Goal: Task Accomplishment & Management: Manage account settings

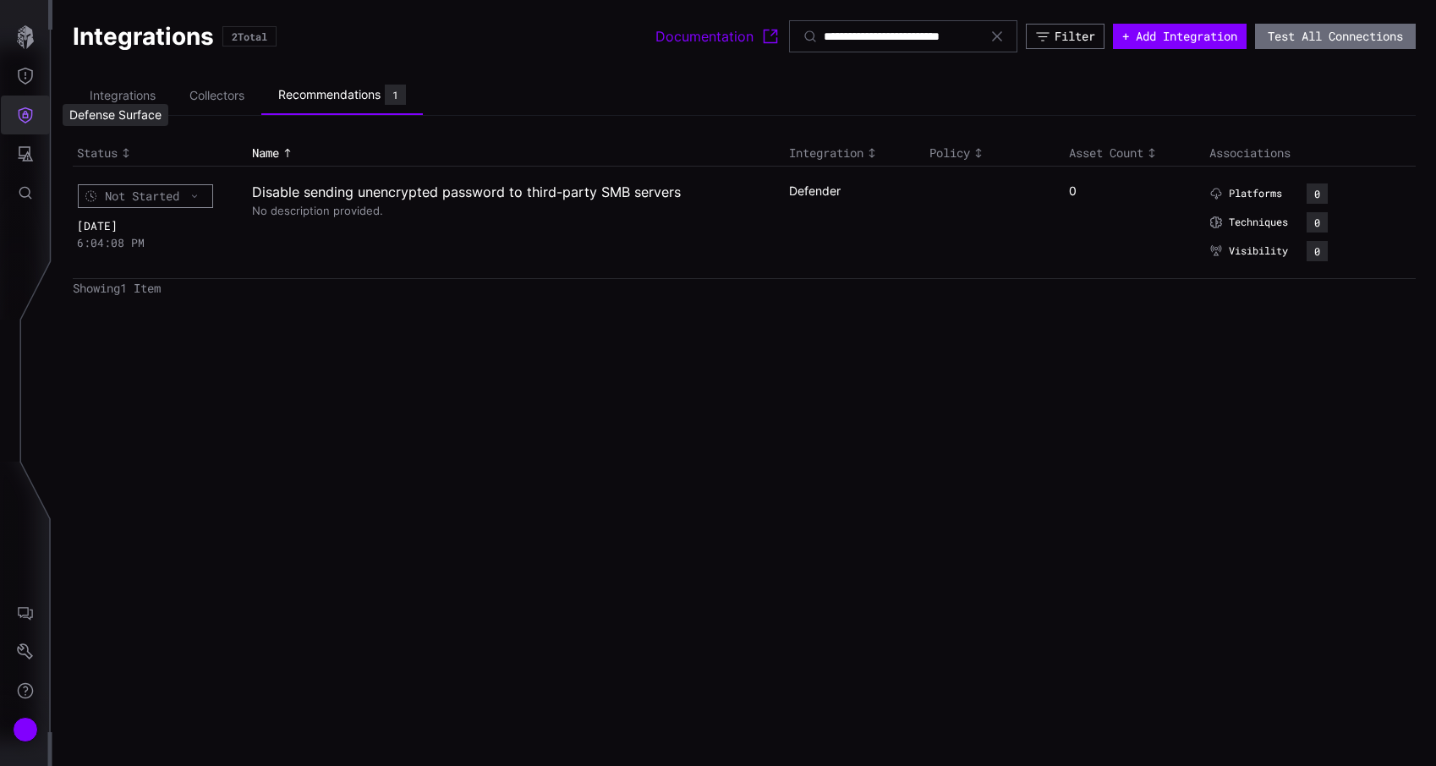
click at [33, 117] on icon "Defense Surface" at bounding box center [25, 115] width 17 height 17
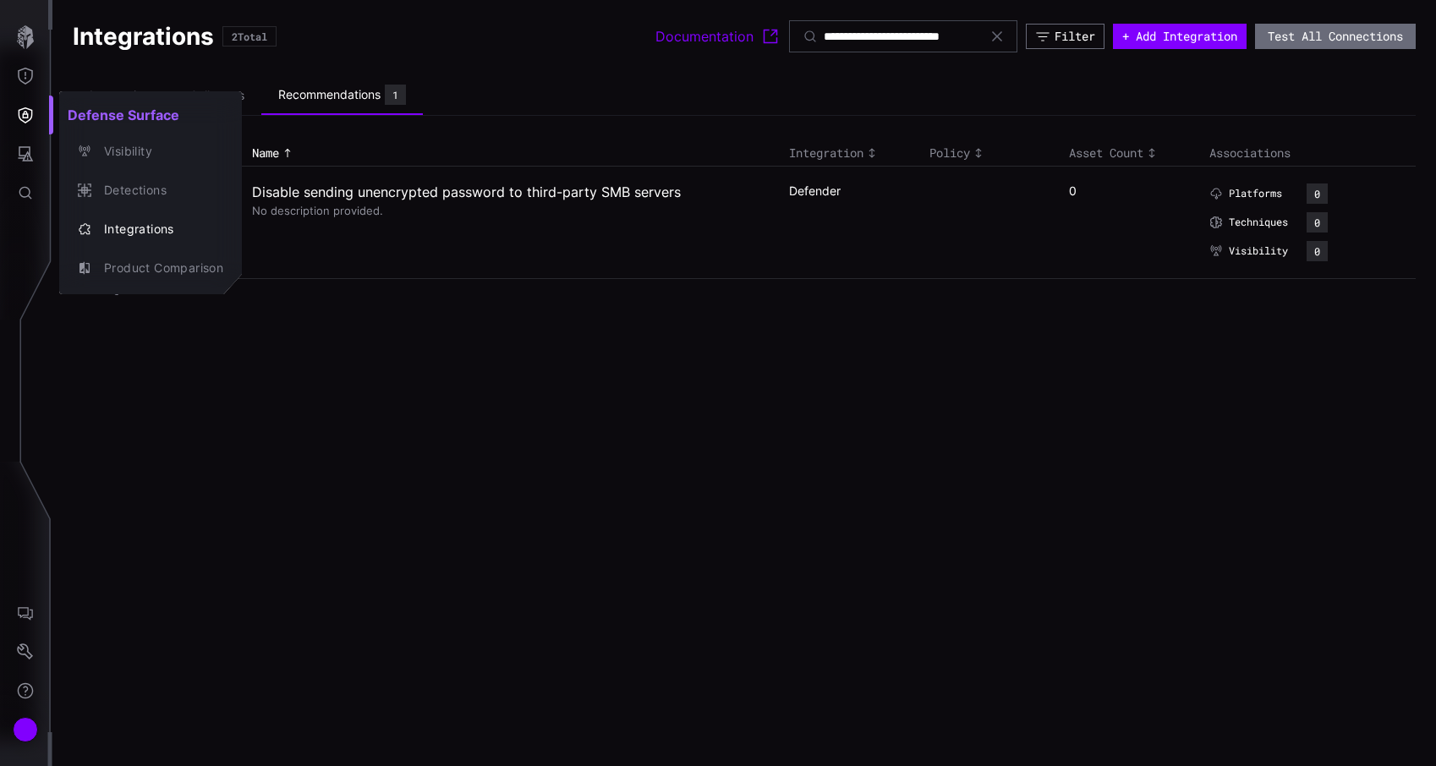
click at [34, 736] on div at bounding box center [718, 383] width 1436 height 766
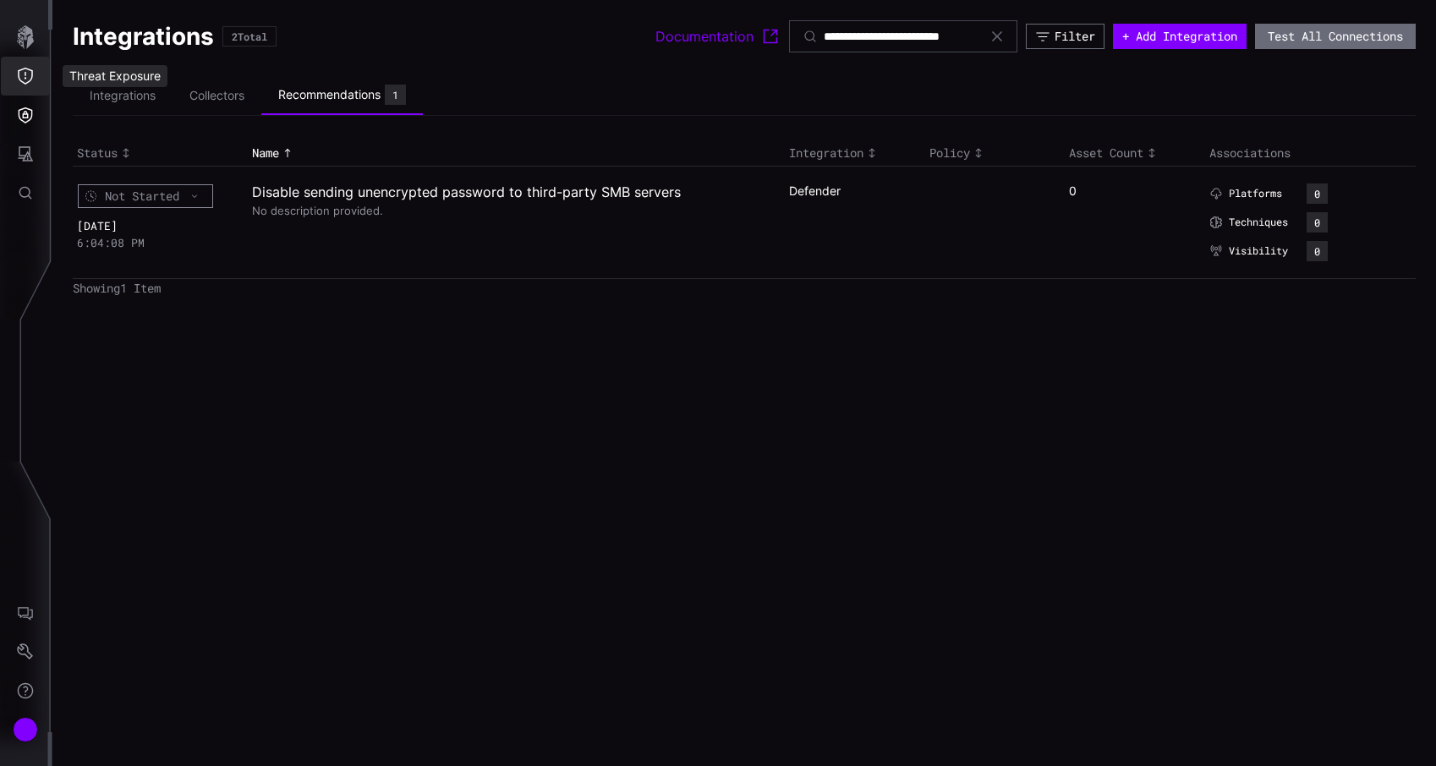
click at [29, 85] on button "Threat Exposure" at bounding box center [25, 76] width 49 height 39
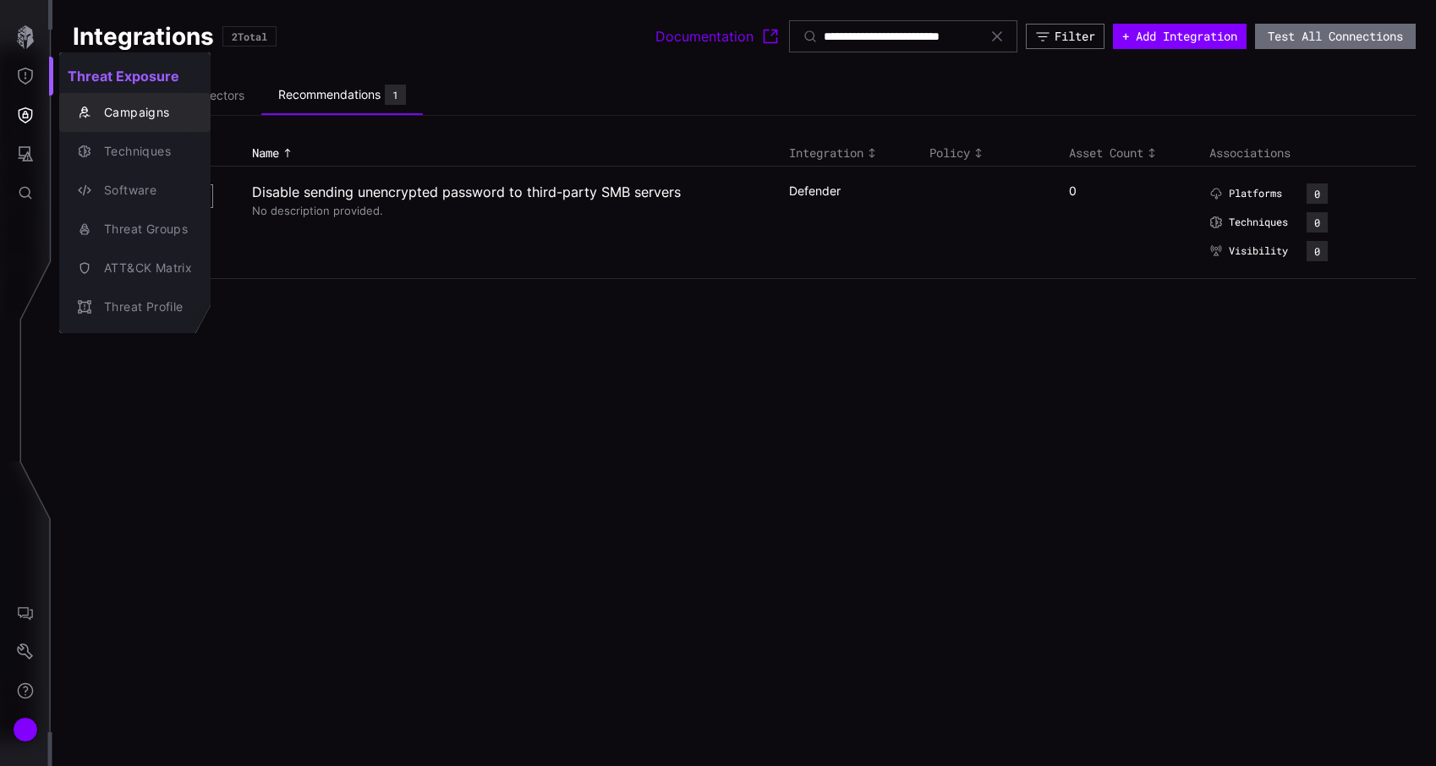
click at [96, 113] on div "Campaigns" at bounding box center [144, 112] width 96 height 21
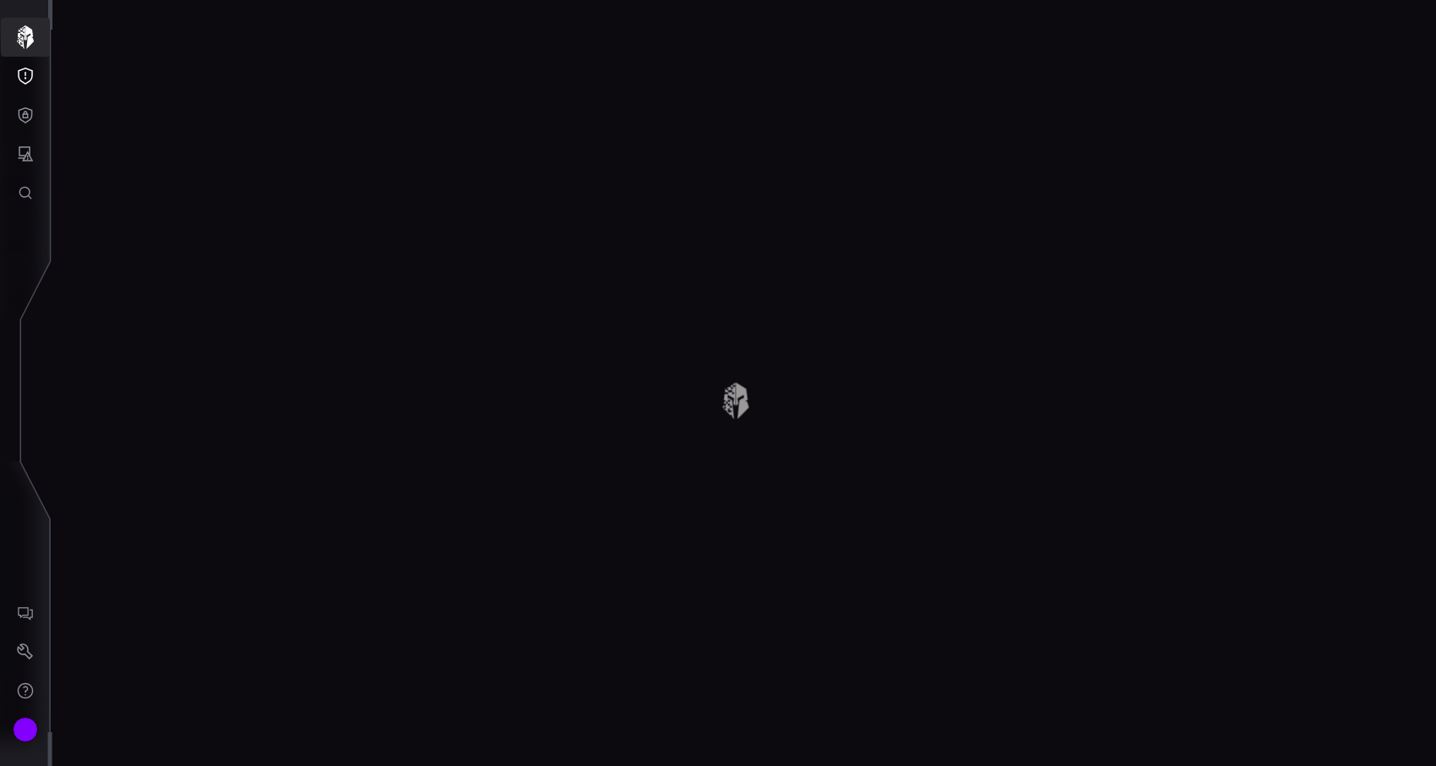
click at [23, 43] on icon "button" at bounding box center [25, 37] width 17 height 24
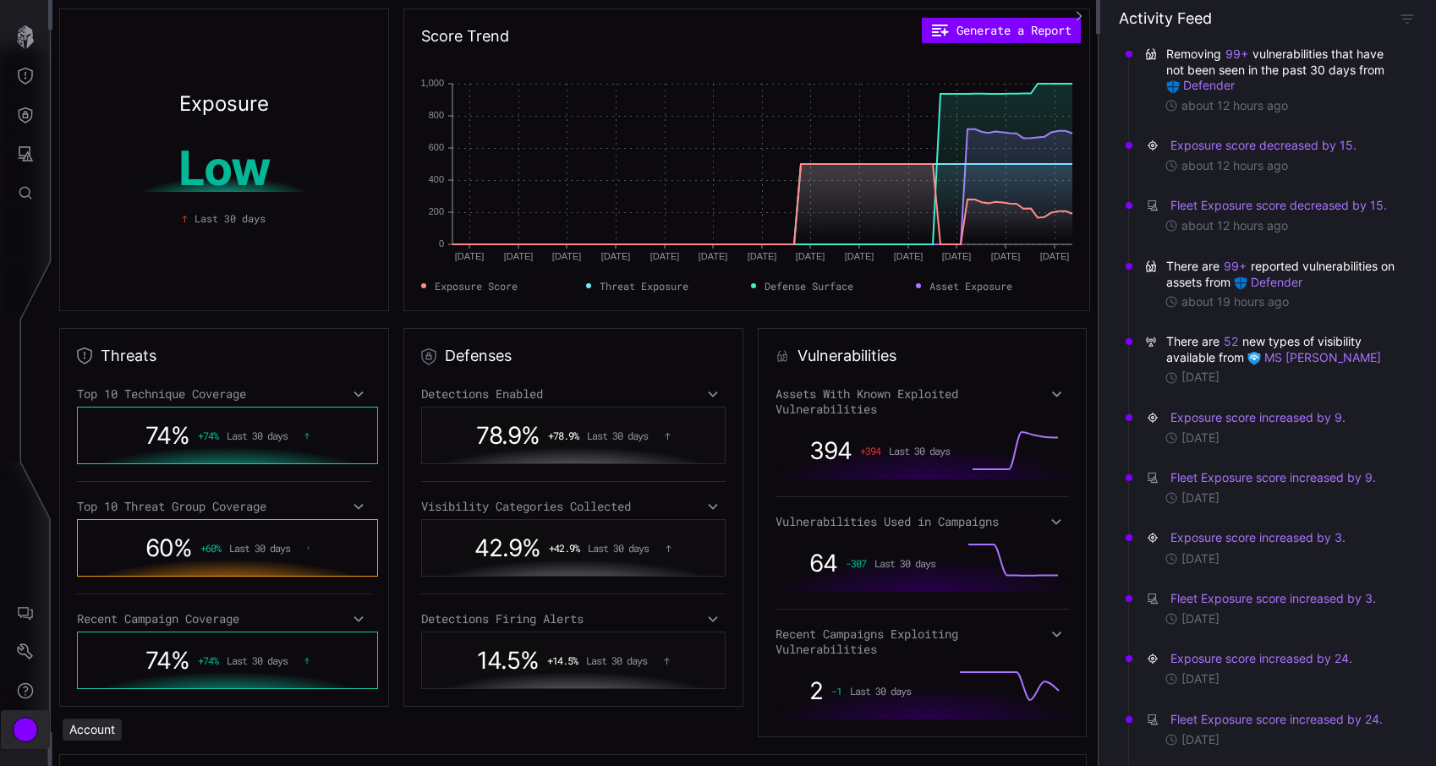
click at [41, 730] on button "Account" at bounding box center [25, 730] width 49 height 39
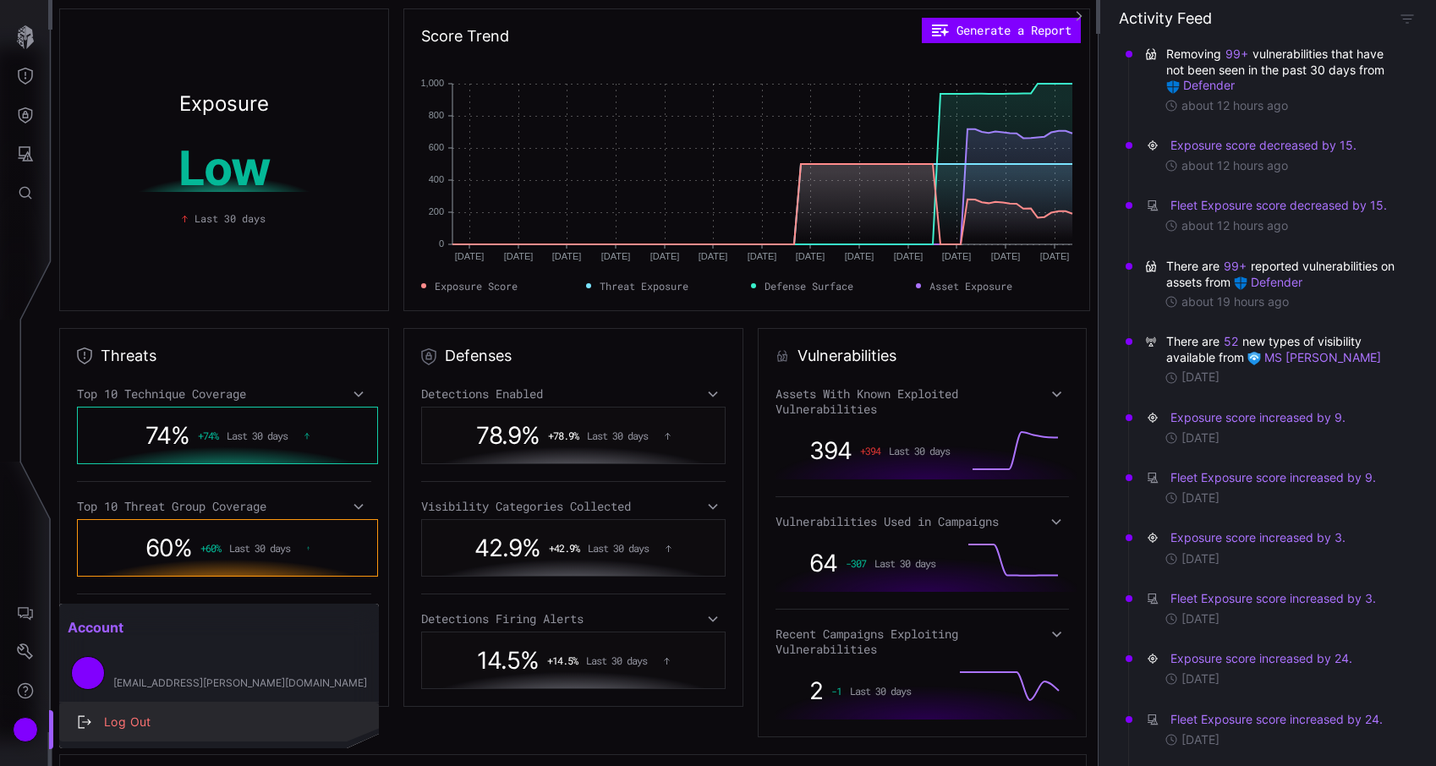
click at [102, 726] on div "Log Out" at bounding box center [228, 722] width 265 height 21
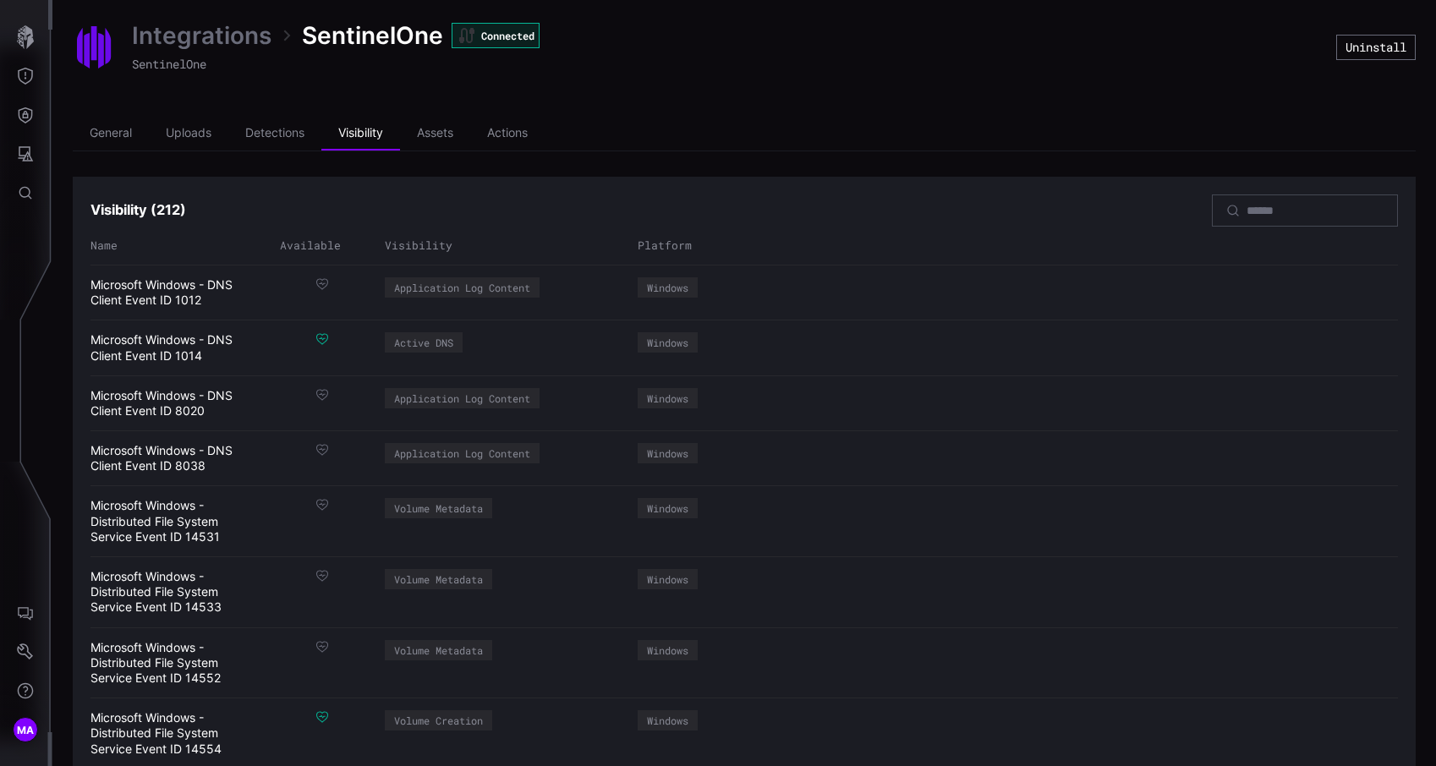
scroll to position [101, 0]
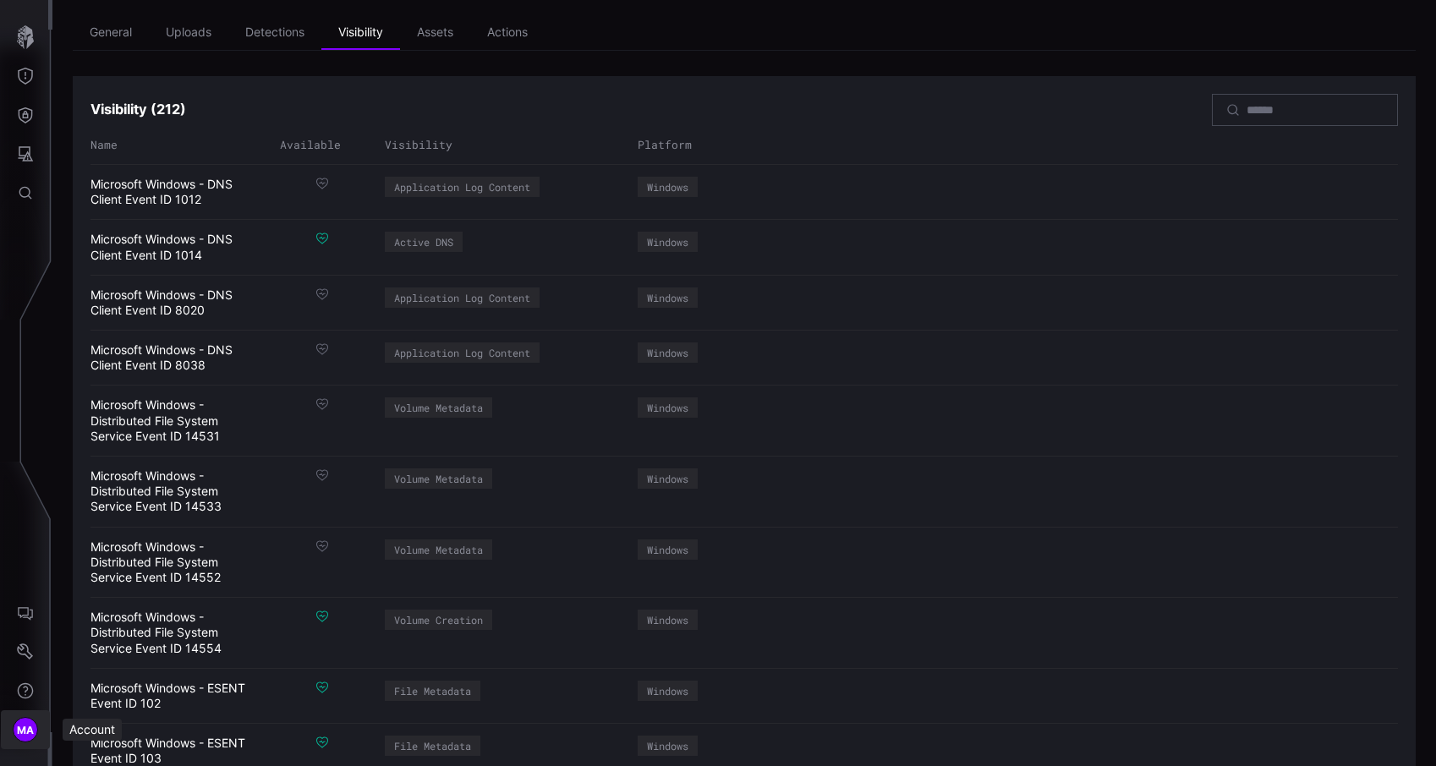
click at [35, 738] on div "MA" at bounding box center [25, 729] width 25 height 25
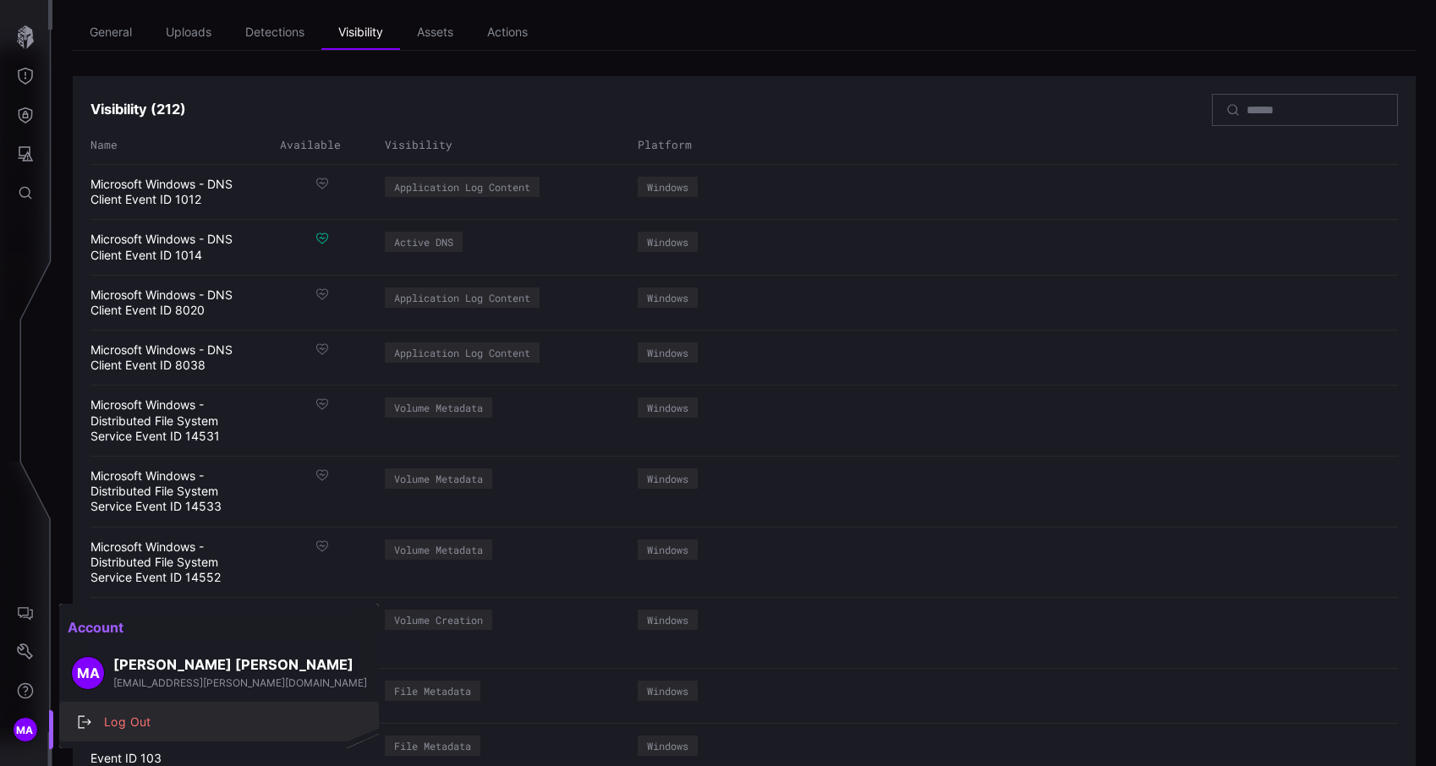
click at [117, 726] on div "Log Out" at bounding box center [228, 722] width 265 height 21
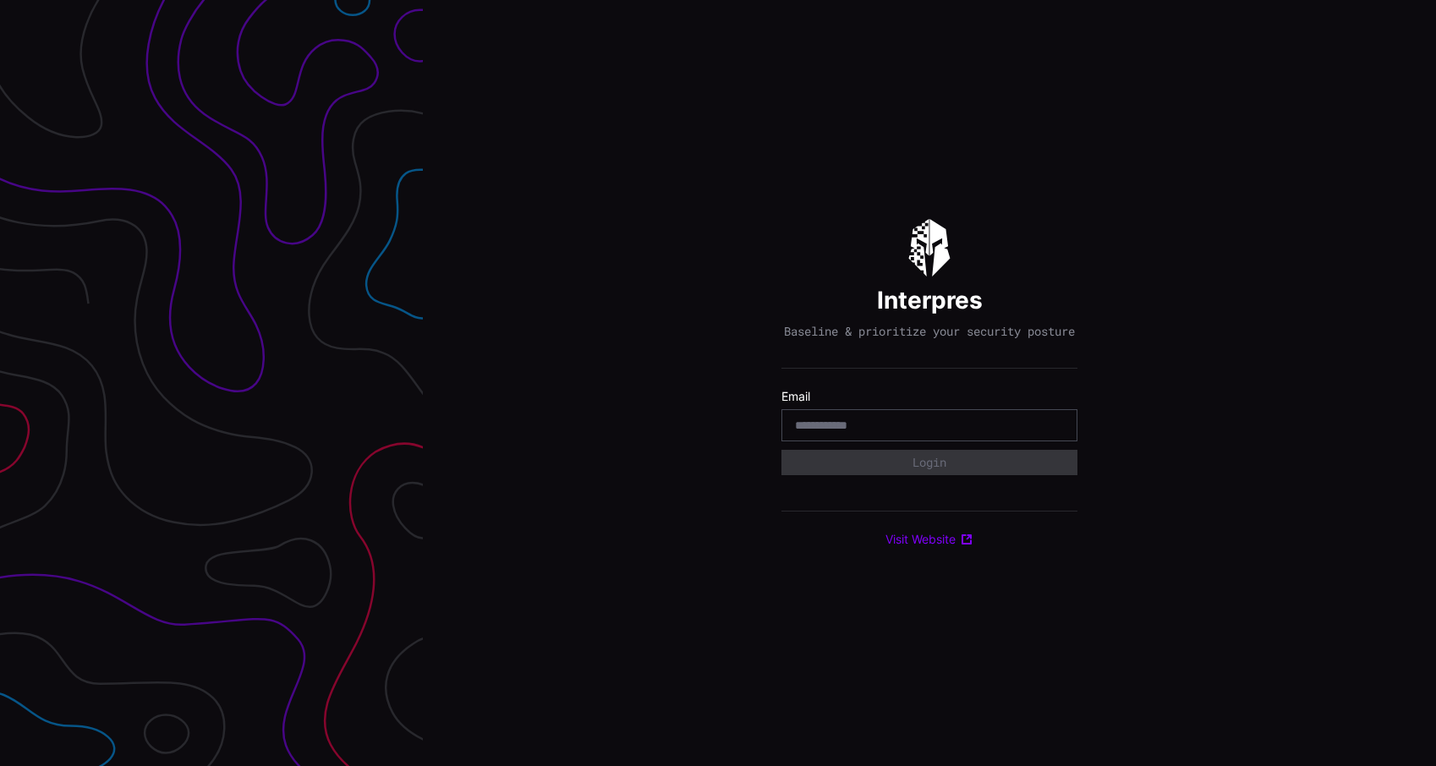
click at [935, 433] on input "email" at bounding box center [929, 425] width 269 height 15
click at [841, 433] on input "email" at bounding box center [929, 425] width 269 height 15
click at [835, 512] on hr at bounding box center [930, 511] width 296 height 1
click at [882, 416] on div at bounding box center [930, 425] width 296 height 32
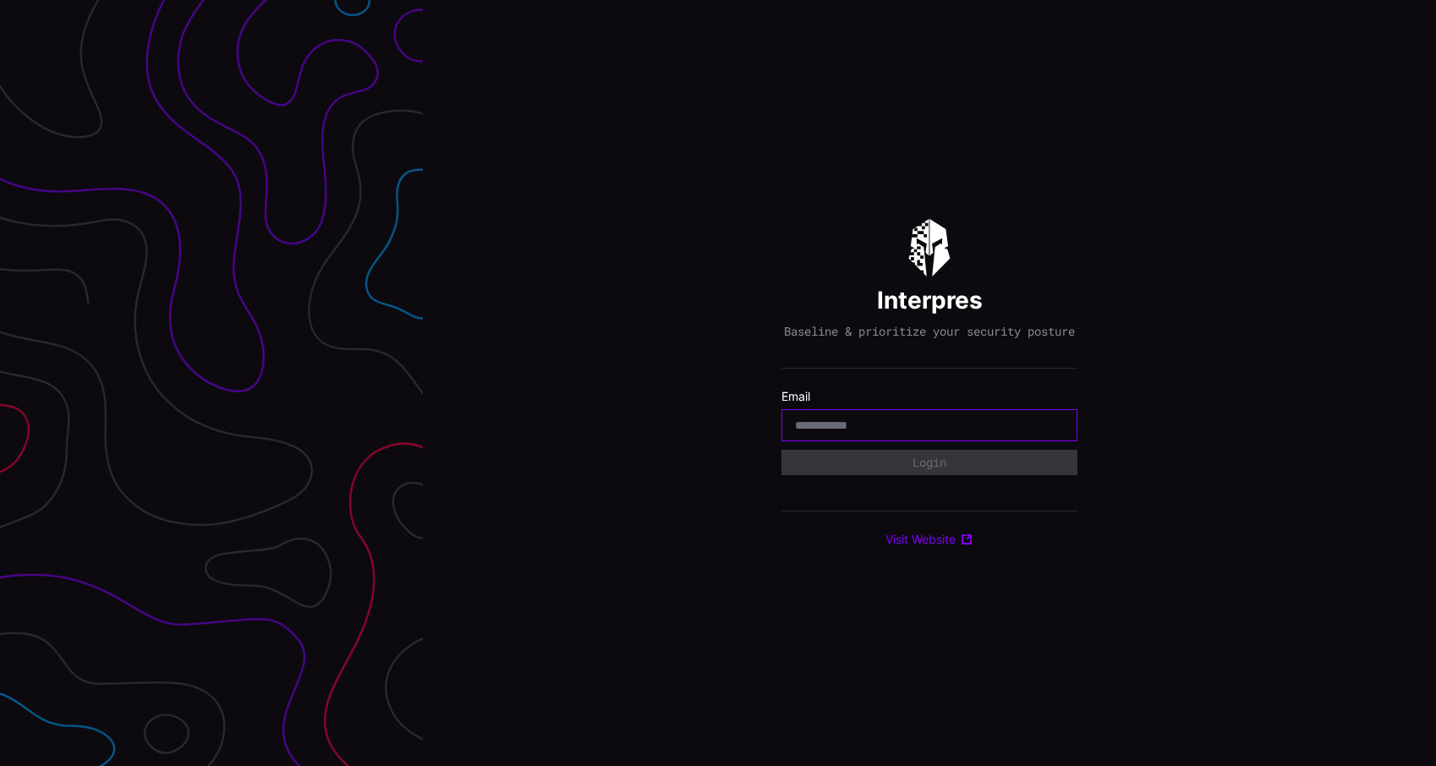
click at [880, 425] on input "email" at bounding box center [929, 425] width 269 height 15
type input "**********"
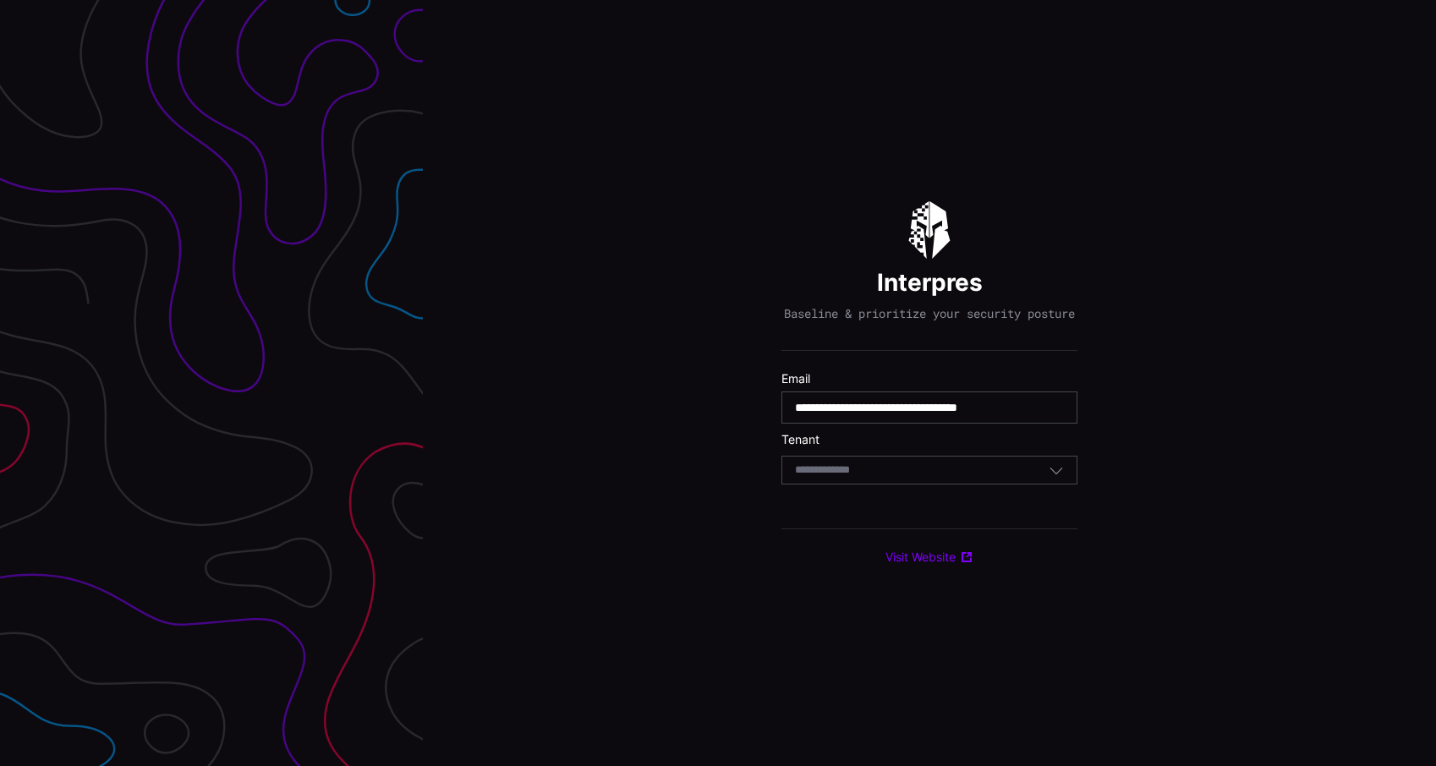
click at [891, 471] on div "Select Tenant" at bounding box center [922, 470] width 254 height 15
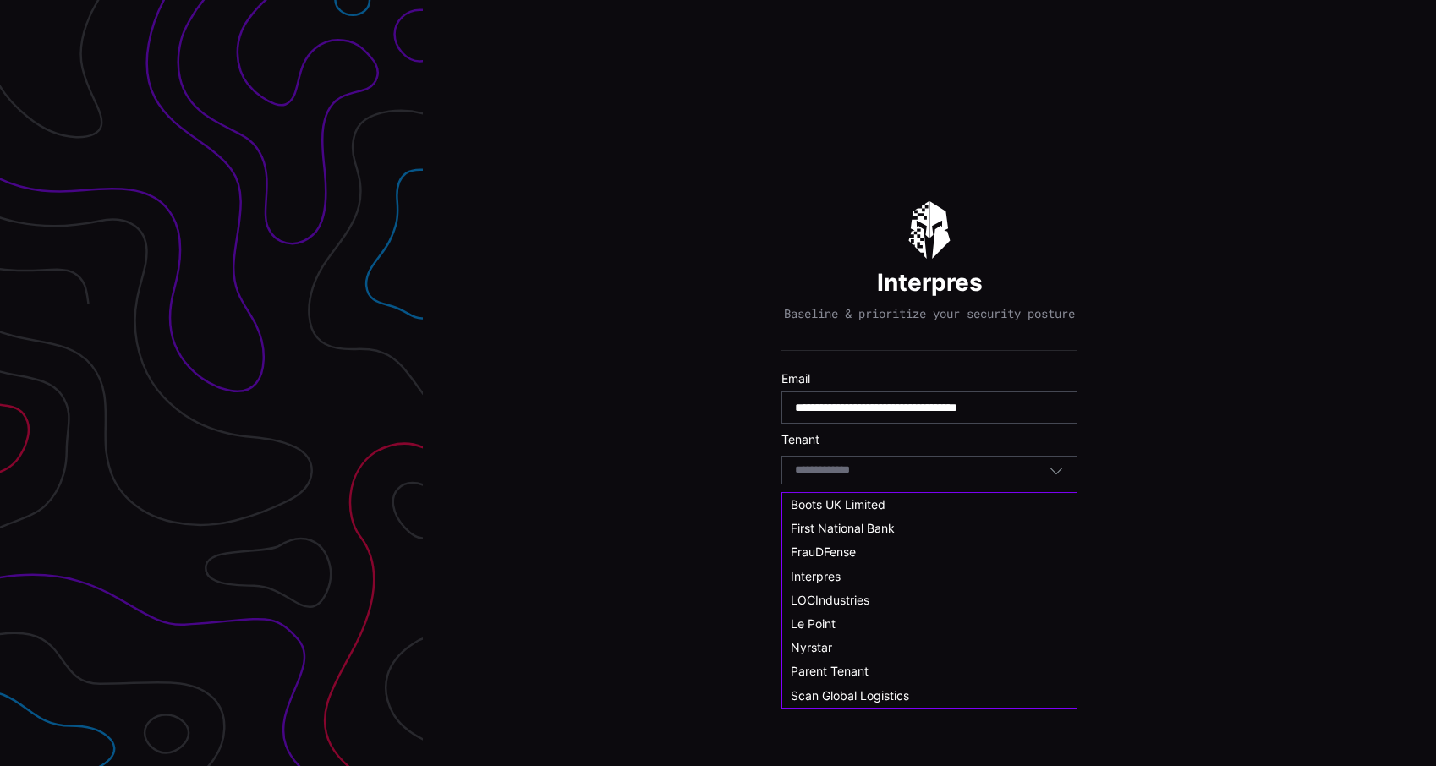
click at [891, 471] on div "Select Tenant" at bounding box center [922, 470] width 254 height 15
click at [859, 625] on div "Le Point" at bounding box center [929, 624] width 277 height 15
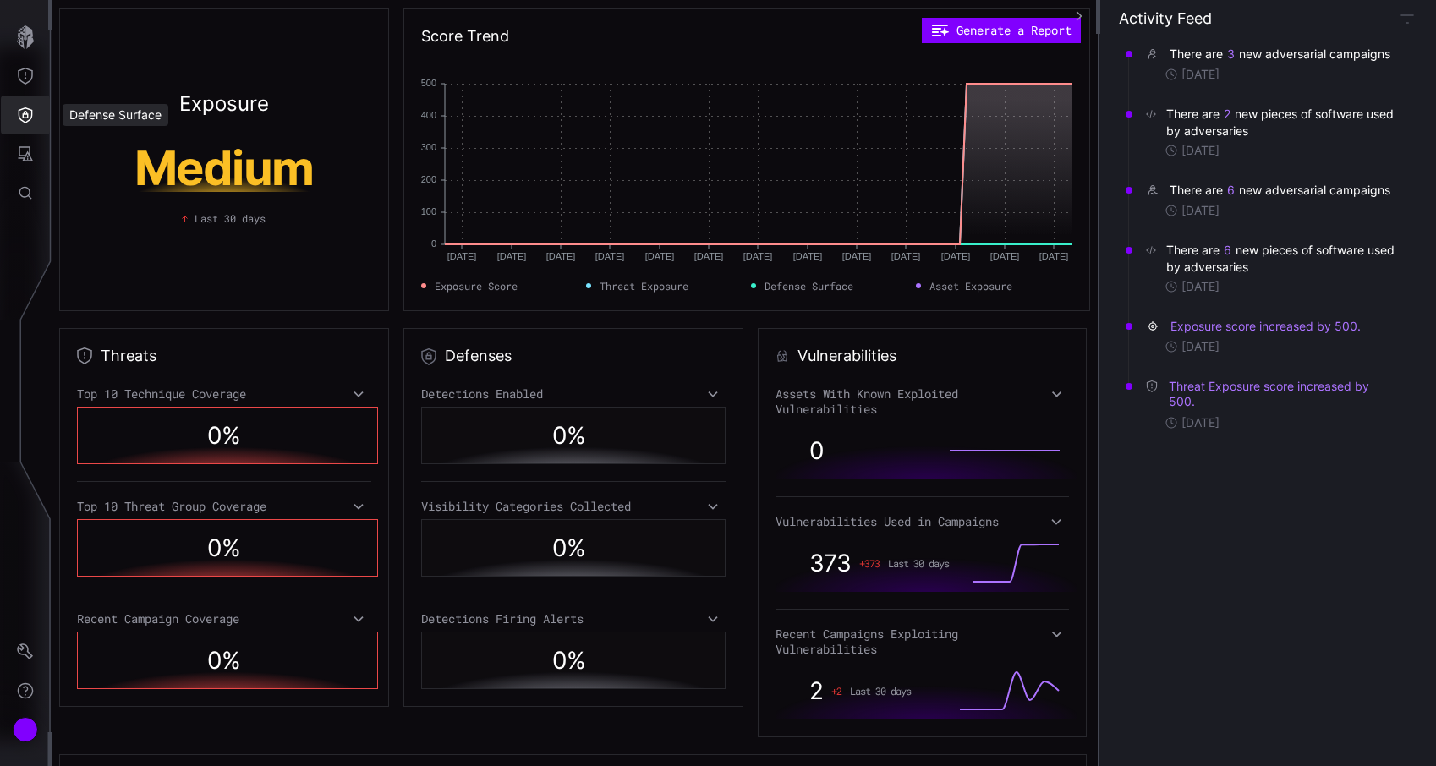
click at [3, 118] on button "Defense Surface" at bounding box center [25, 115] width 49 height 39
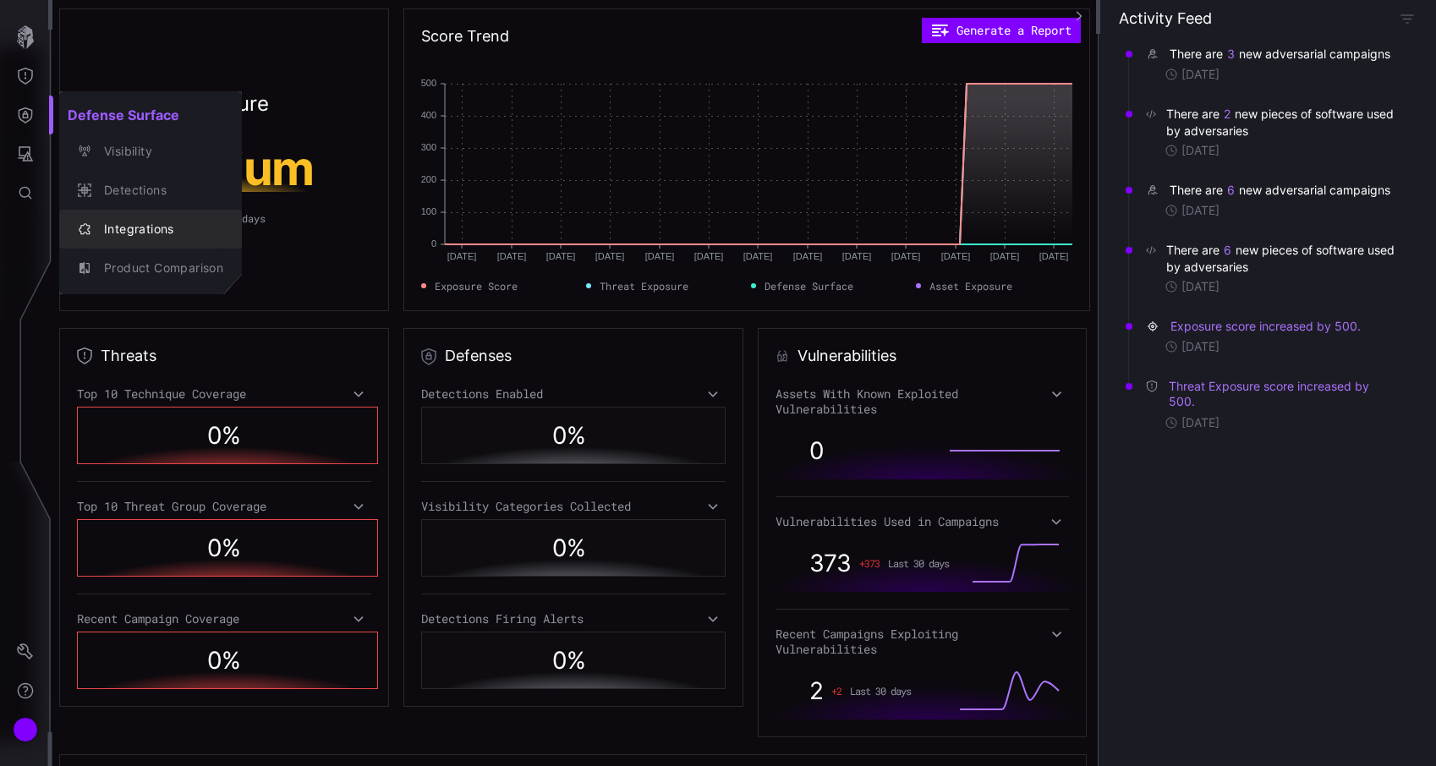
click at [108, 226] on div "Integrations" at bounding box center [160, 229] width 128 height 21
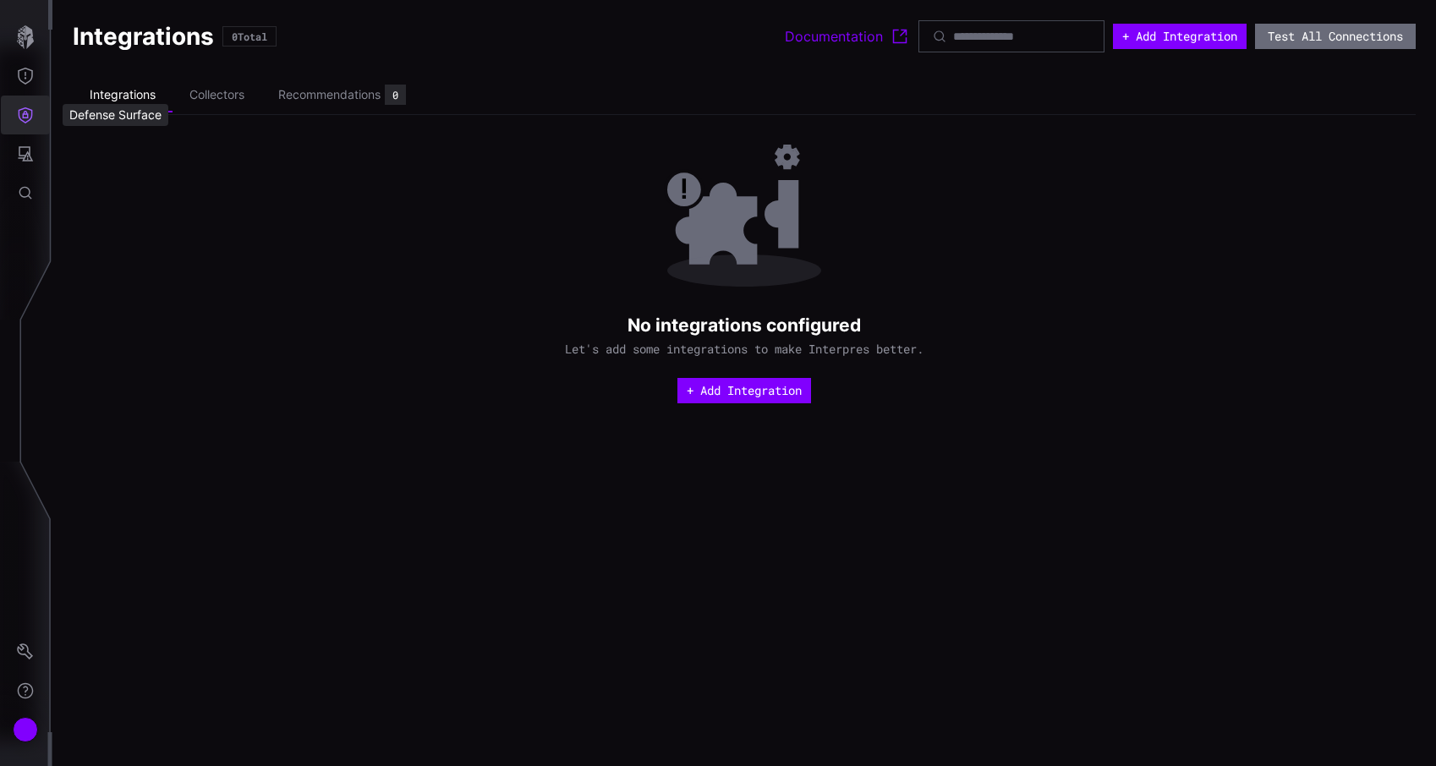
click at [33, 104] on button "Defense Surface" at bounding box center [25, 115] width 49 height 39
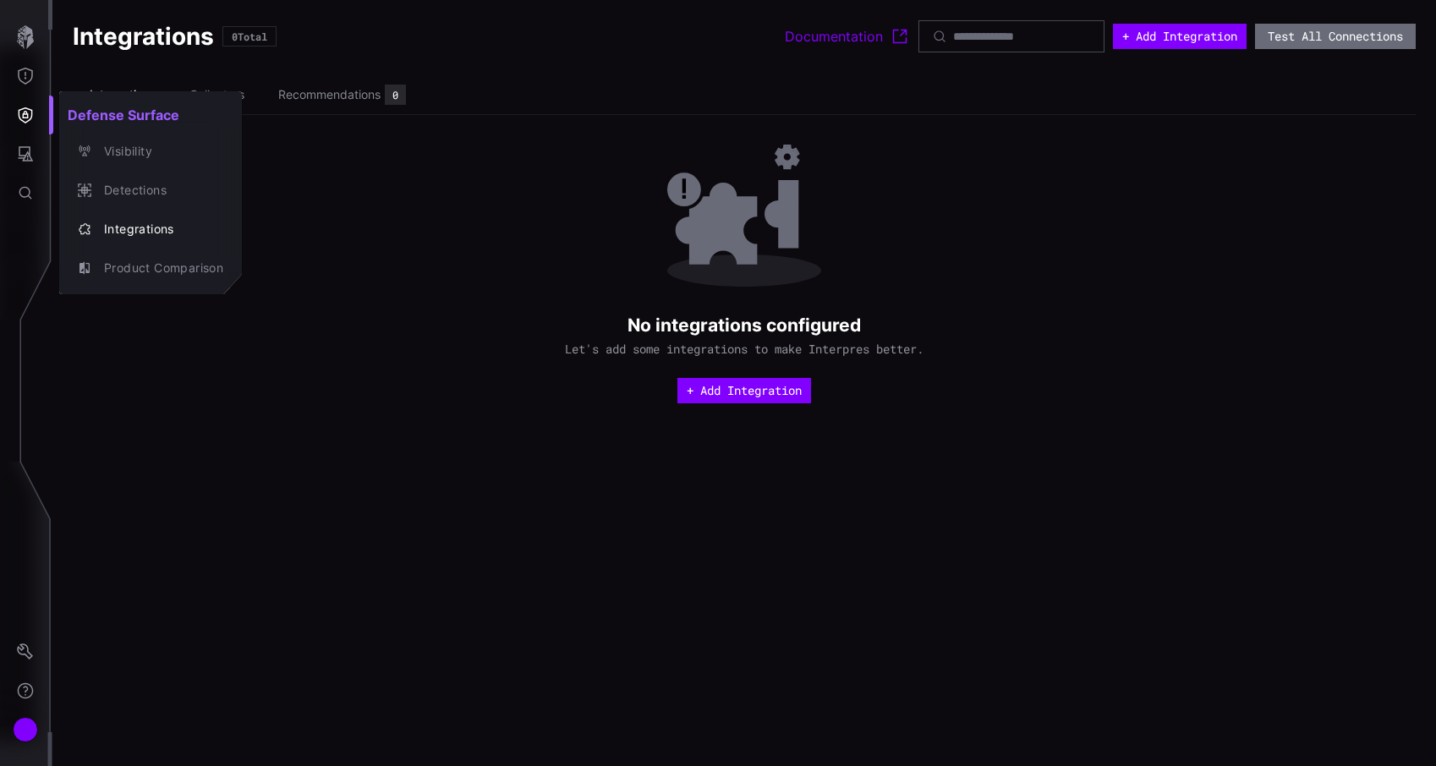
click at [510, 667] on div at bounding box center [718, 383] width 1436 height 766
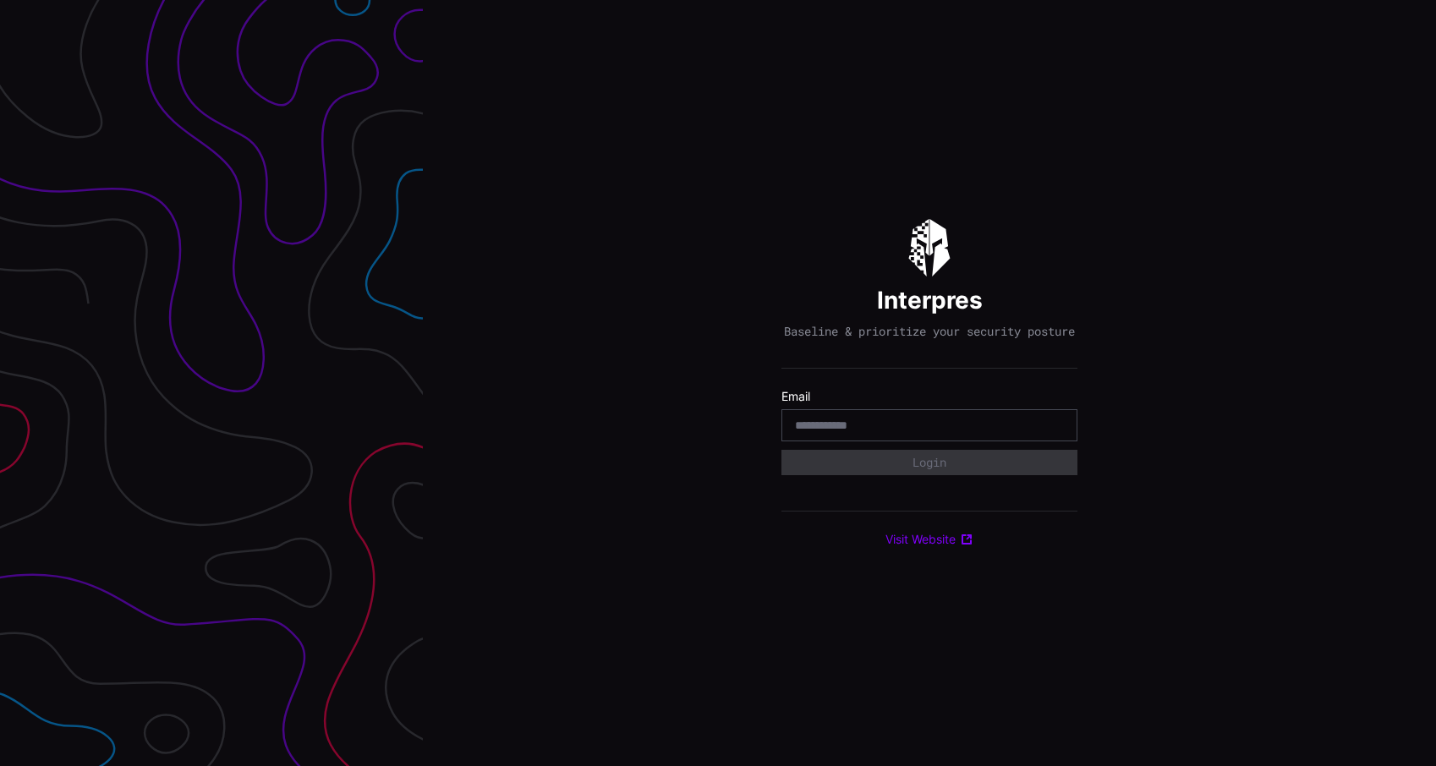
type input "**********"
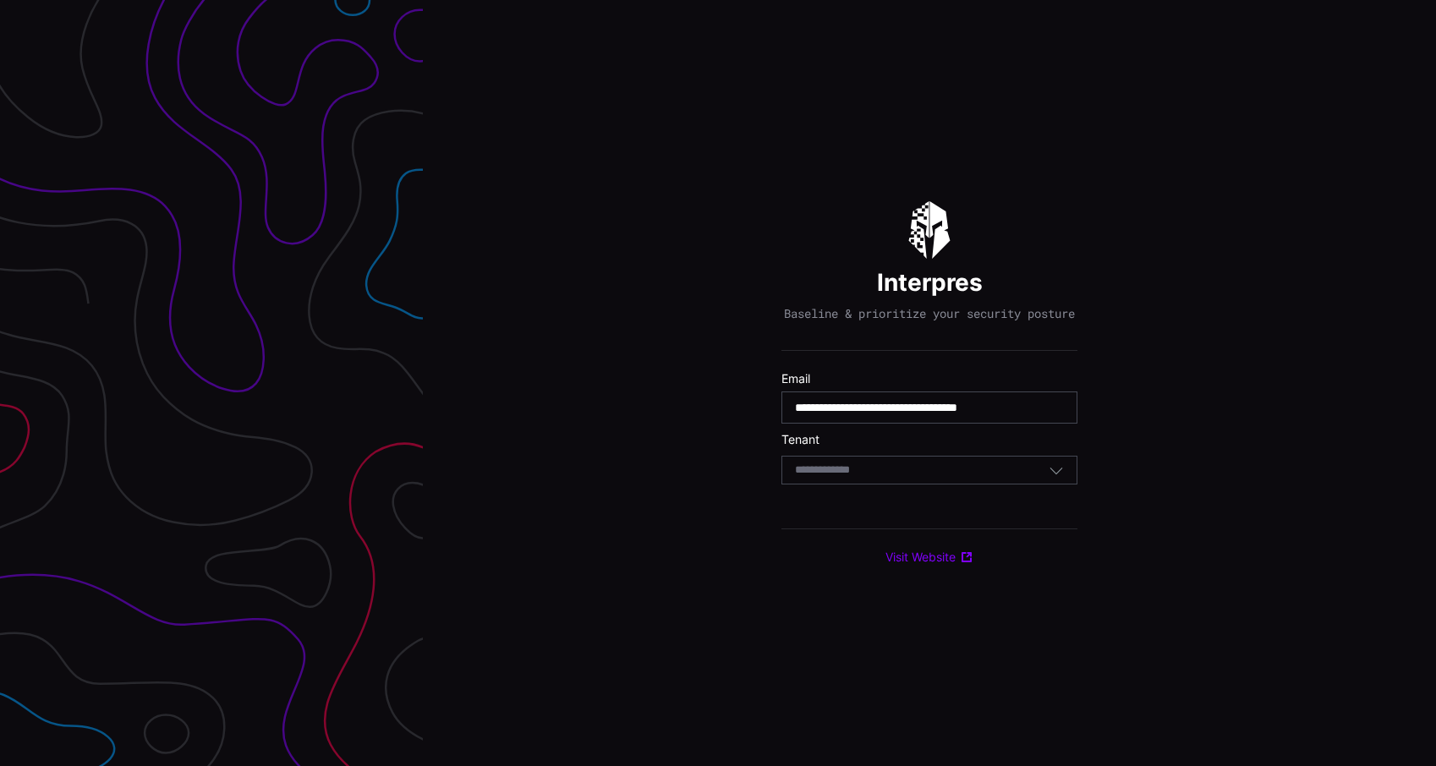
click at [892, 478] on div "Select Tenant" at bounding box center [922, 470] width 254 height 15
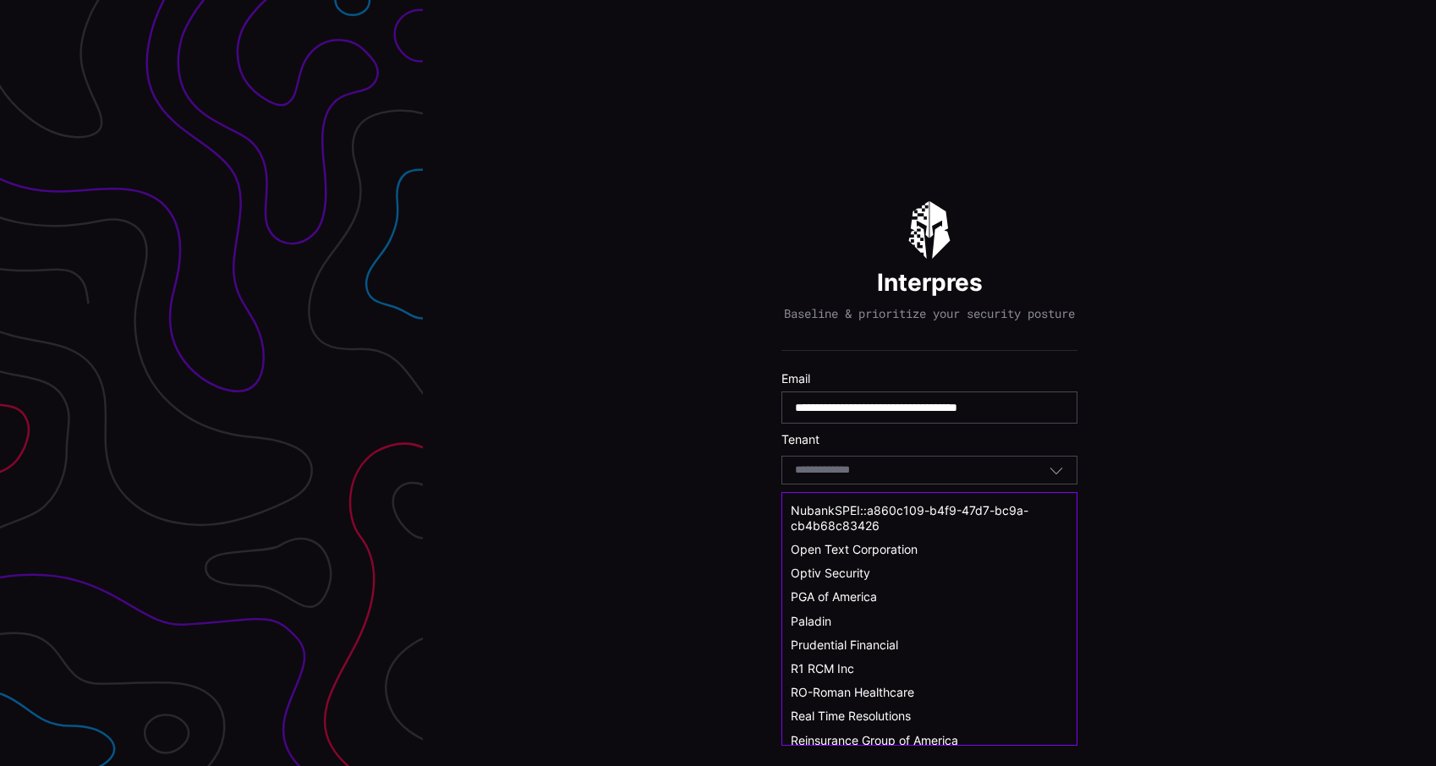
scroll to position [713, 0]
click at [855, 611] on div "Paladin" at bounding box center [929, 618] width 277 height 15
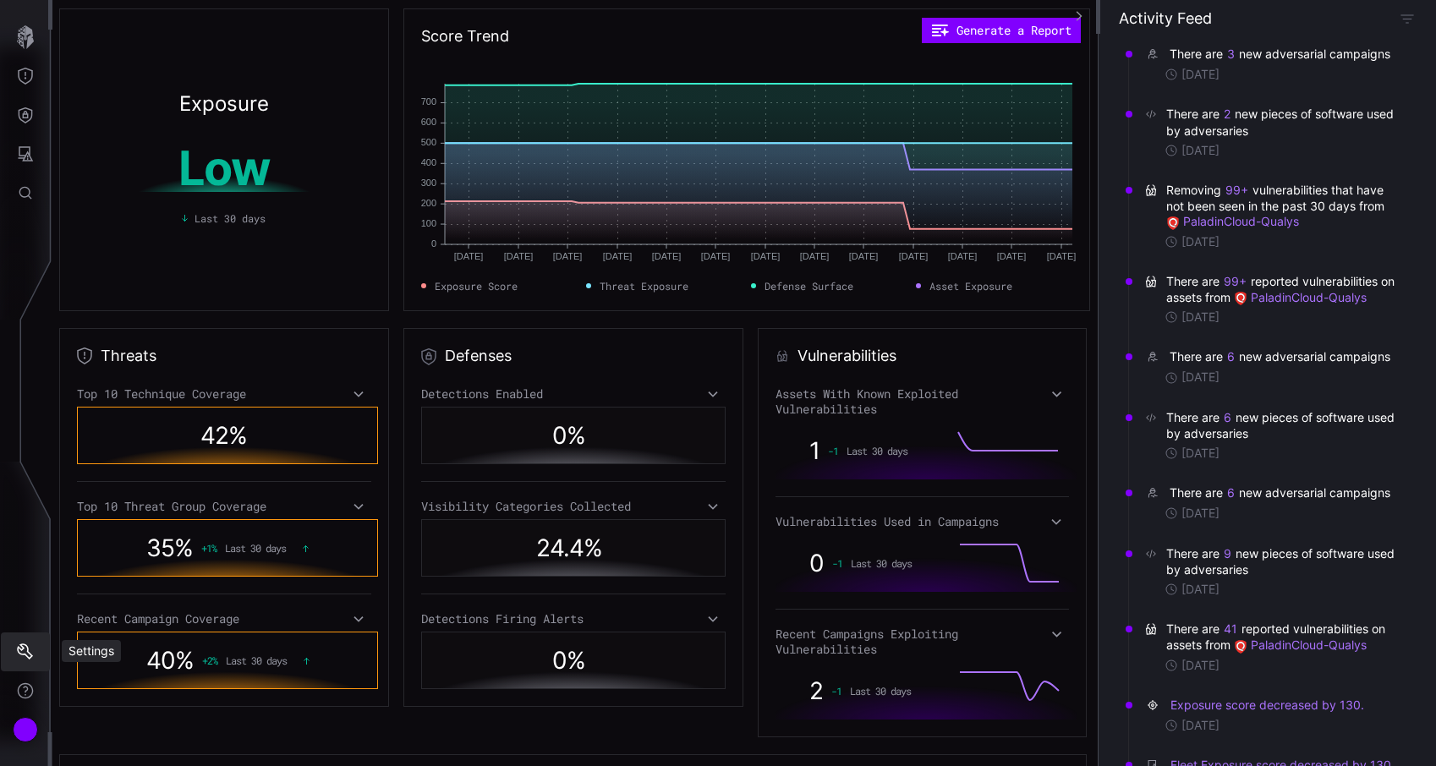
click at [24, 650] on icon "Settings" at bounding box center [25, 652] width 17 height 17
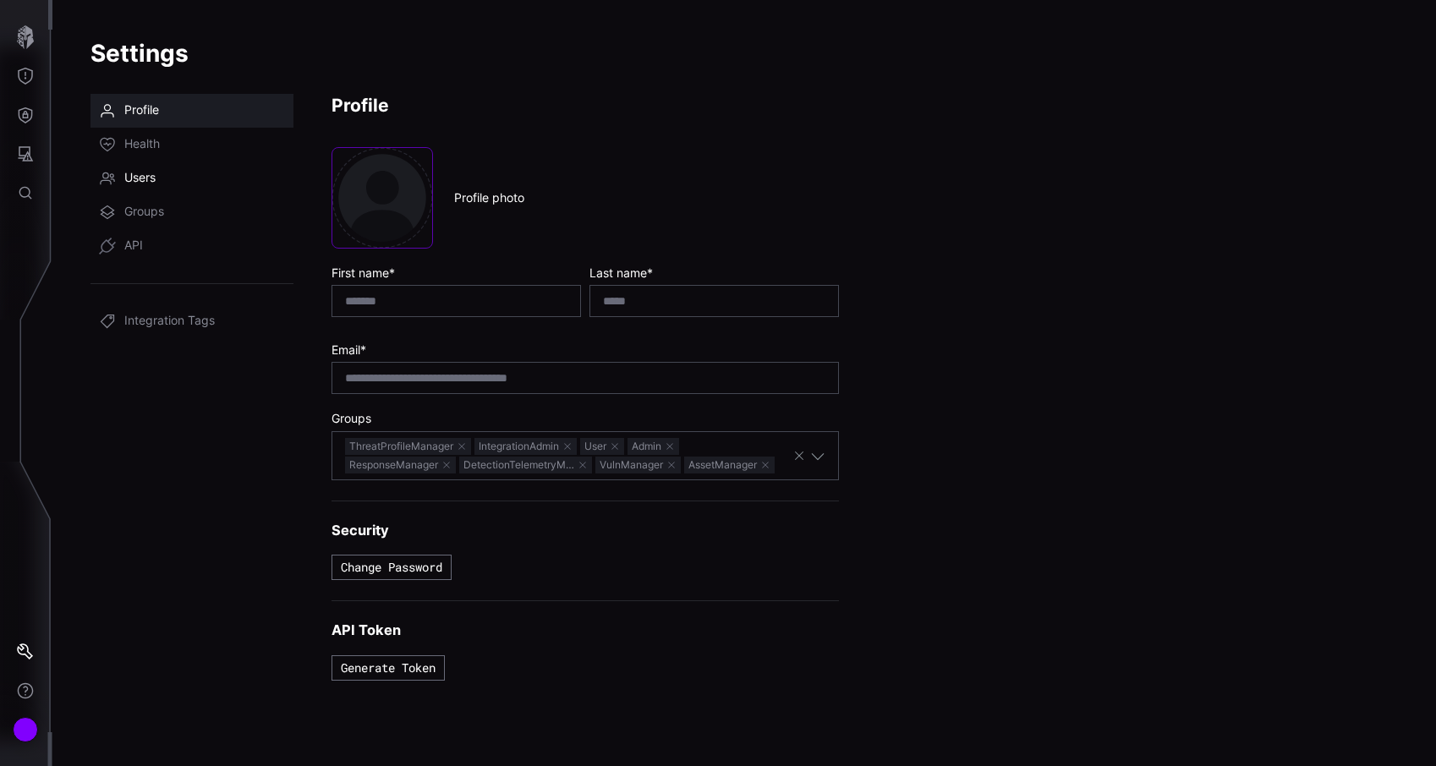
click at [151, 173] on span "Users" at bounding box center [139, 178] width 31 height 17
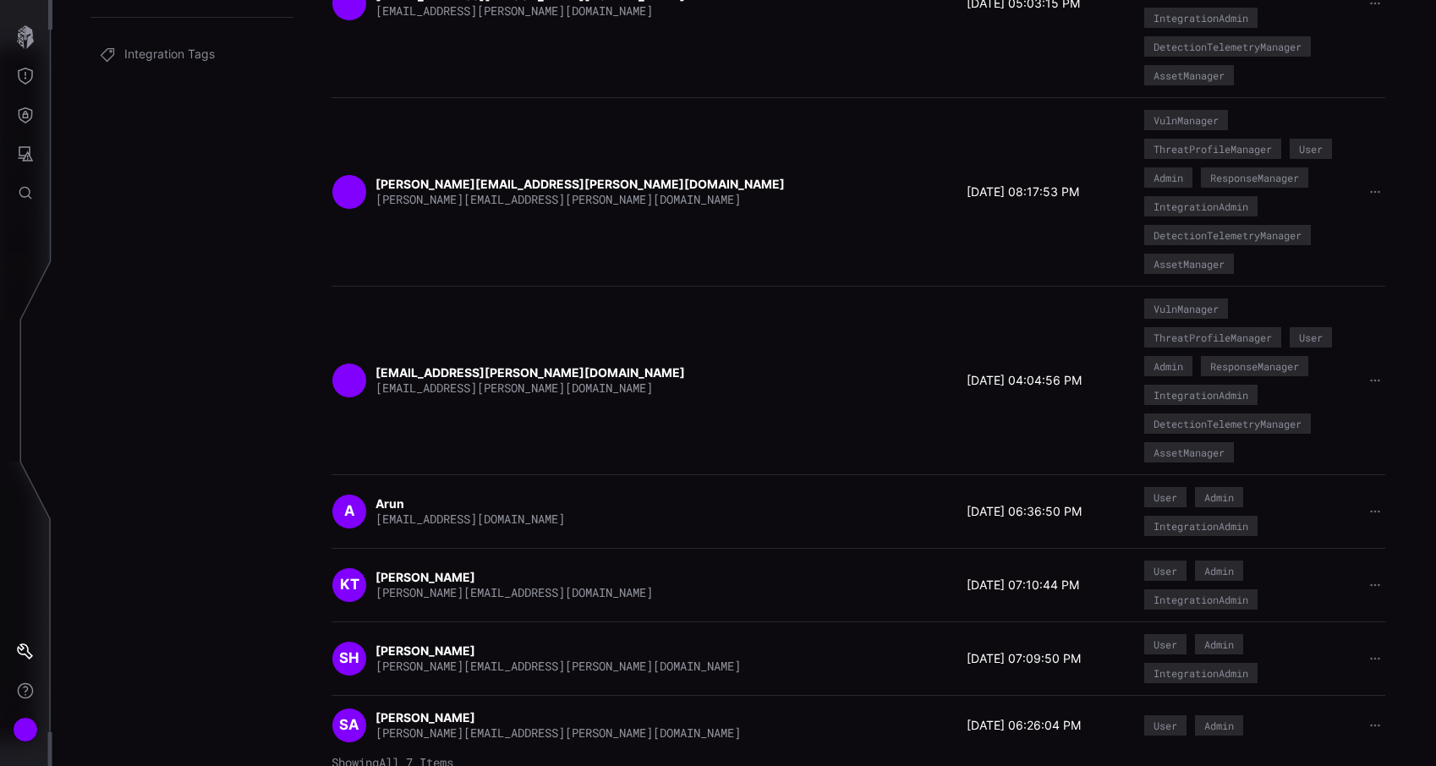
scroll to position [271, 0]
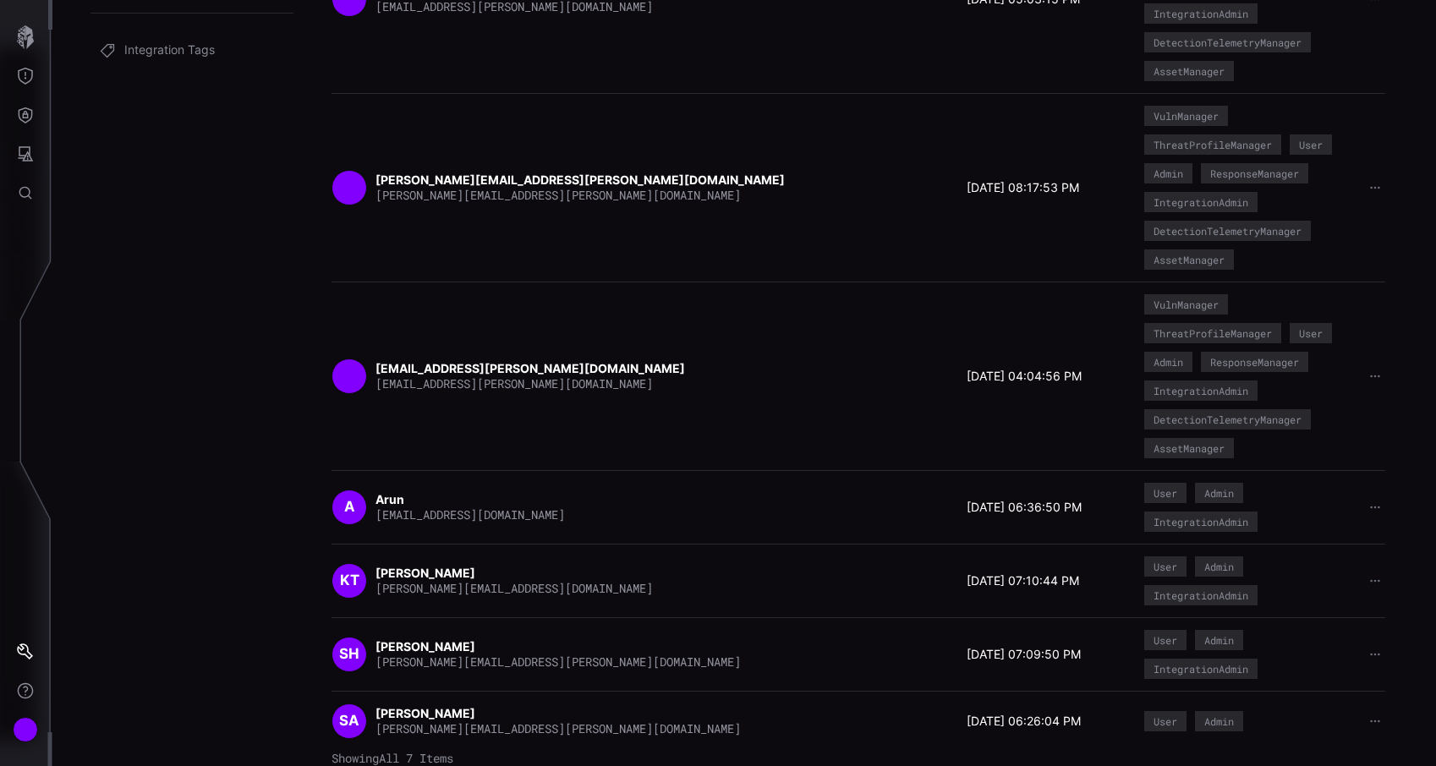
click at [803, 398] on div "miguelangelcabrera.moya@cyberproof.com miguelangelcabrera.moya@cyberproof.com 1…" at bounding box center [859, 376] width 1054 height 164
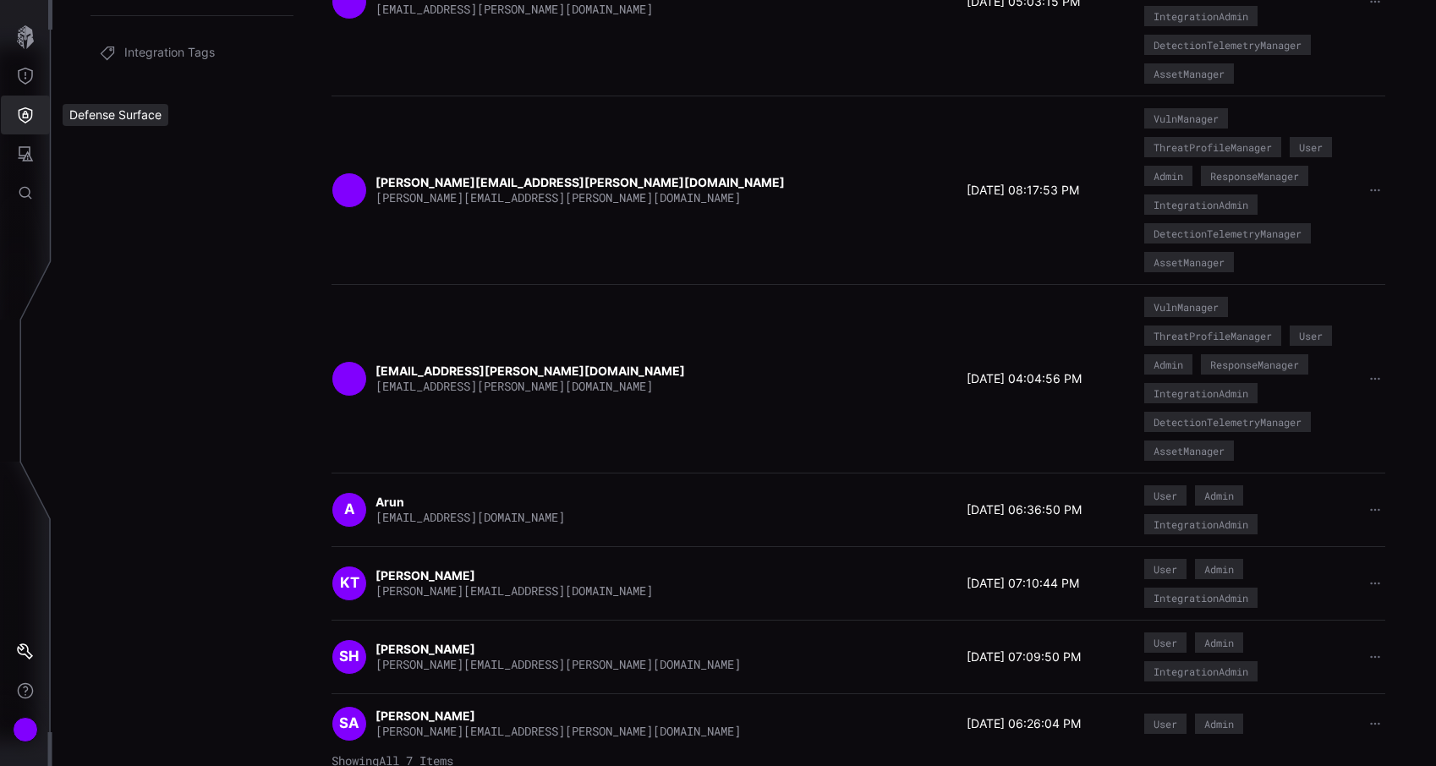
click at [14, 120] on button "Defense Surface" at bounding box center [25, 115] width 49 height 39
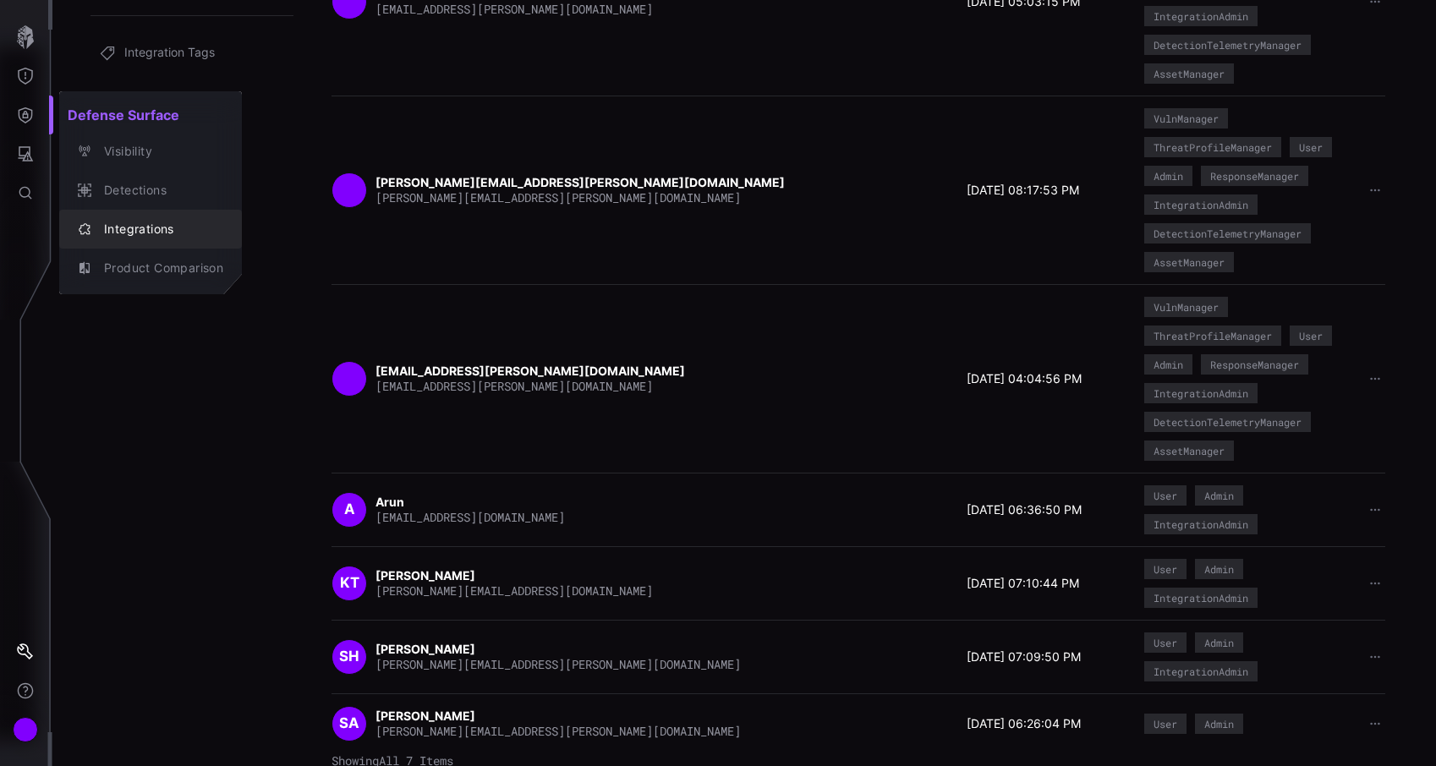
click at [132, 226] on div "Integrations" at bounding box center [160, 229] width 128 height 21
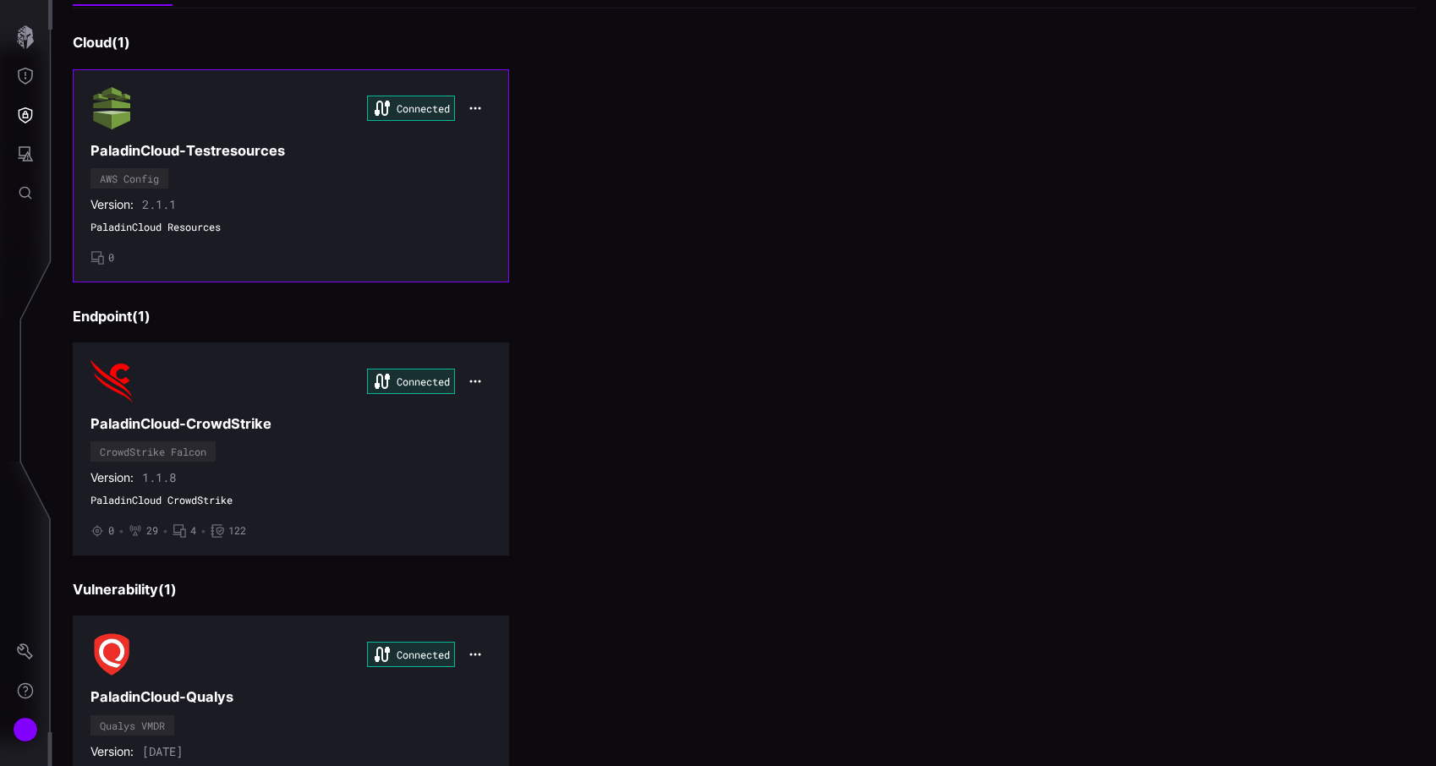
scroll to position [215, 0]
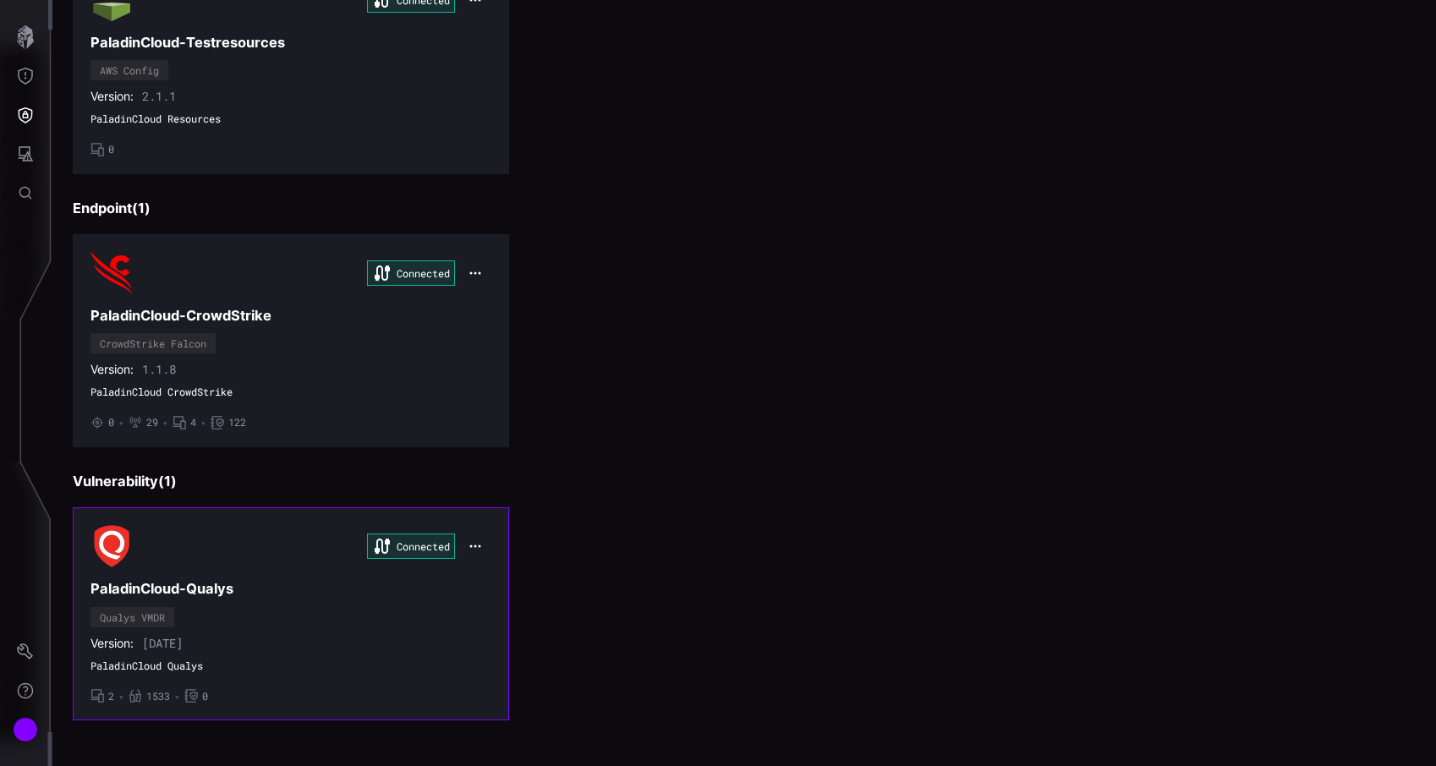
click at [305, 600] on div "Connected PaladinCloud-Qualys Qualys VMDR Version: 1.1.16 PaladinCloud Qualys •…" at bounding box center [291, 614] width 401 height 178
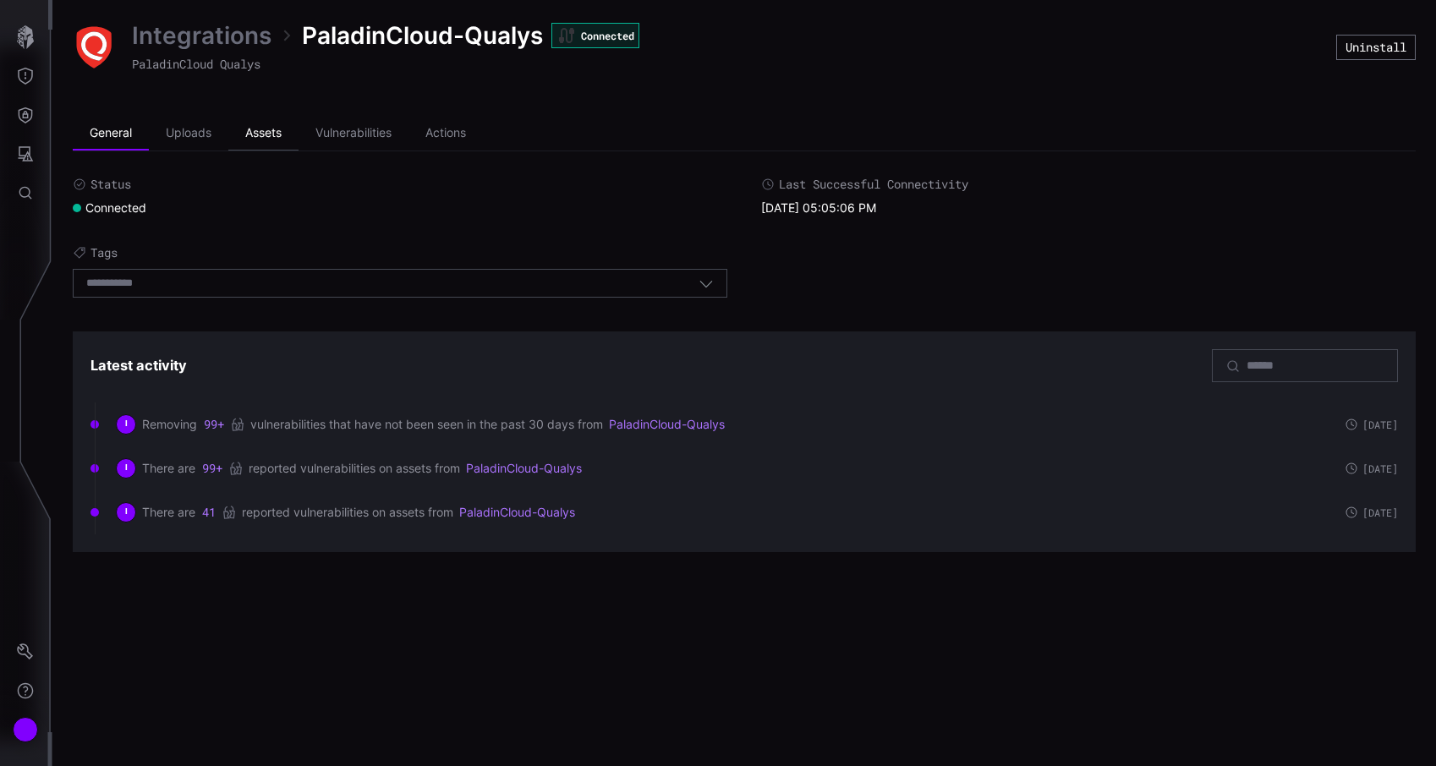
click at [267, 146] on li "Assets" at bounding box center [263, 134] width 70 height 34
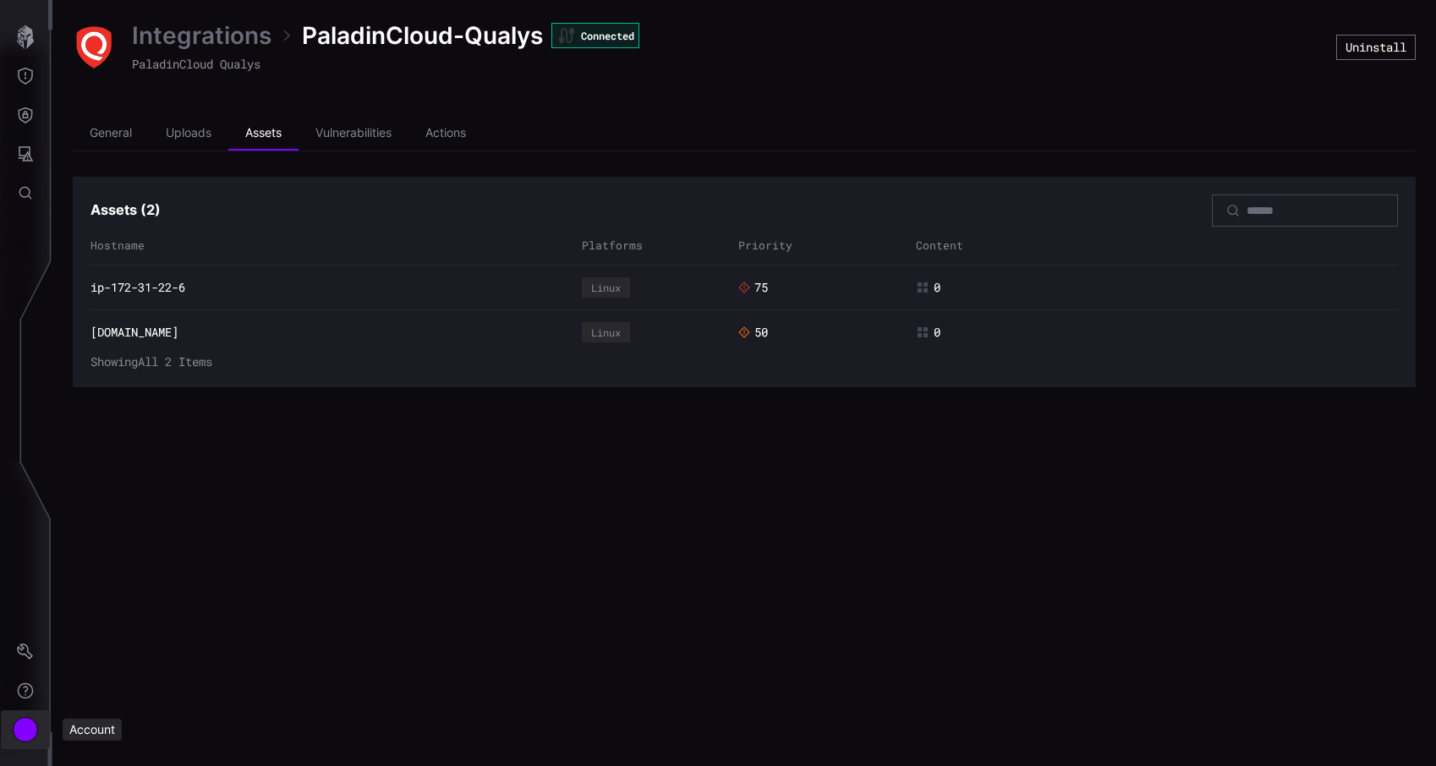
click at [28, 733] on div "Account" at bounding box center [25, 729] width 25 height 25
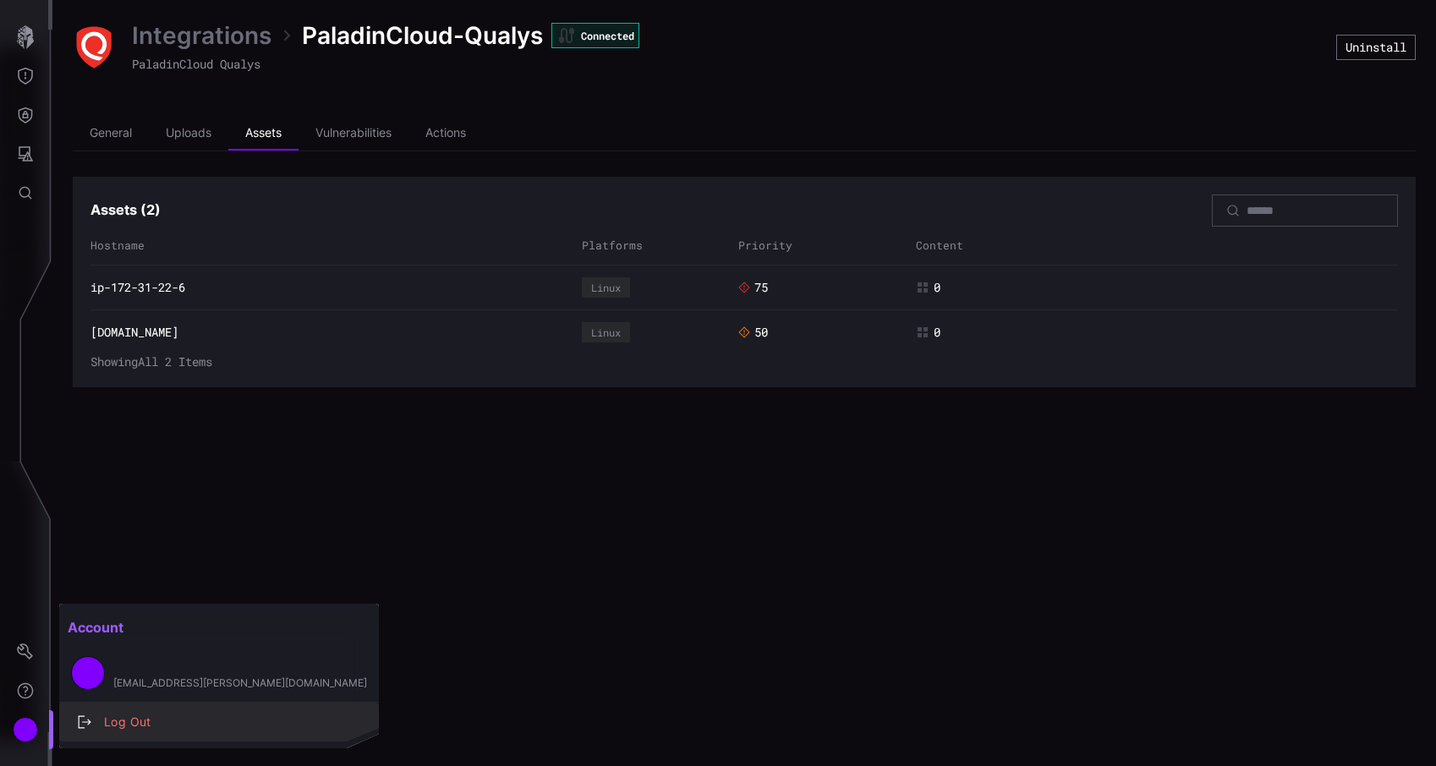
click at [133, 712] on div "Log Out" at bounding box center [228, 722] width 265 height 21
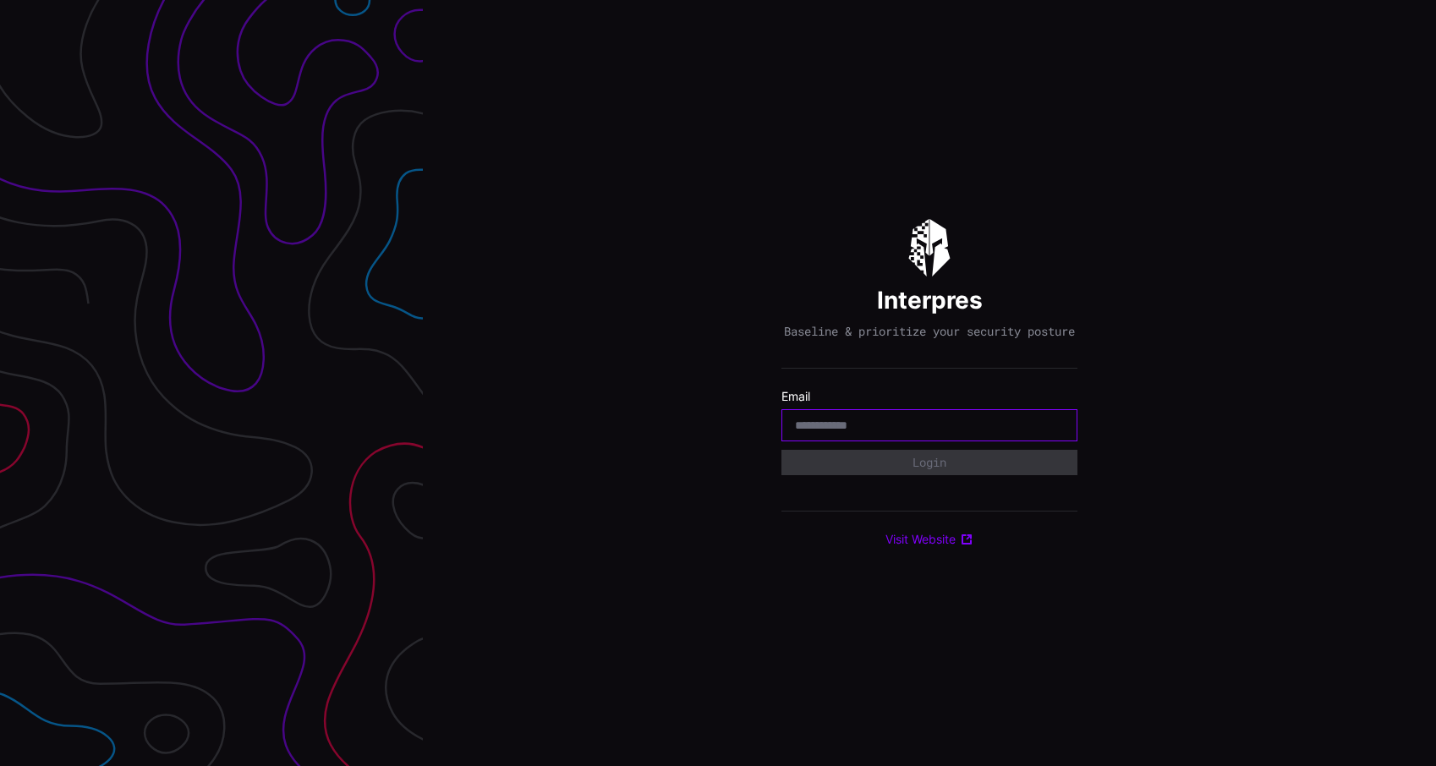
click at [848, 426] on input "email" at bounding box center [929, 425] width 269 height 15
type input "**********"
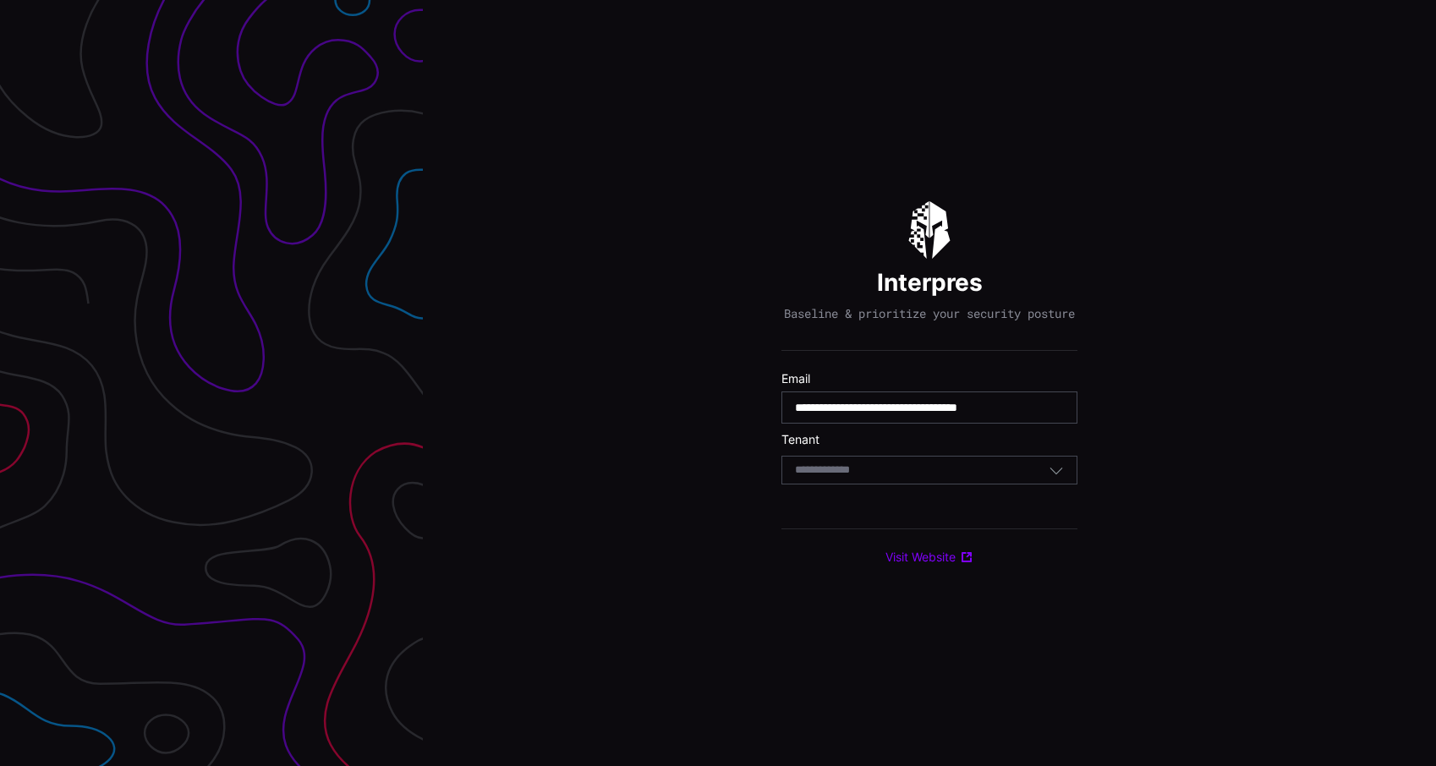
click at [896, 478] on div "Select Tenant" at bounding box center [922, 470] width 254 height 15
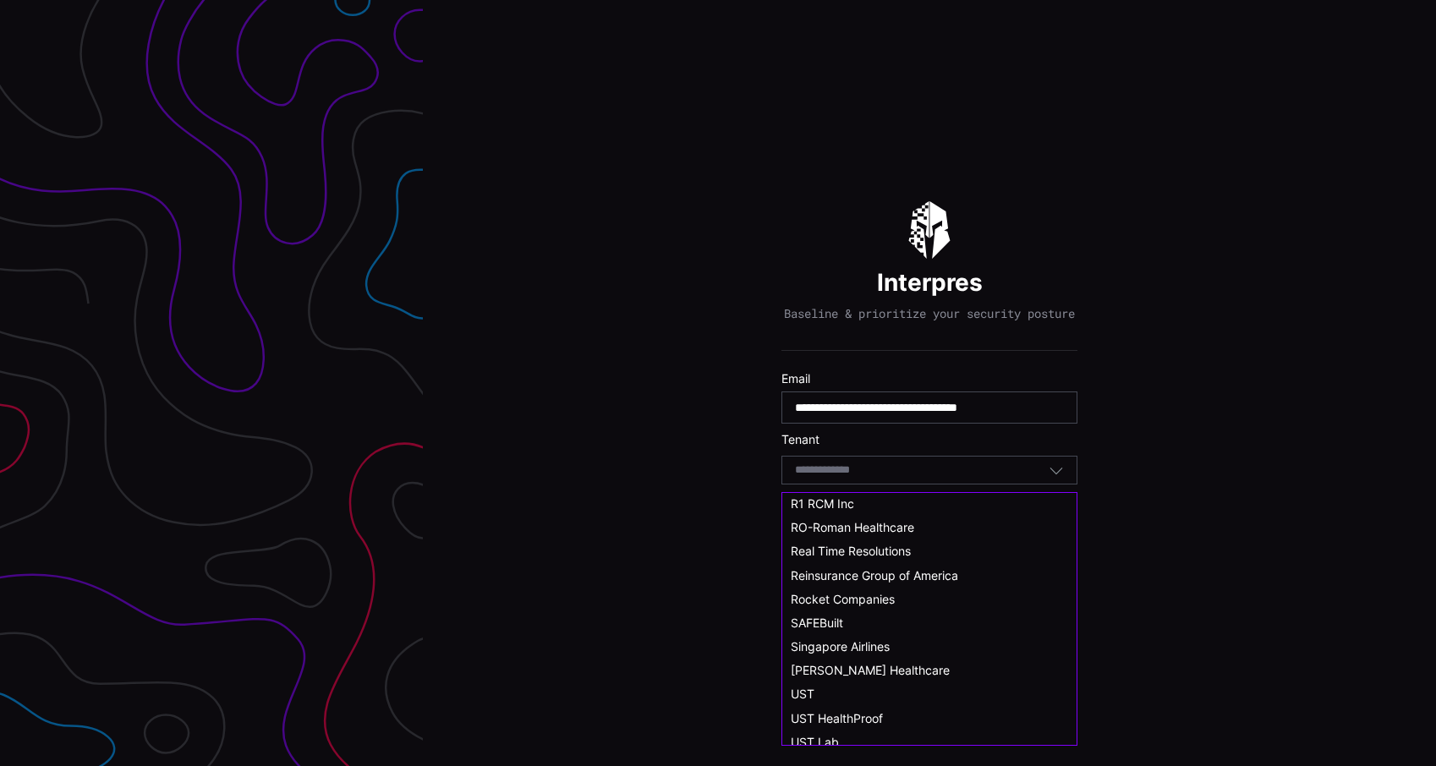
scroll to position [875, 0]
click at [877, 650] on span "Singapore Airlines" at bounding box center [840, 646] width 99 height 14
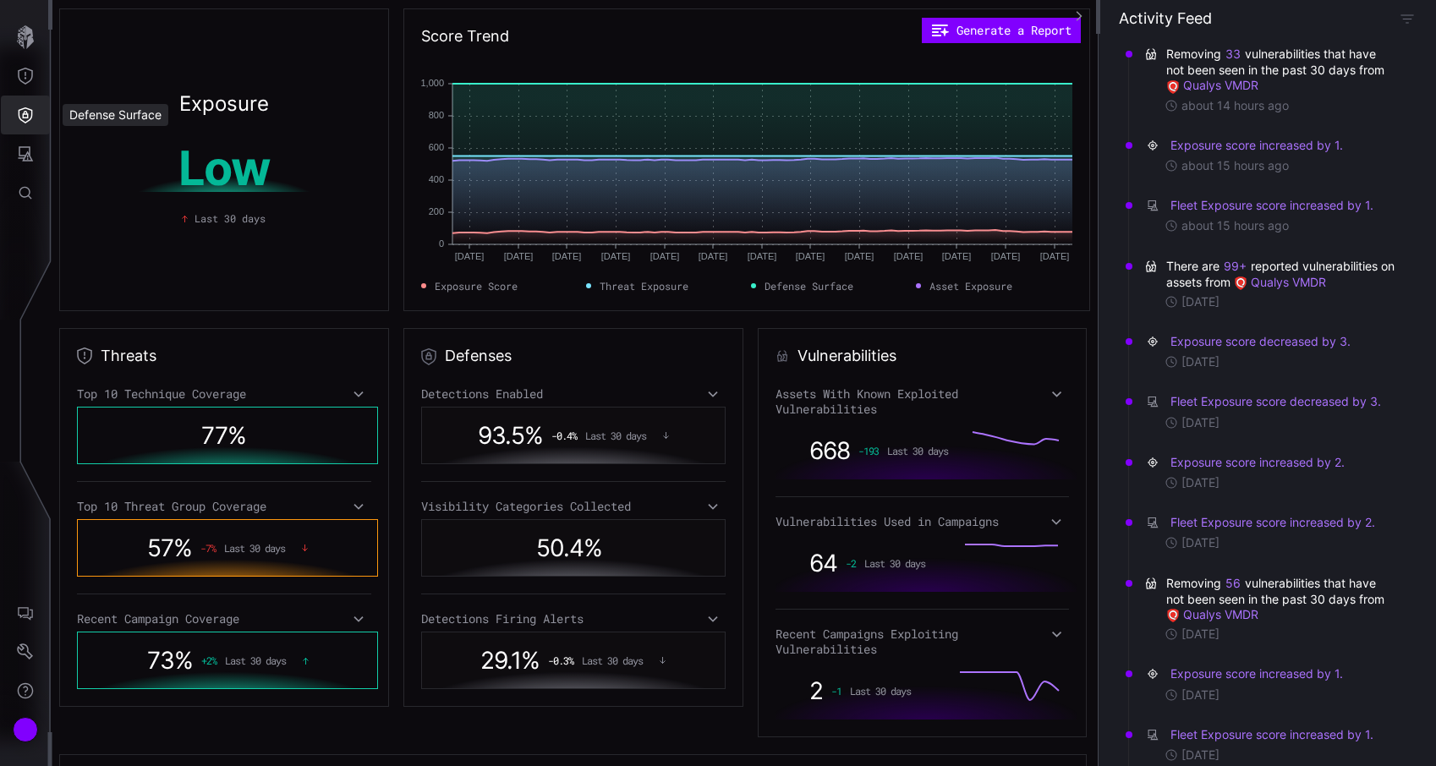
click at [32, 112] on icon "Defense Surface" at bounding box center [25, 115] width 17 height 17
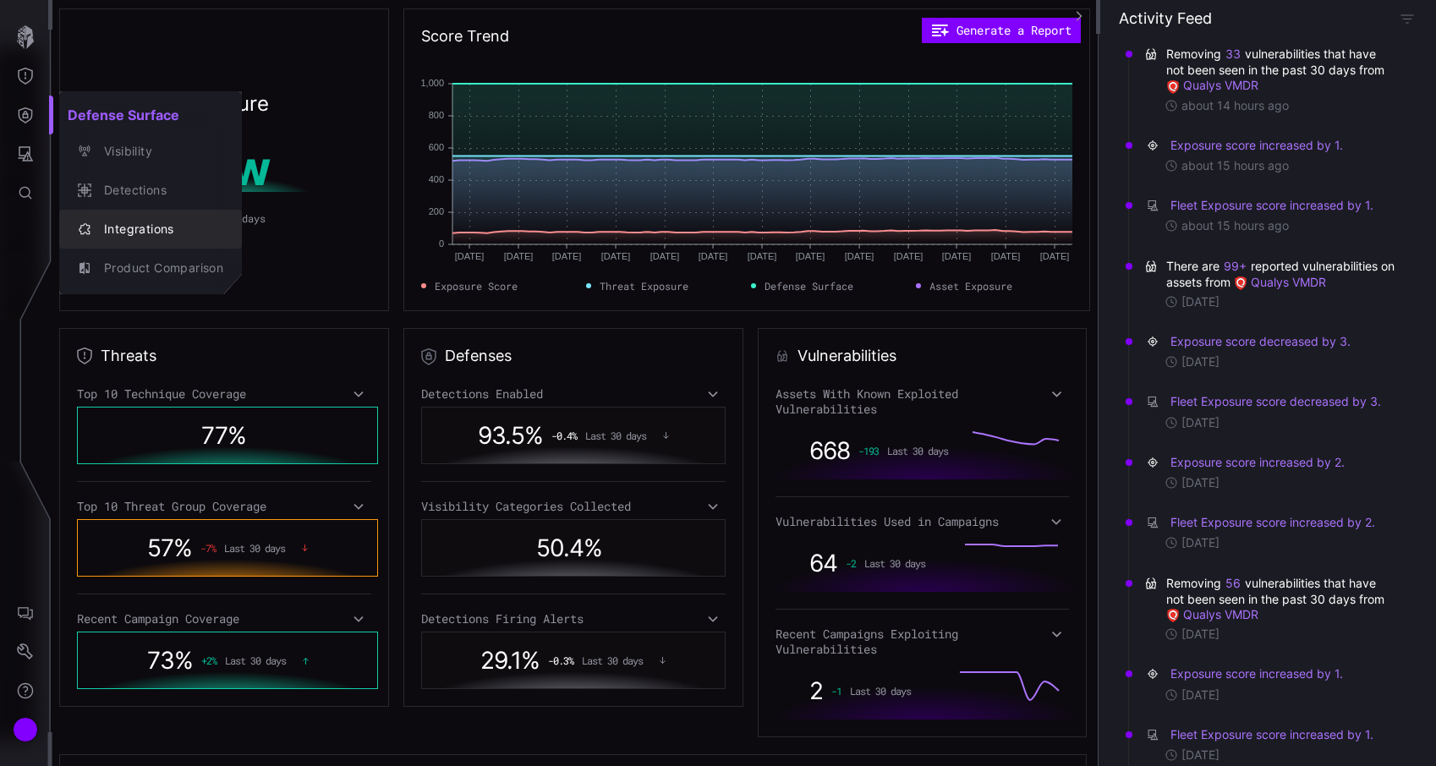
click at [123, 223] on div "Integrations" at bounding box center [160, 229] width 128 height 21
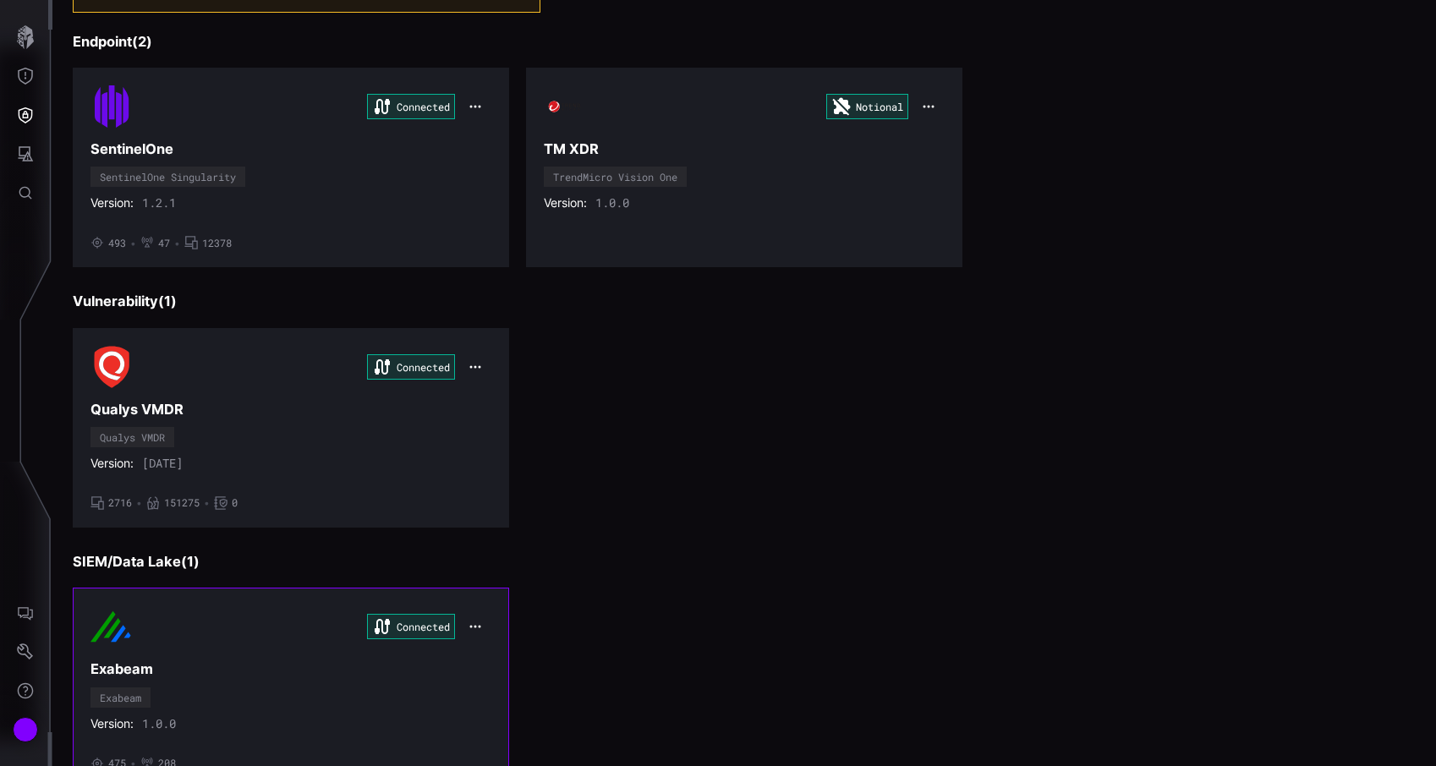
scroll to position [161, 0]
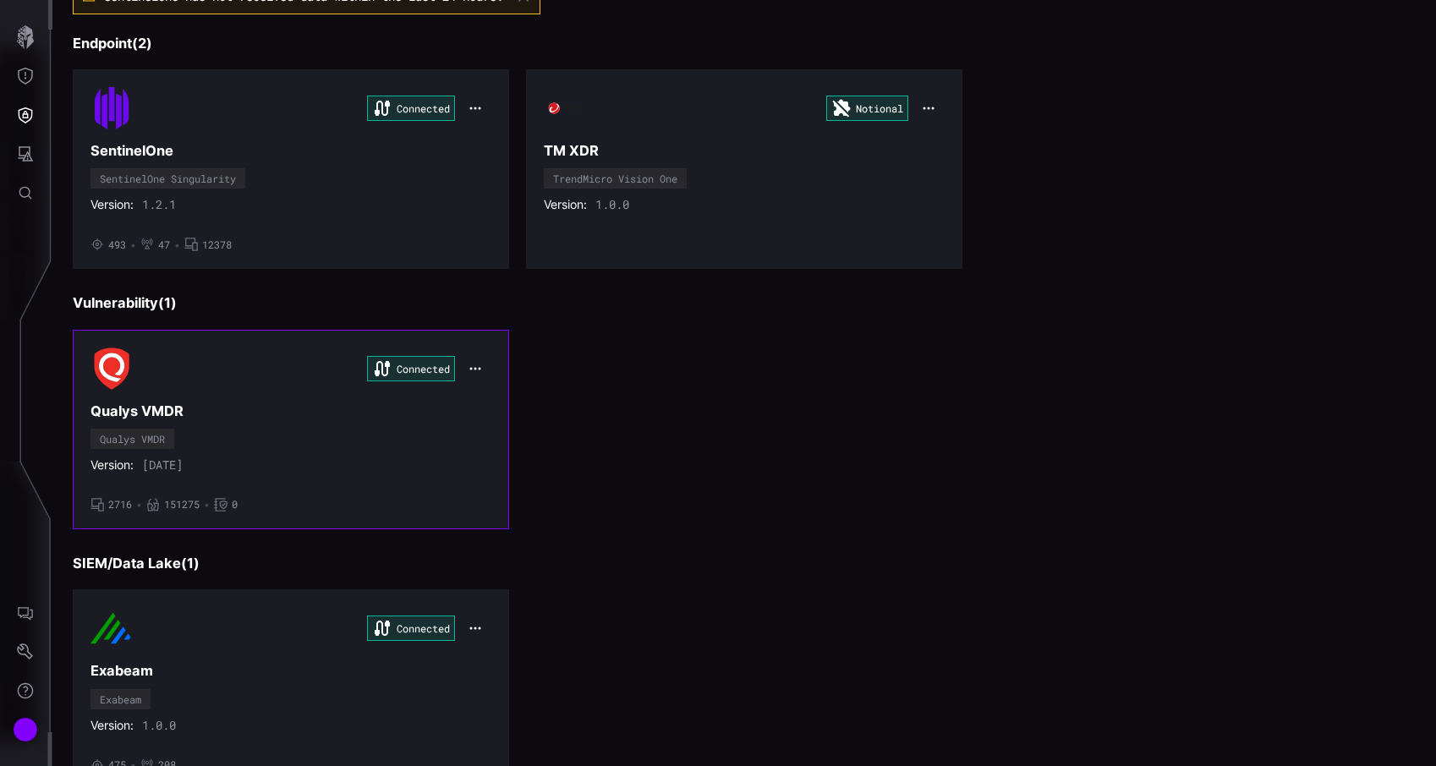
click at [403, 486] on div "Connected Qualys VMDR Qualys VMDR Version: [DATE] • 2716 • 151275 • 0" at bounding box center [291, 430] width 401 height 164
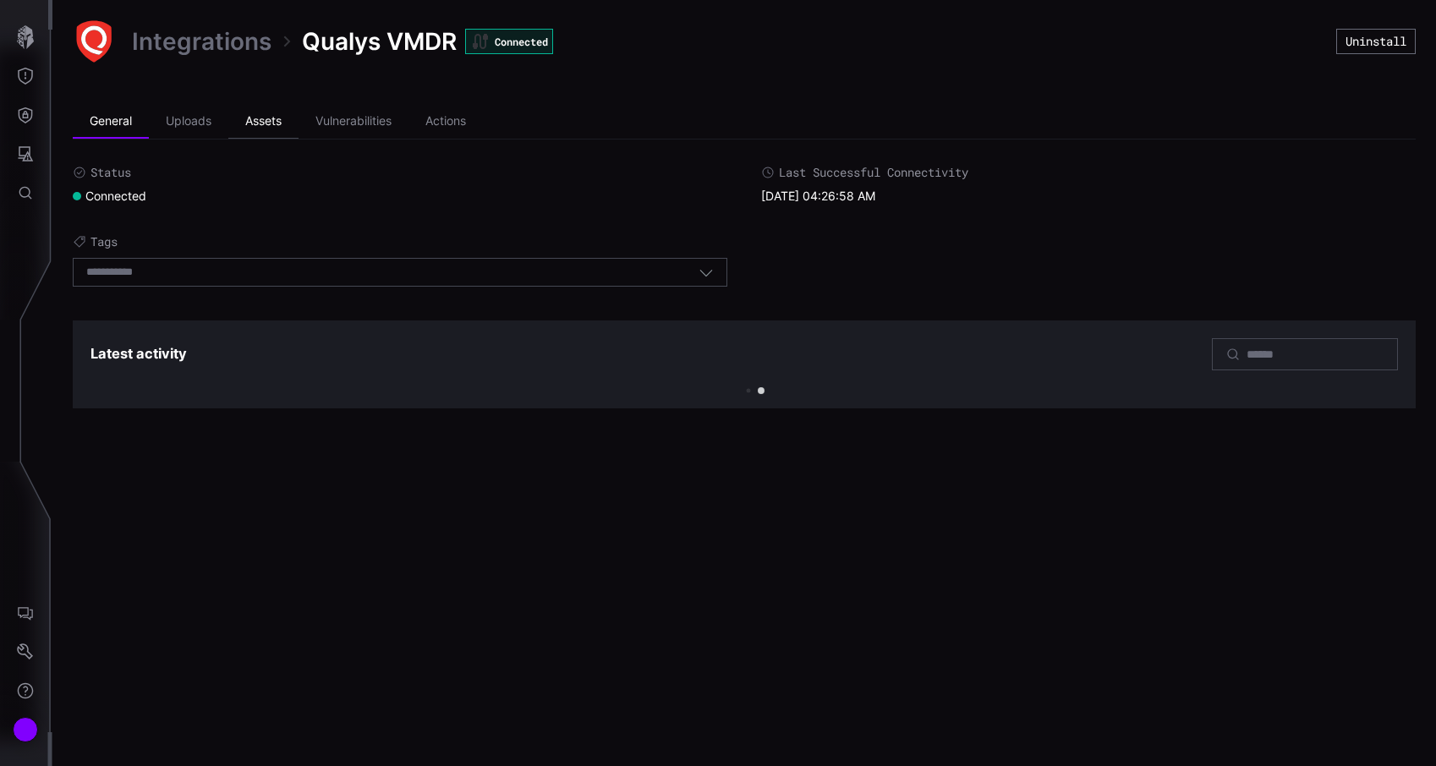
click at [281, 130] on li "Assets" at bounding box center [263, 122] width 70 height 34
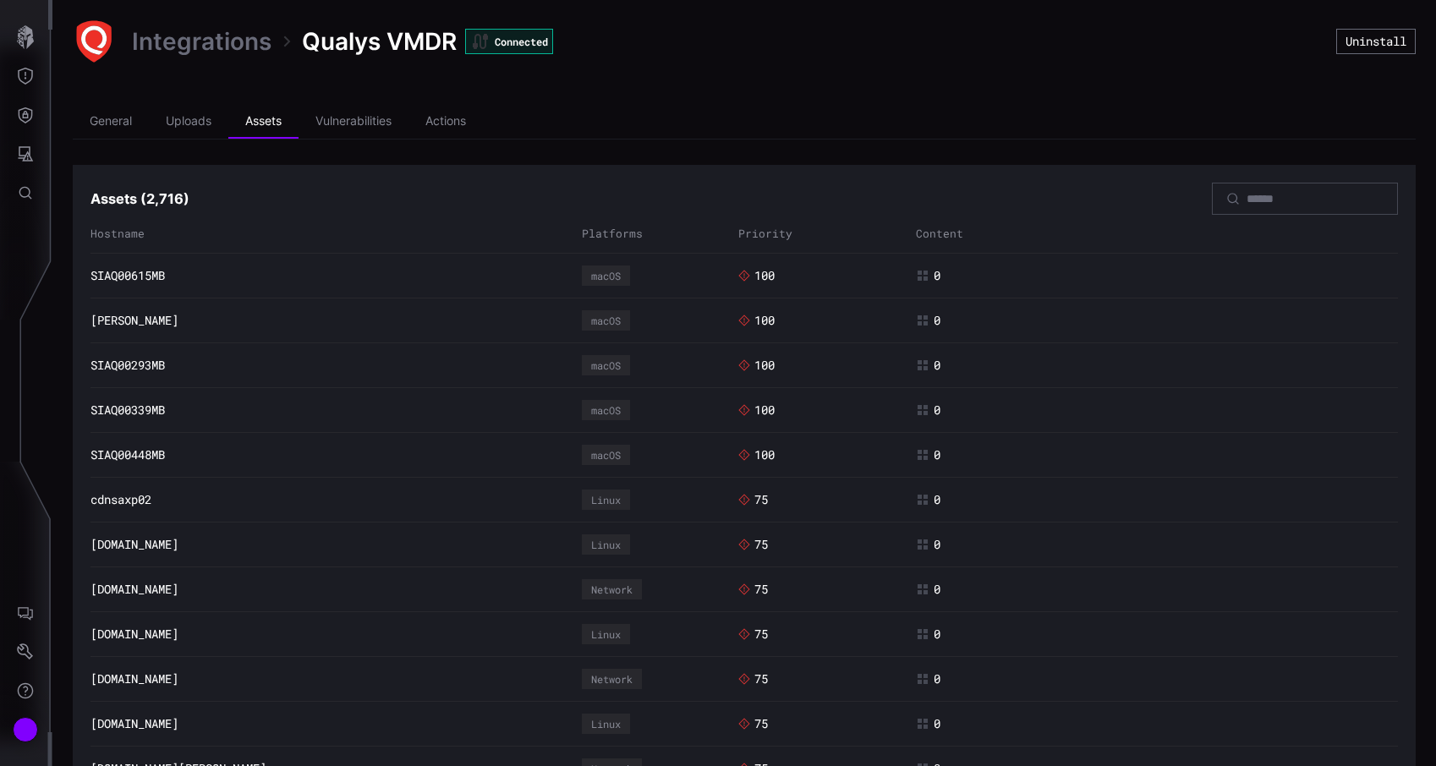
click at [189, 58] on div "Integrations Qualys VMDR Connected" at bounding box center [705, 41] width 1264 height 42
click at [216, 46] on link "Integrations" at bounding box center [202, 41] width 140 height 30
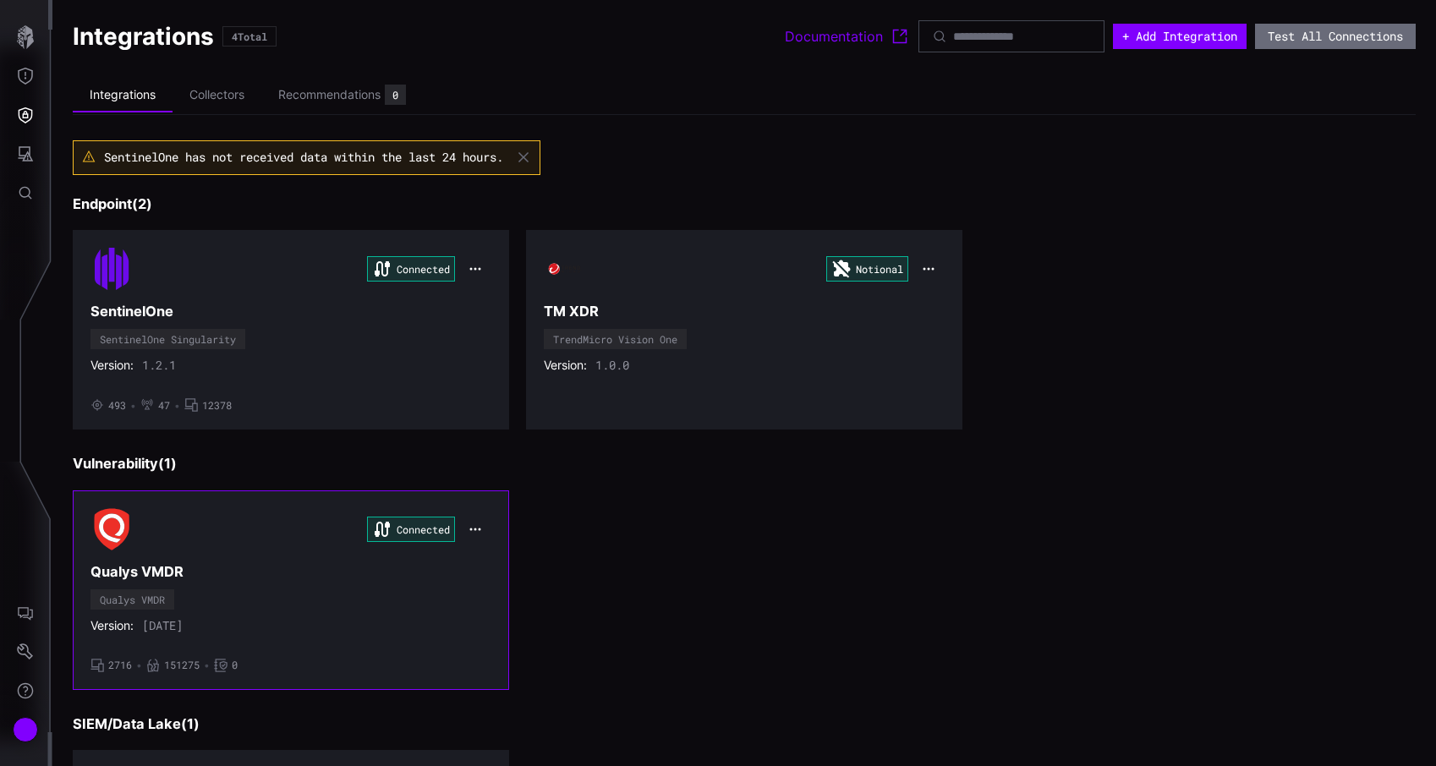
click at [476, 521] on button "button" at bounding box center [475, 530] width 32 height 24
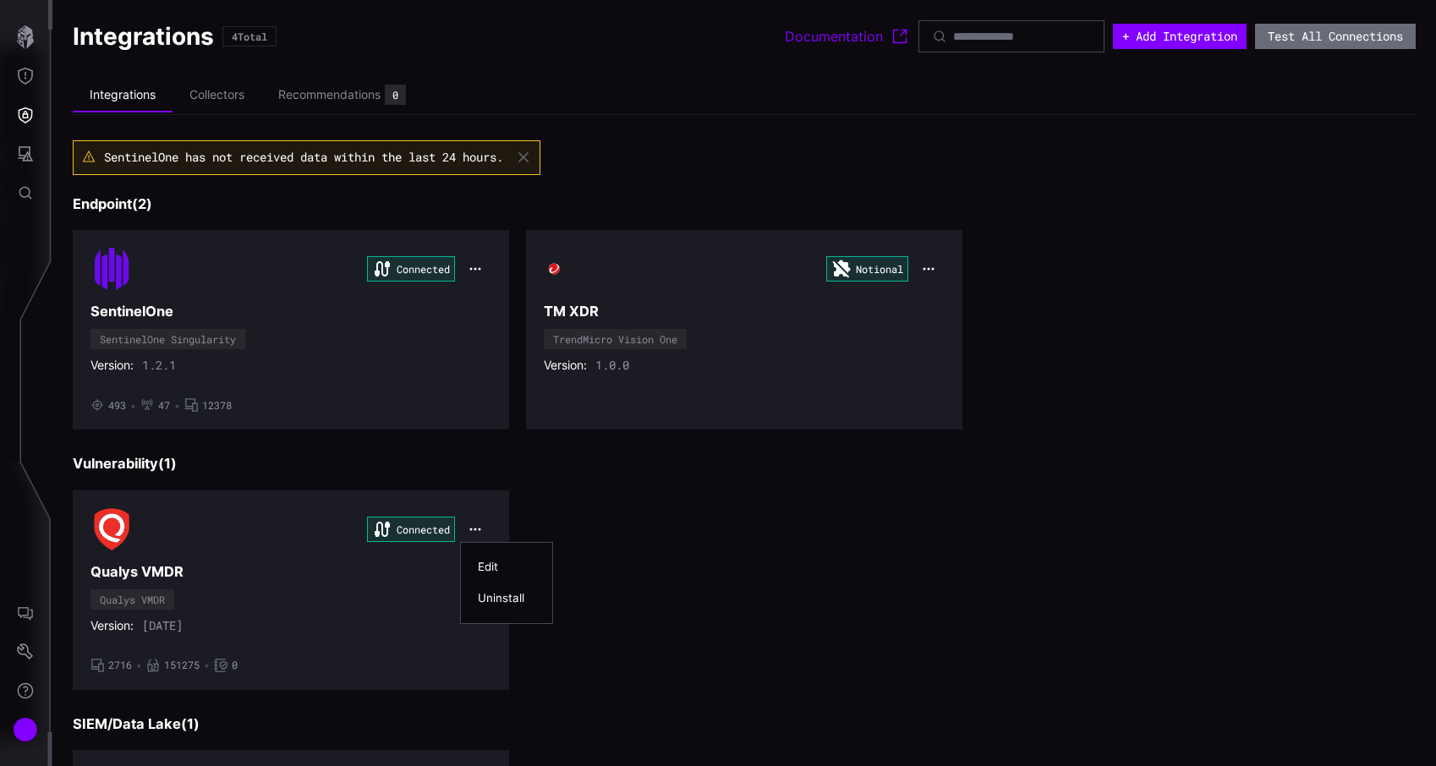
click at [496, 561] on div "Edit" at bounding box center [507, 567] width 58 height 14
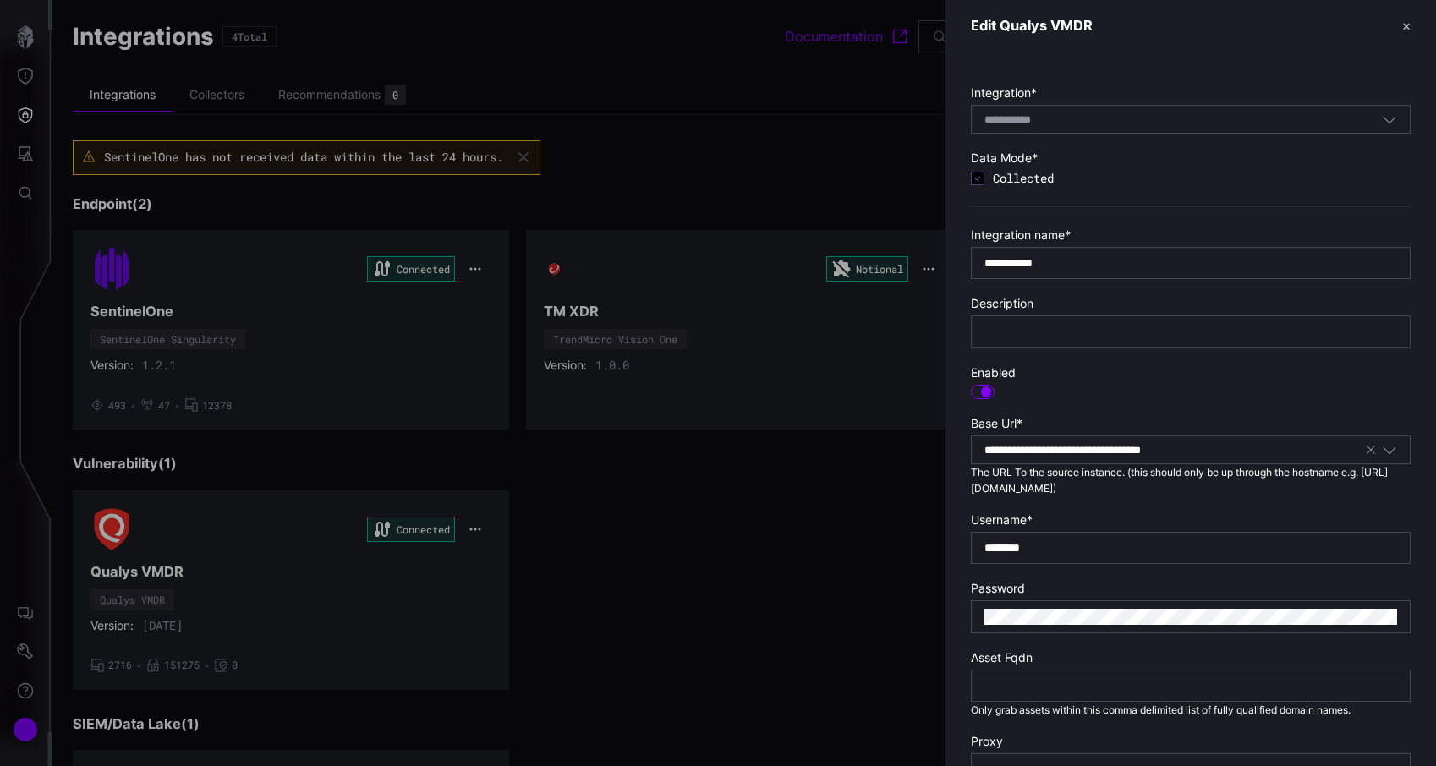
click at [1250, 450] on div "**********" at bounding box center [1175, 450] width 380 height 15
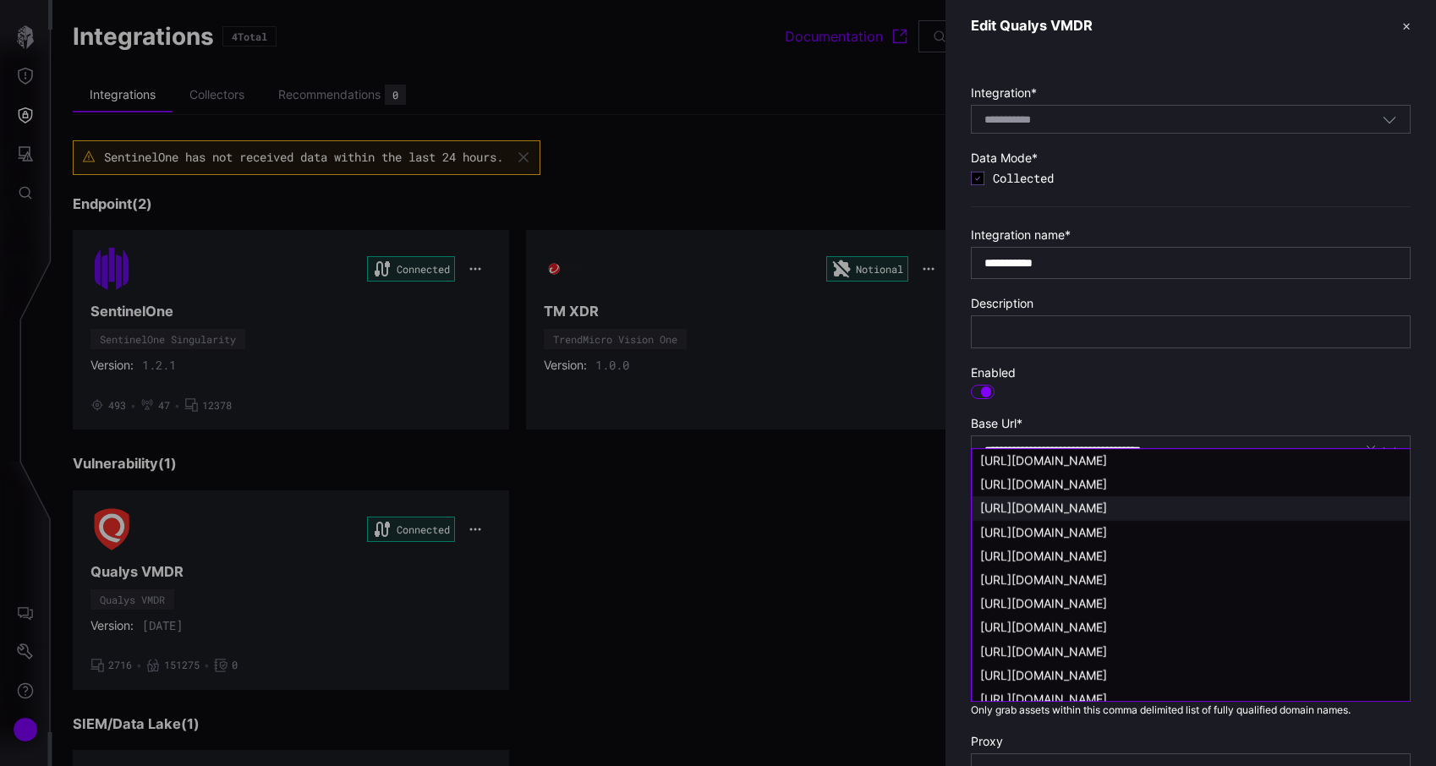
click at [1250, 450] on div "**********" at bounding box center [1175, 450] width 380 height 15
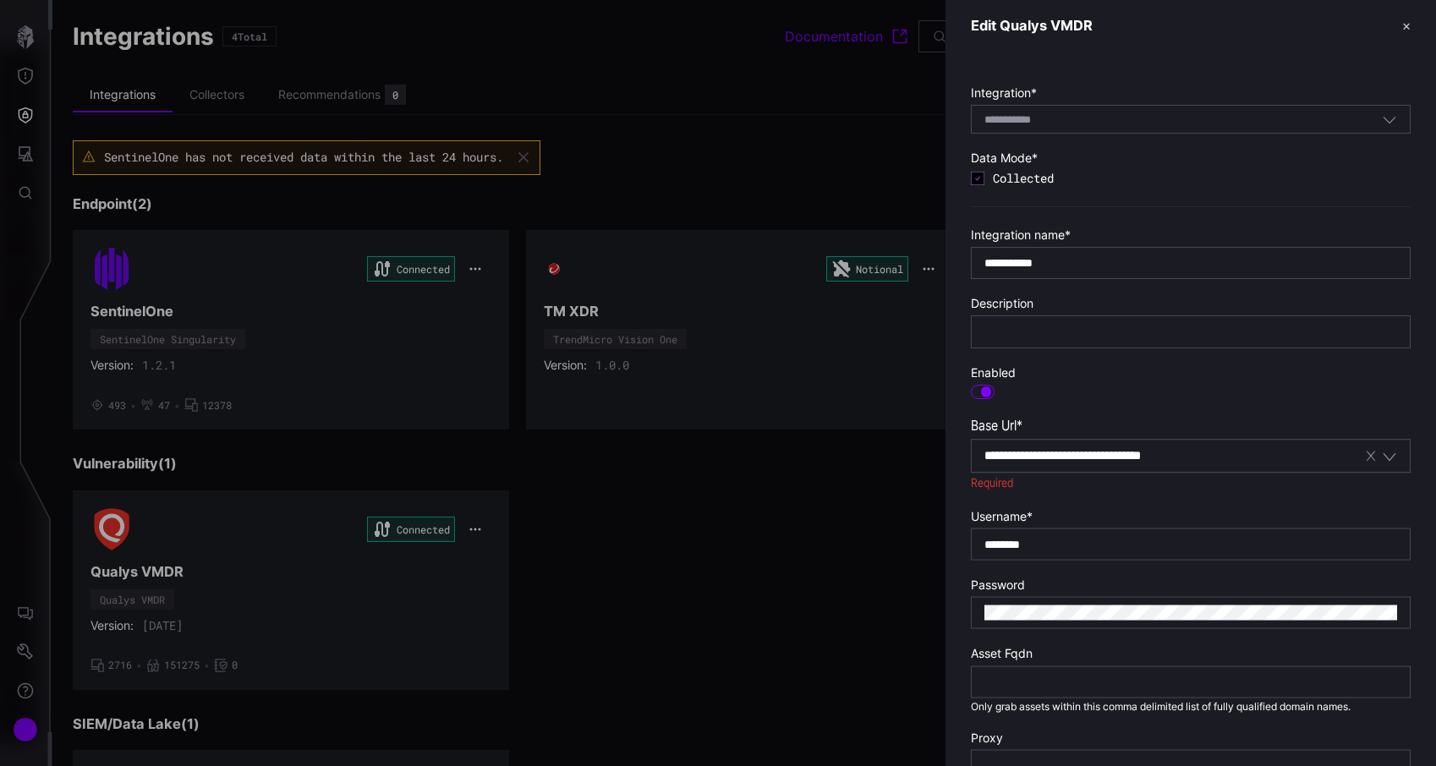
click at [1250, 450] on div "**********" at bounding box center [1175, 456] width 380 height 18
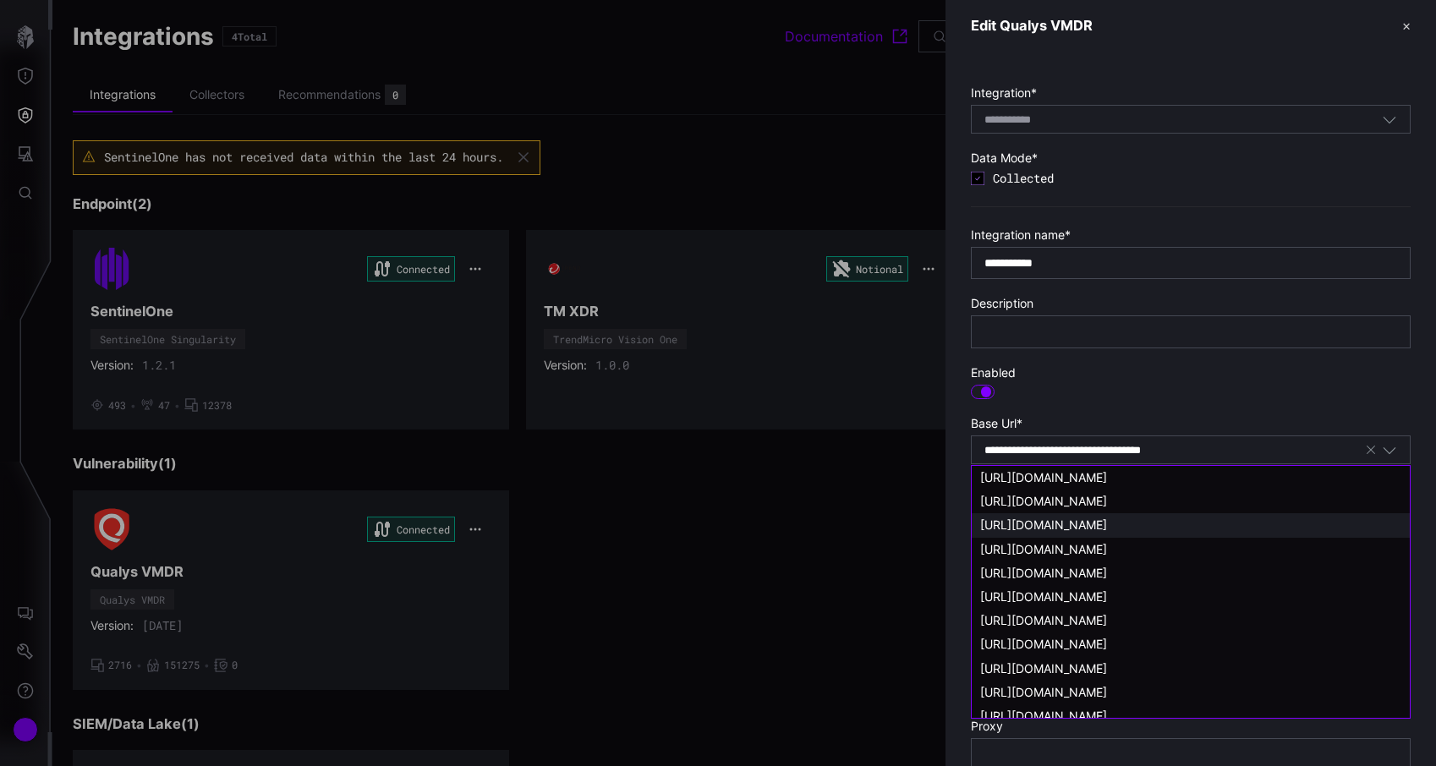
click at [1250, 450] on div "**********" at bounding box center [1175, 450] width 380 height 15
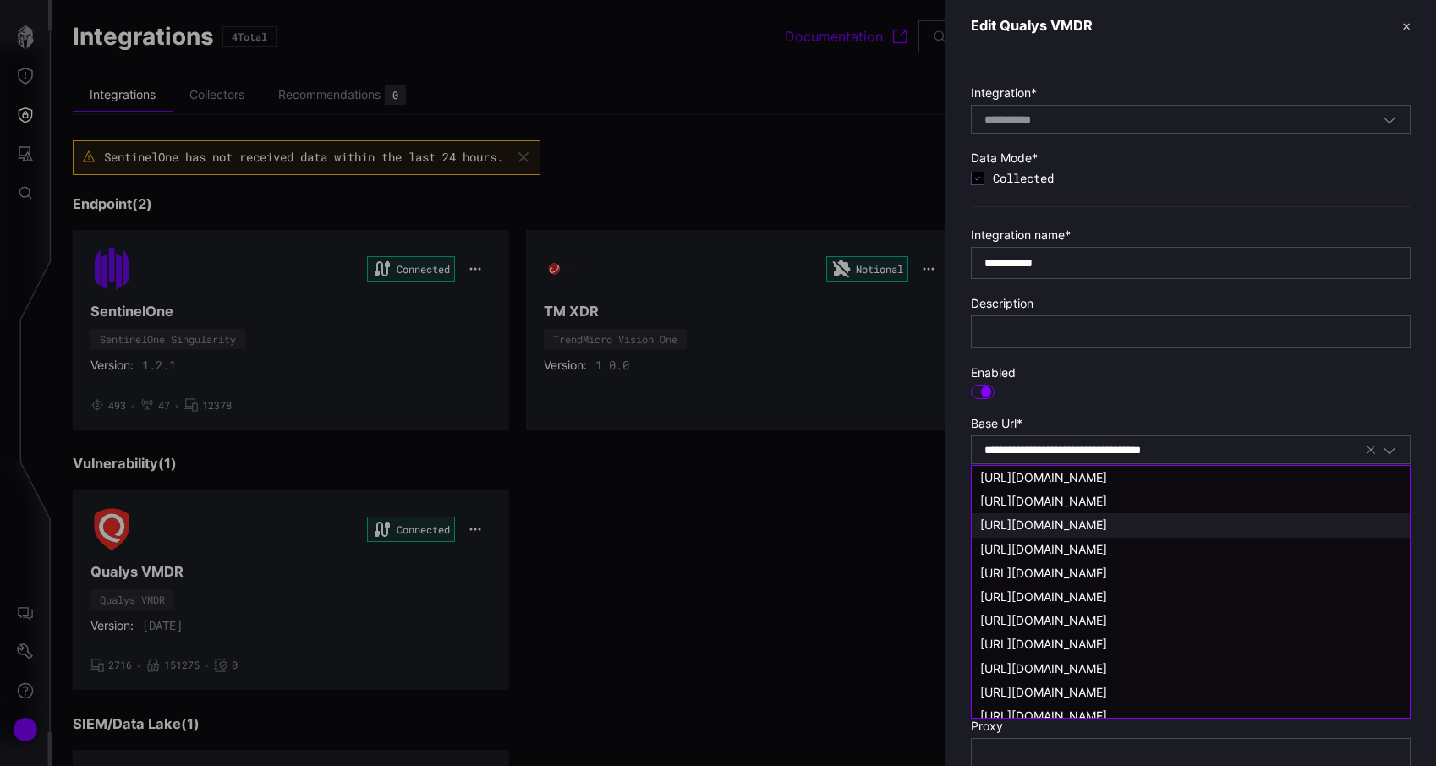
click at [1250, 450] on div "**********" at bounding box center [1175, 450] width 380 height 15
drag, startPoint x: 1250, startPoint y: 450, endPoint x: 1084, endPoint y: 451, distance: 165.8
click at [1084, 451] on div "**********" at bounding box center [1175, 450] width 380 height 15
drag, startPoint x: 1259, startPoint y: 454, endPoint x: 969, endPoint y: 447, distance: 289.4
click at [969, 447] on div "**********" at bounding box center [1191, 448] width 491 height 793
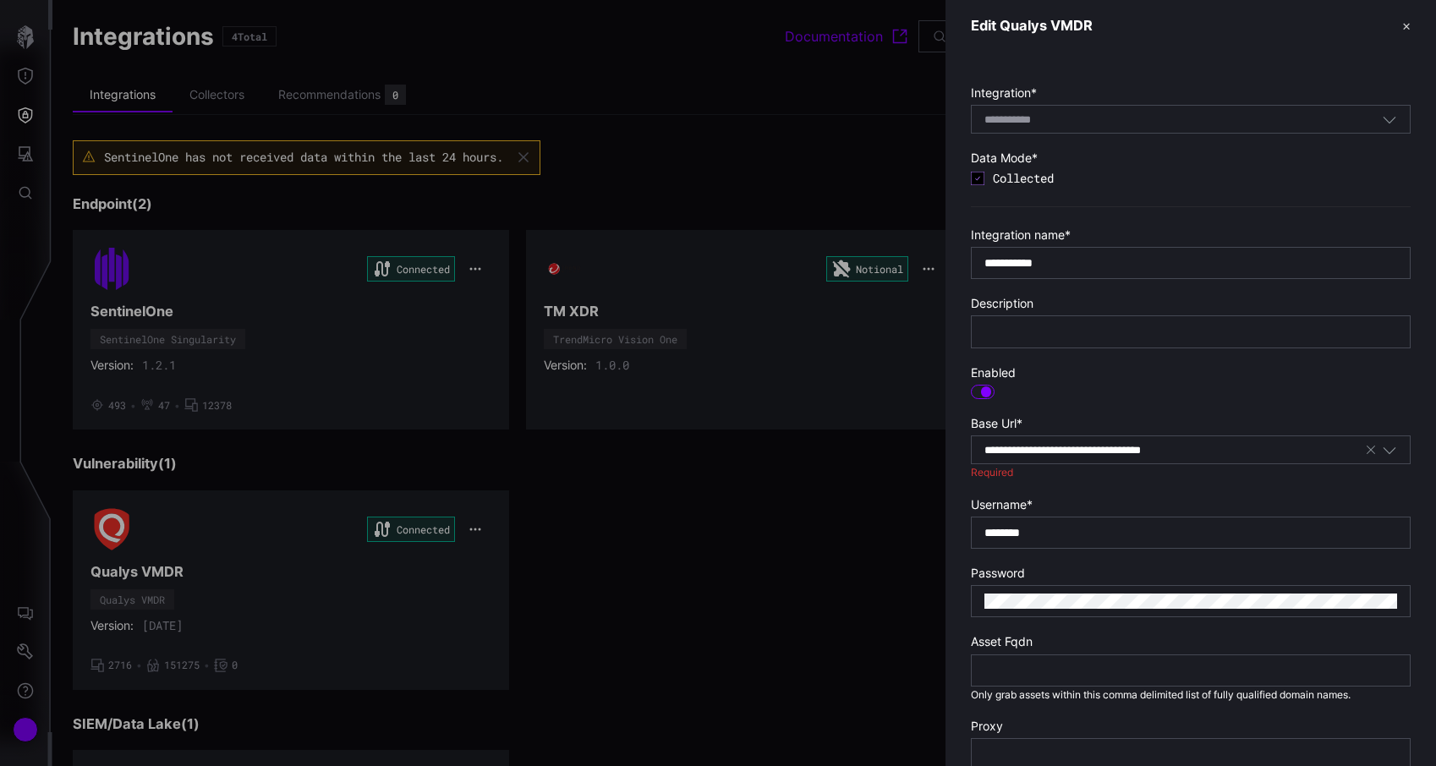
click at [1210, 345] on div at bounding box center [1191, 332] width 440 height 32
click at [1092, 536] on input "********" at bounding box center [1191, 532] width 413 height 15
click at [827, 174] on div at bounding box center [718, 383] width 1436 height 766
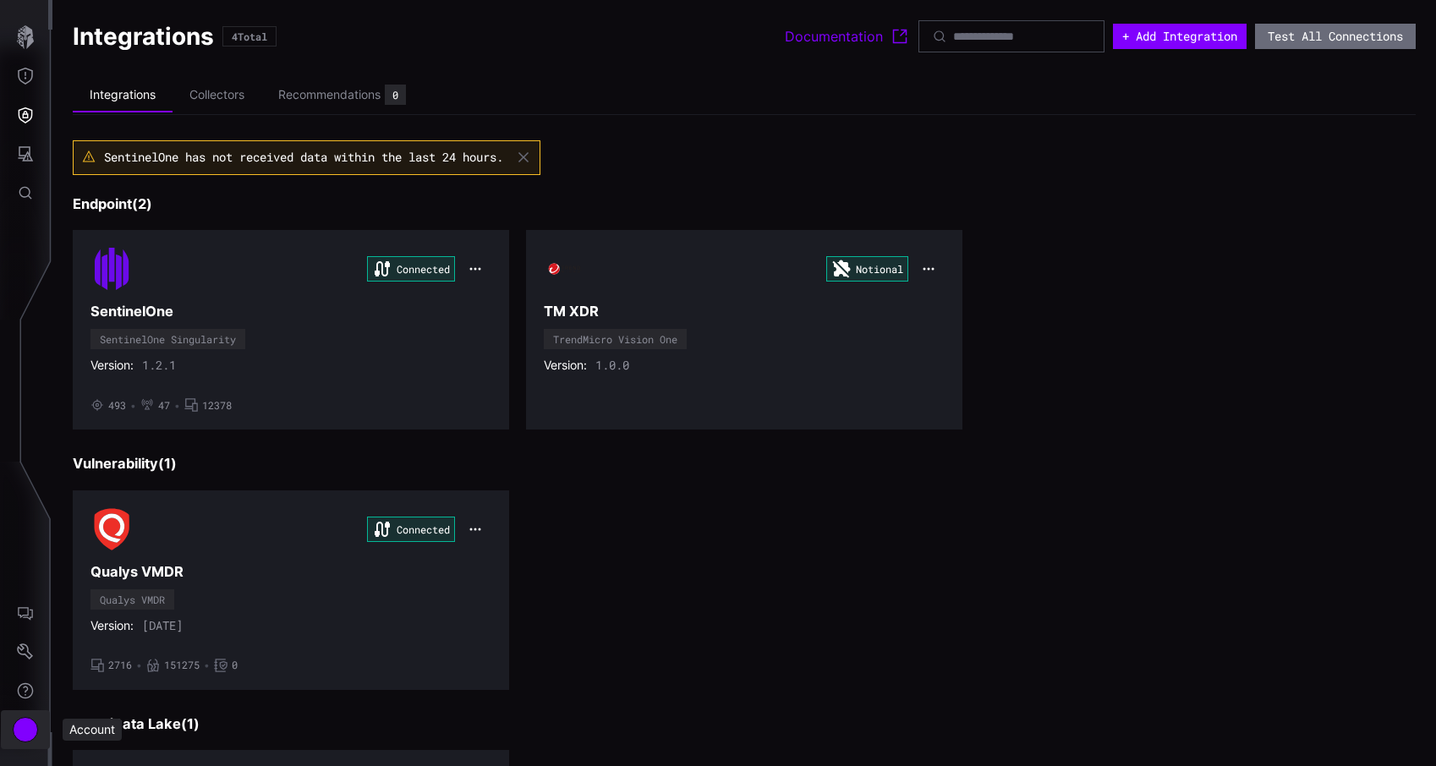
click at [22, 733] on div "Account" at bounding box center [25, 729] width 25 height 25
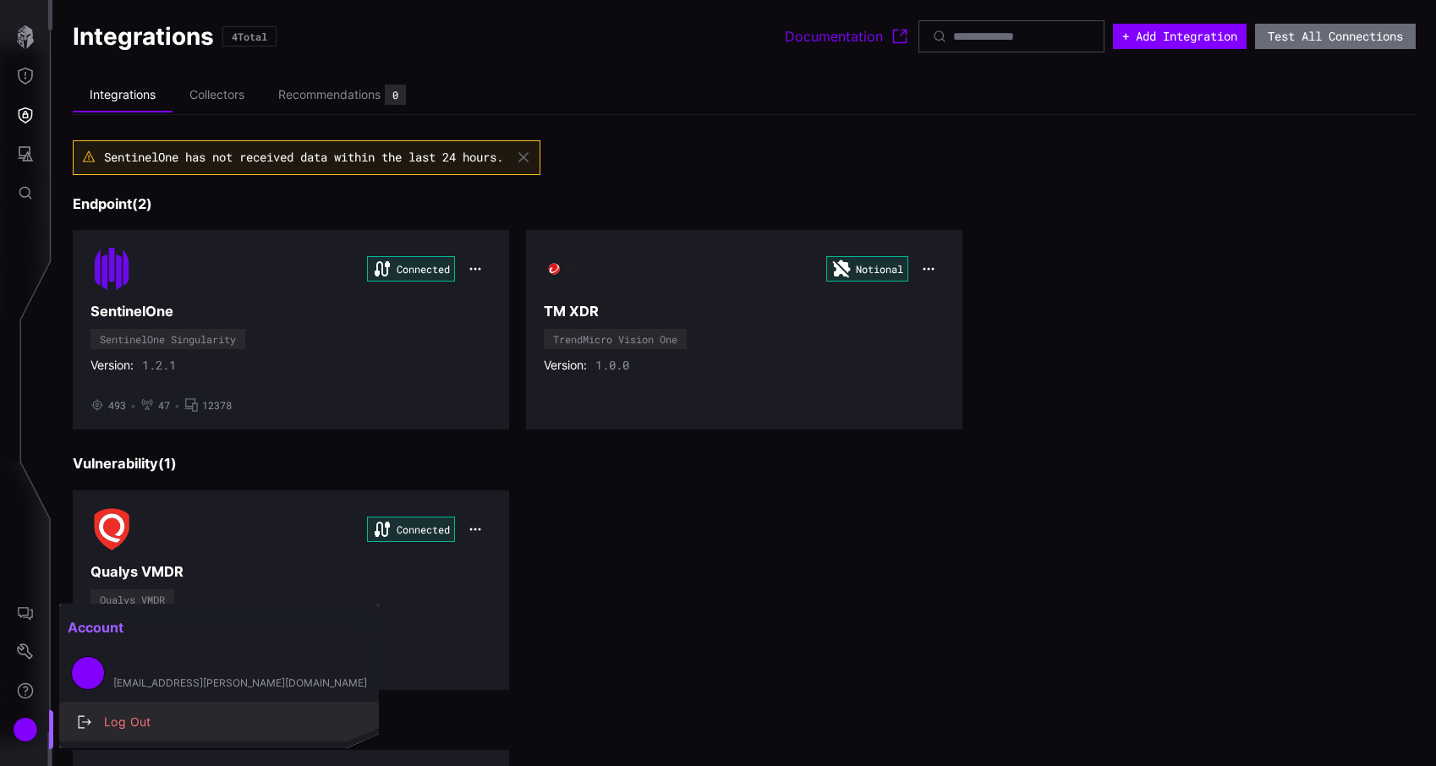
click at [108, 733] on div "Log Out" at bounding box center [219, 723] width 306 height 24
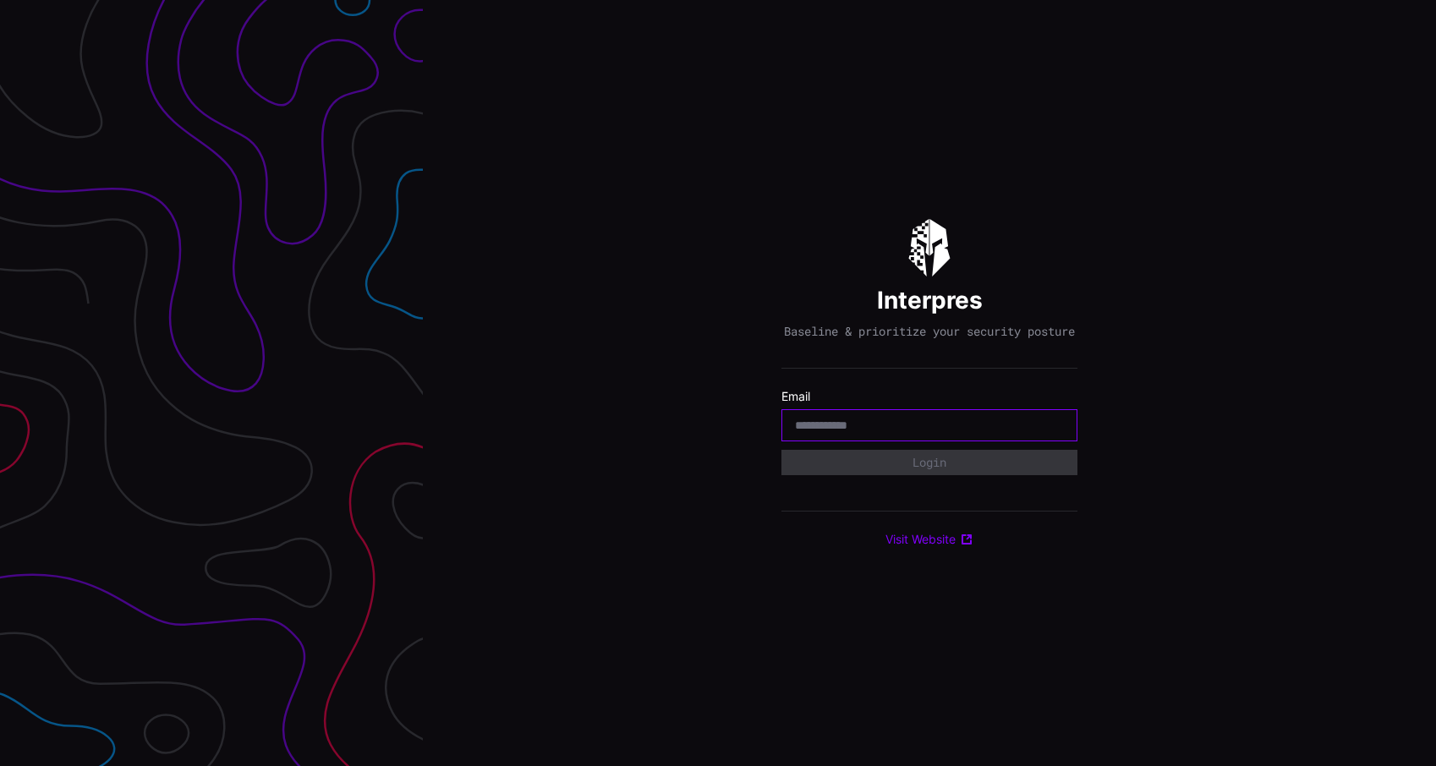
type input "**********"
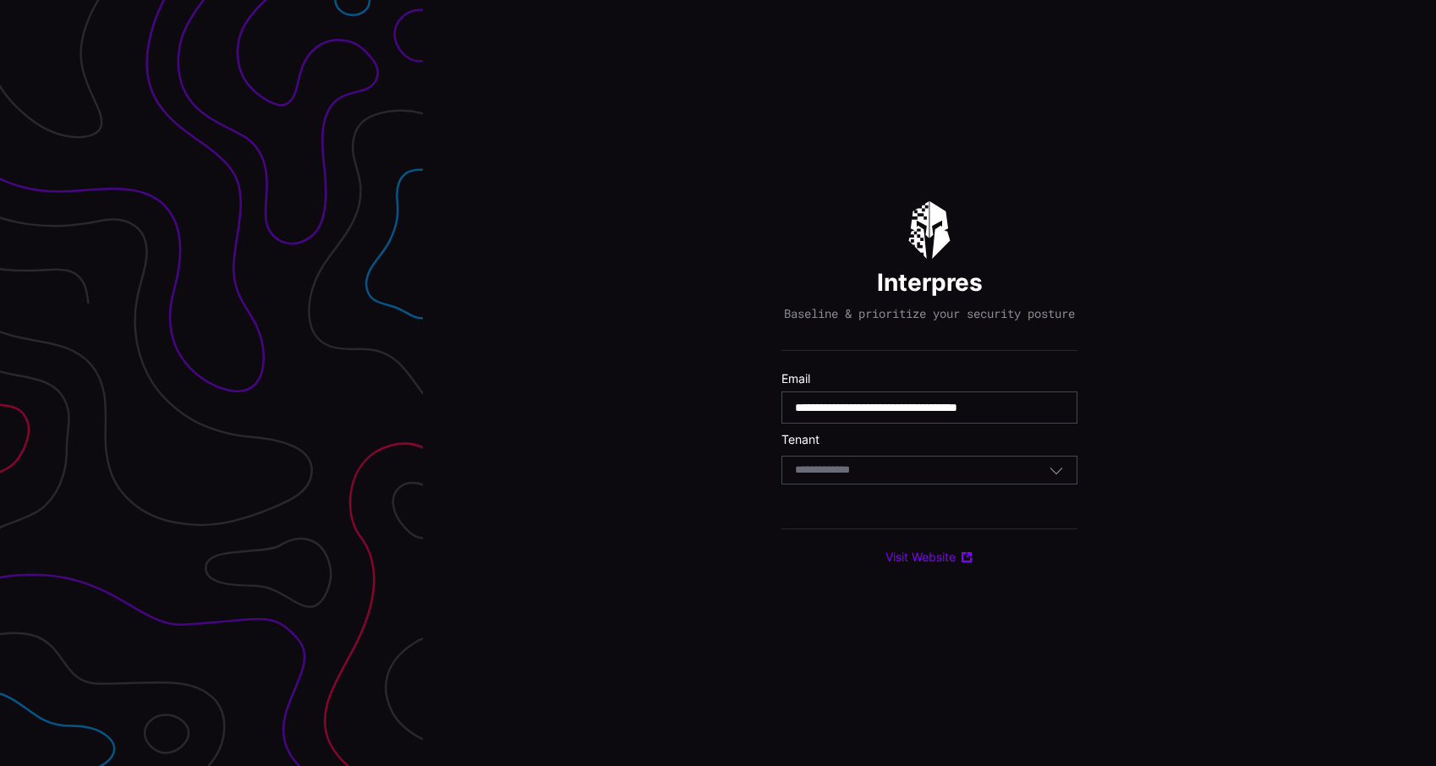
click at [879, 478] on input at bounding box center [838, 471] width 87 height 14
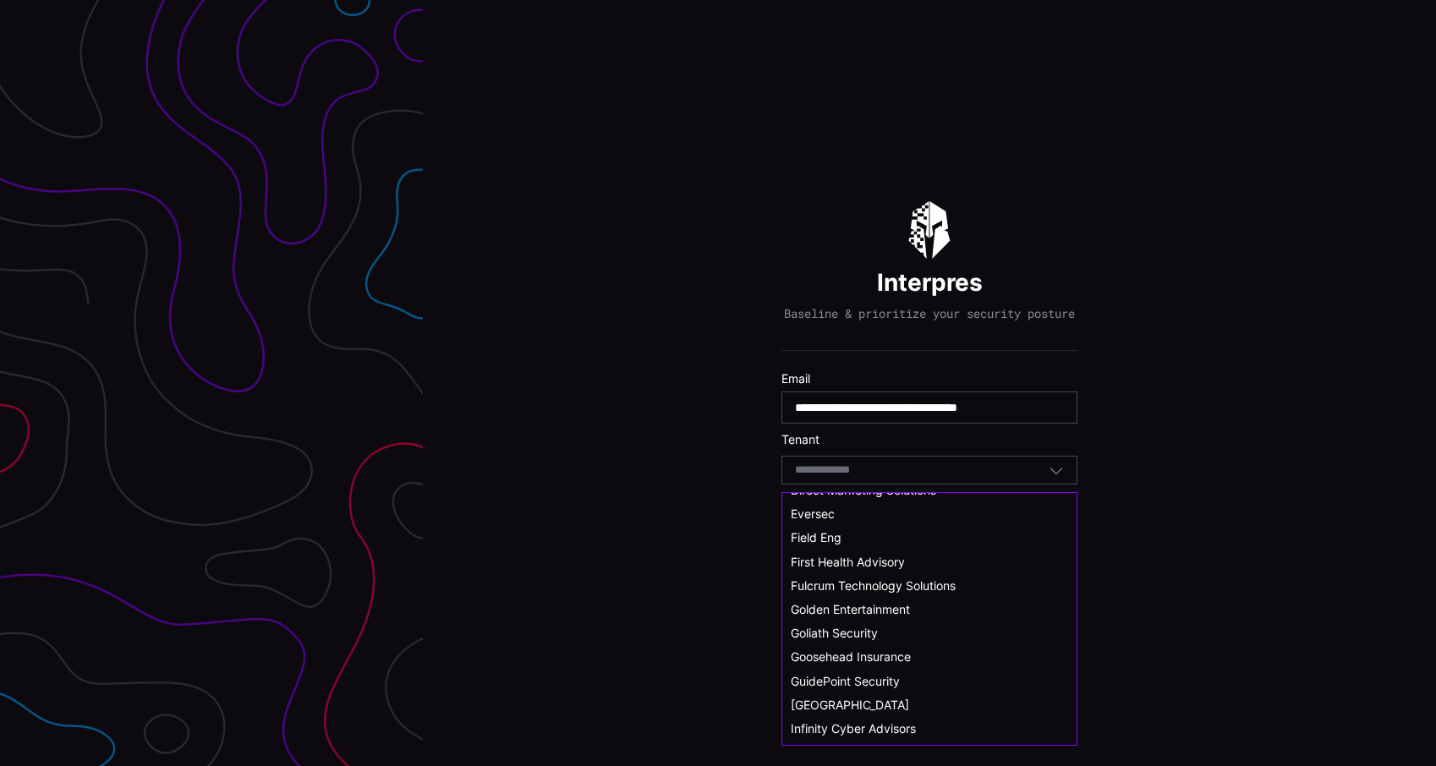
scroll to position [278, 0]
click at [917, 586] on span "Fulcrum Technology Solutions" at bounding box center [873, 584] width 165 height 14
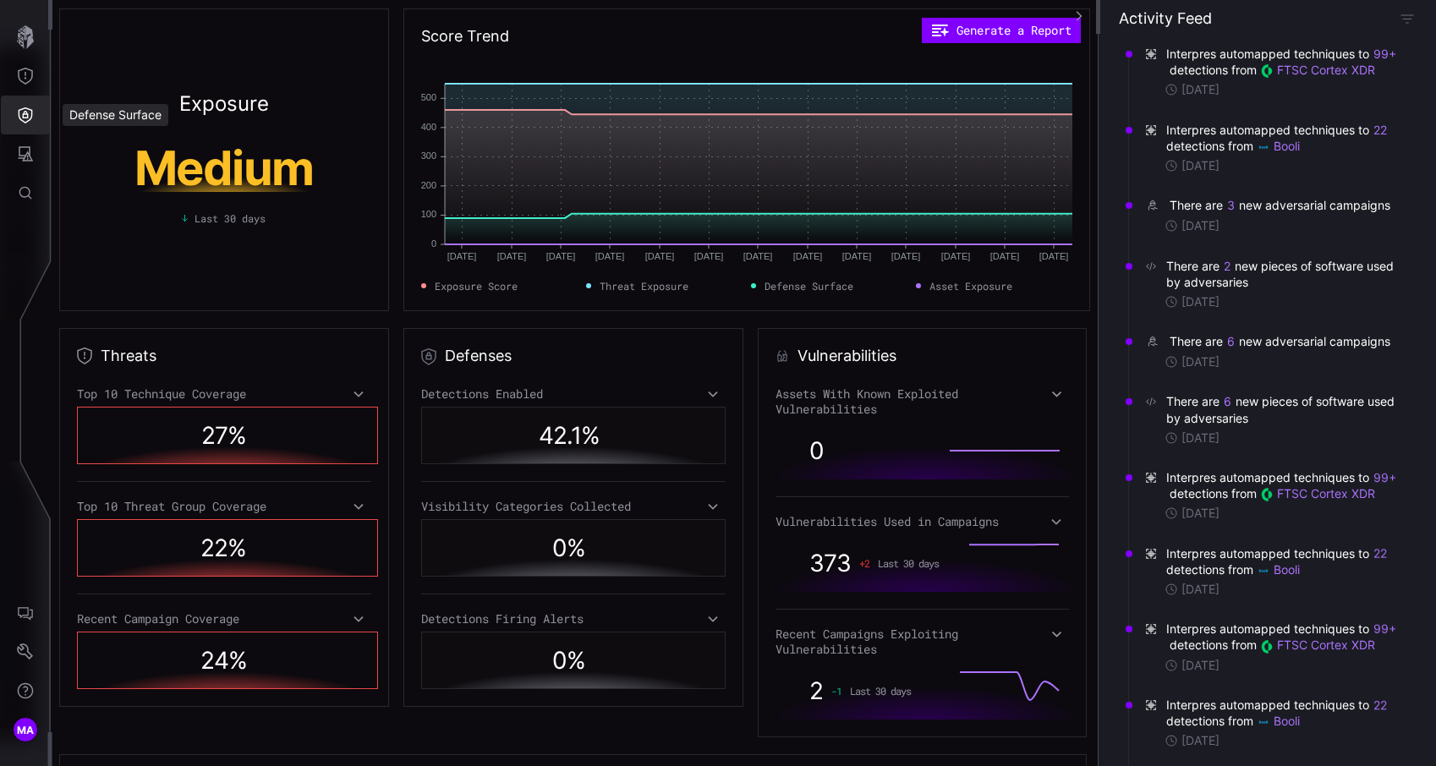
click at [19, 114] on icon "Defense Surface" at bounding box center [25, 115] width 17 height 17
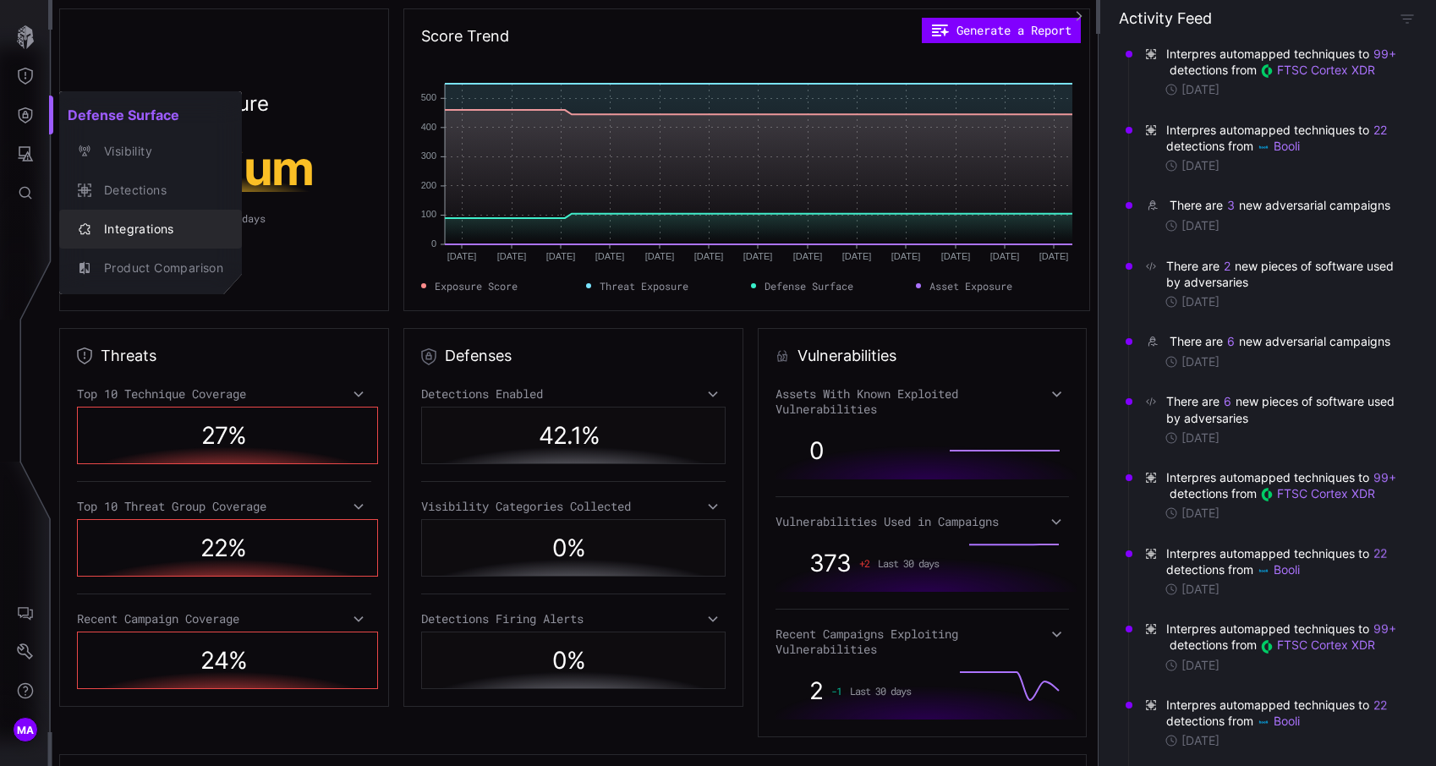
click at [137, 217] on div "Integrations" at bounding box center [150, 229] width 169 height 24
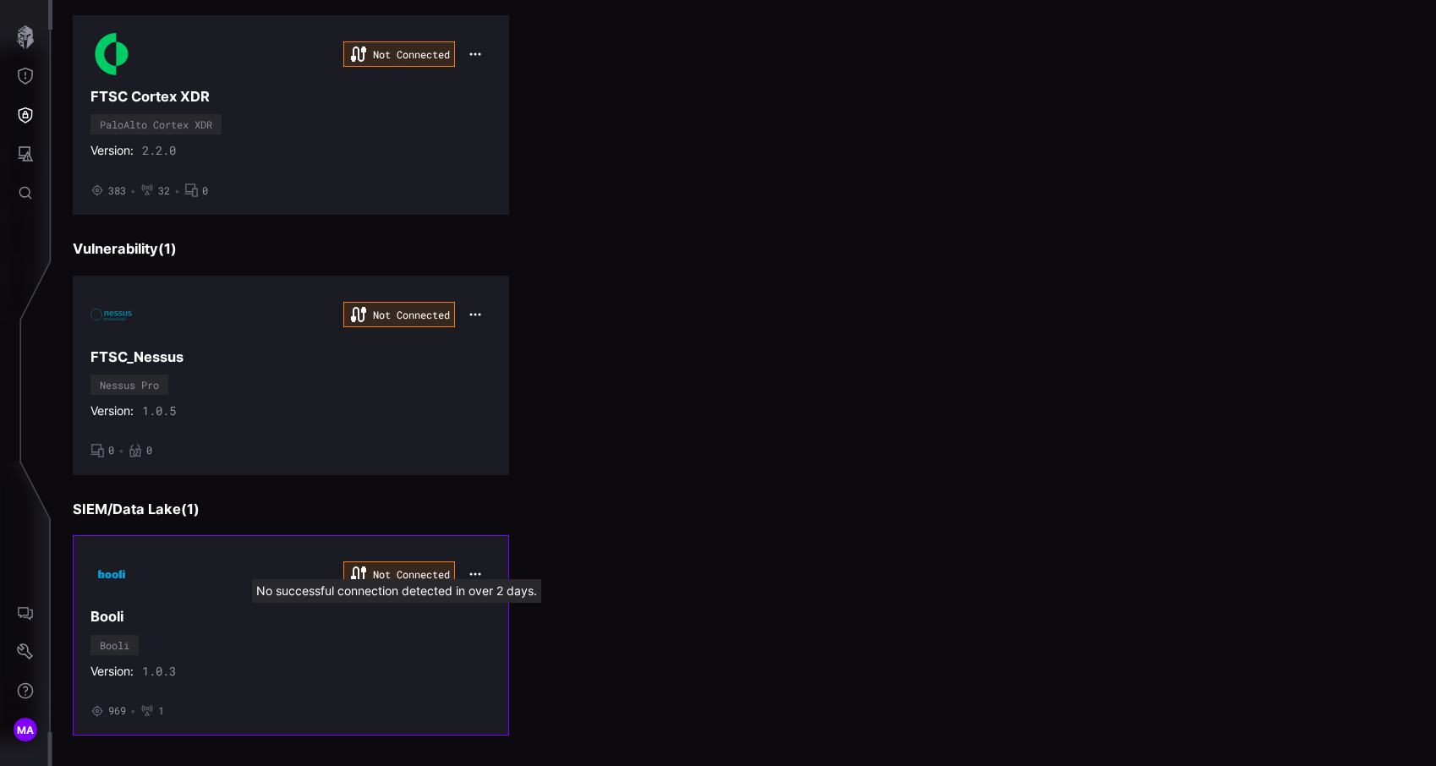
scroll to position [230, 0]
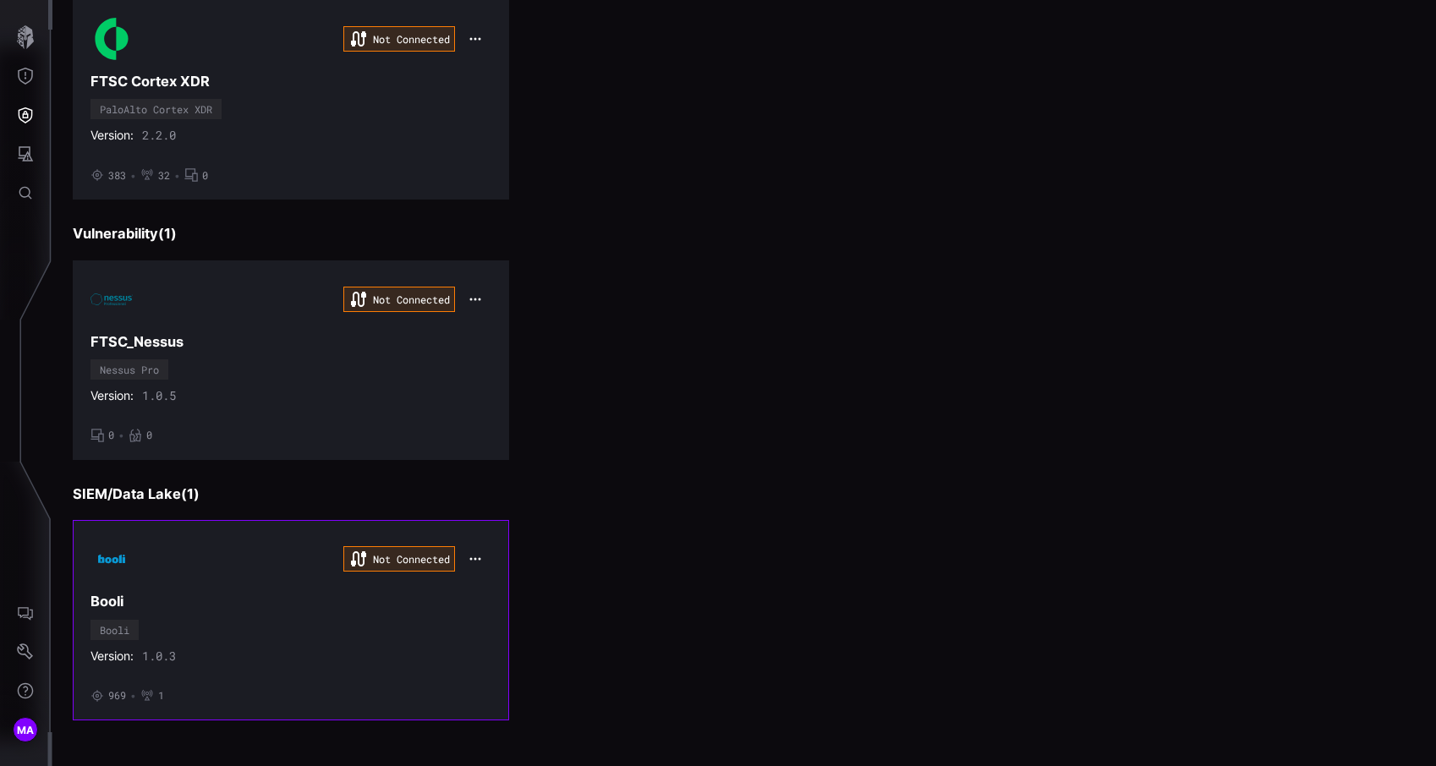
click at [377, 621] on div "Not Connected Booli Booli Version: 1.0.3 • 969 • 1" at bounding box center [291, 620] width 401 height 164
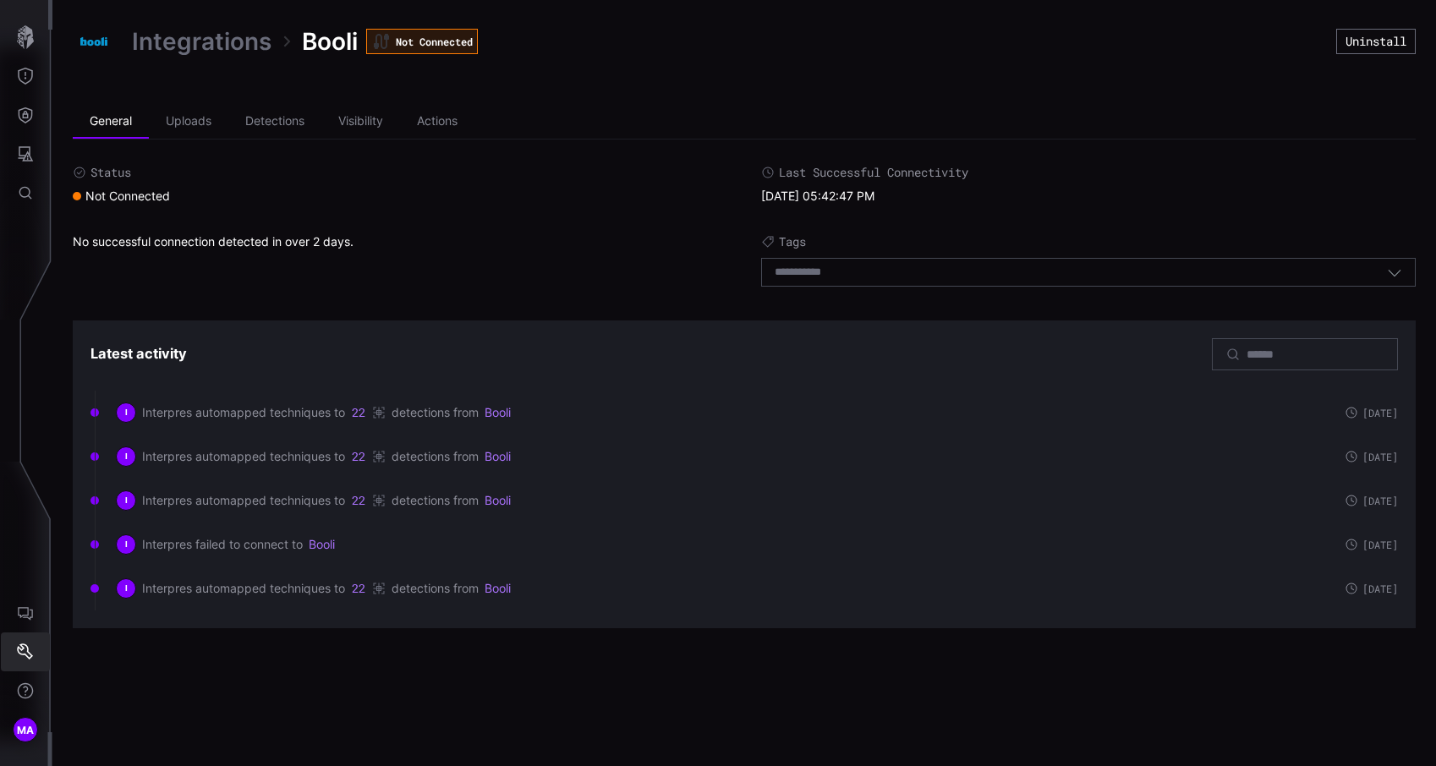
click at [24, 633] on button "Settings" at bounding box center [25, 652] width 49 height 39
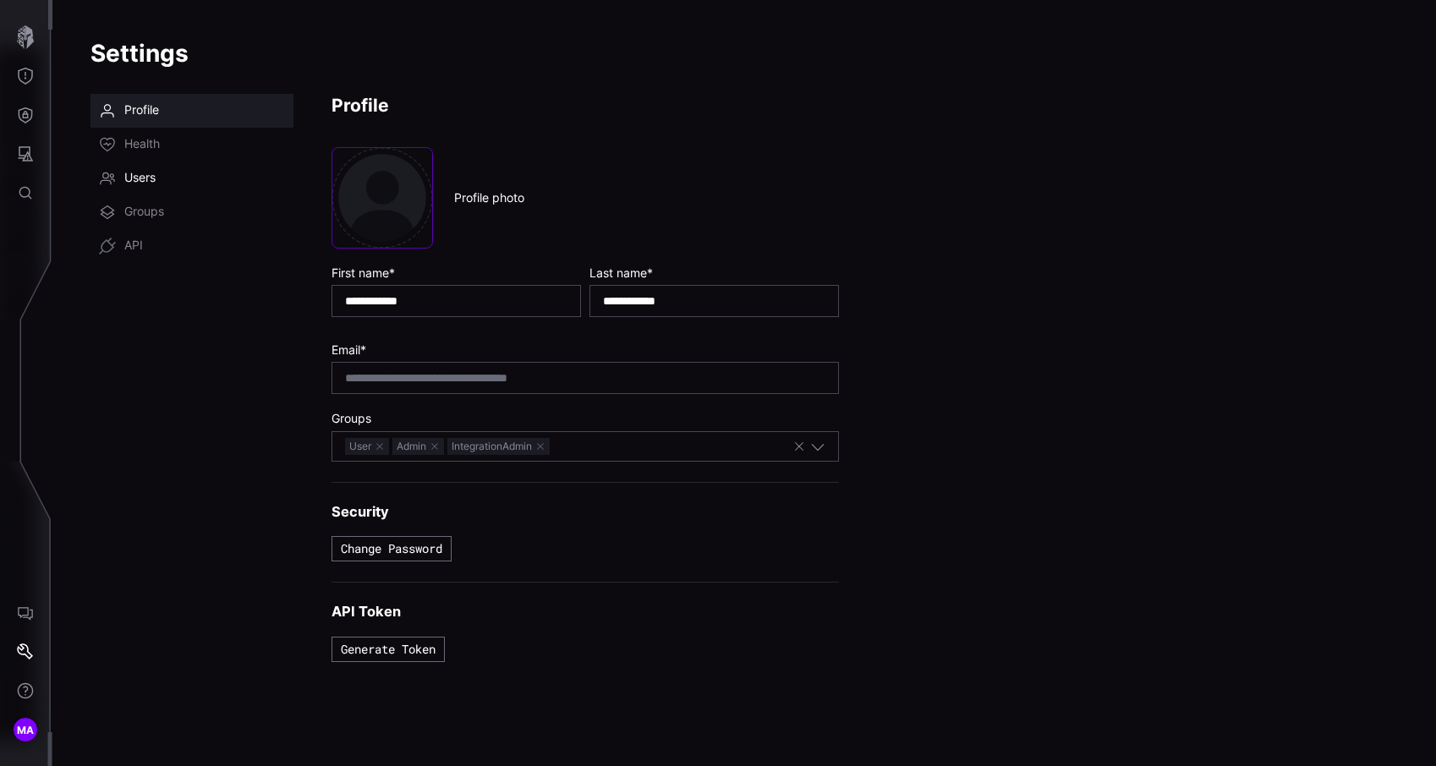
click at [148, 176] on span "Users" at bounding box center [139, 178] width 31 height 17
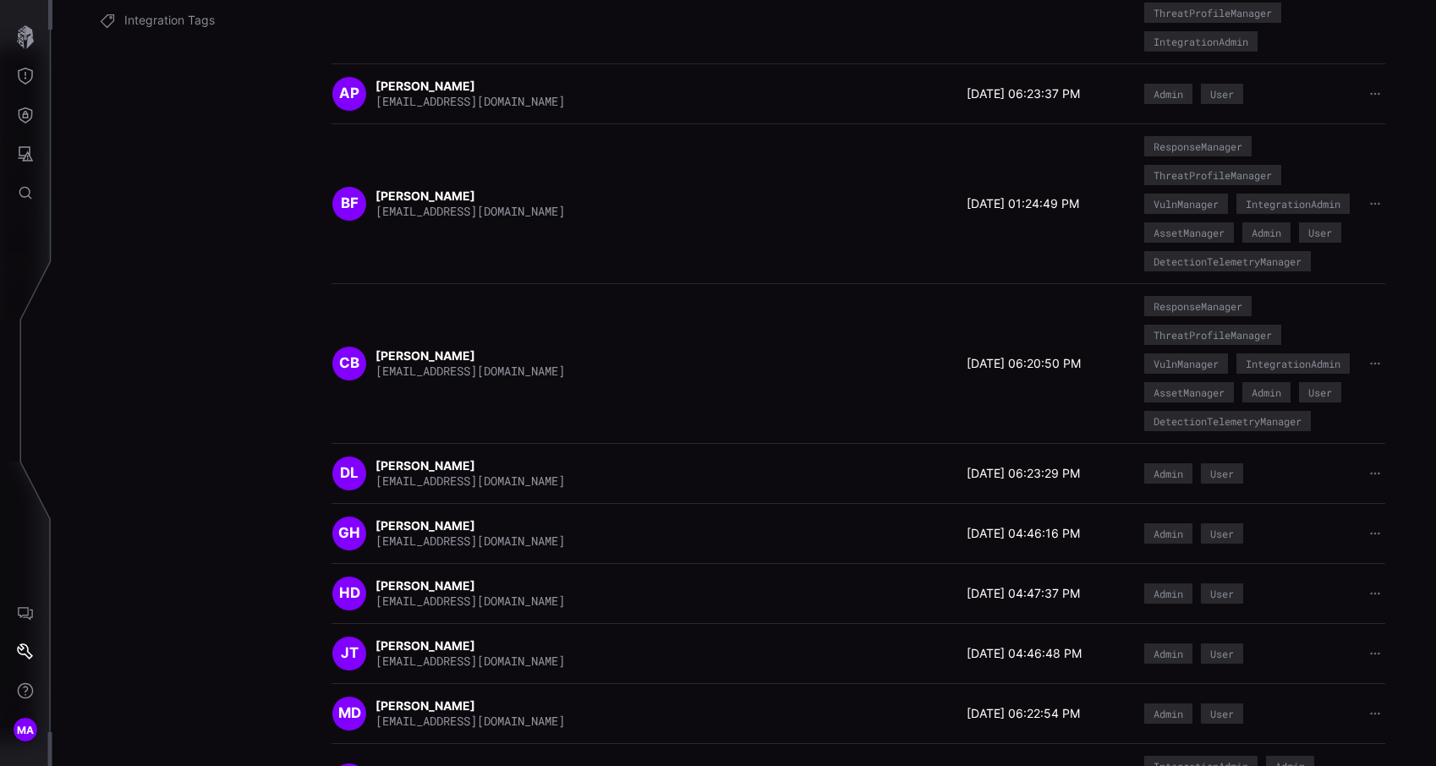
scroll to position [302, 0]
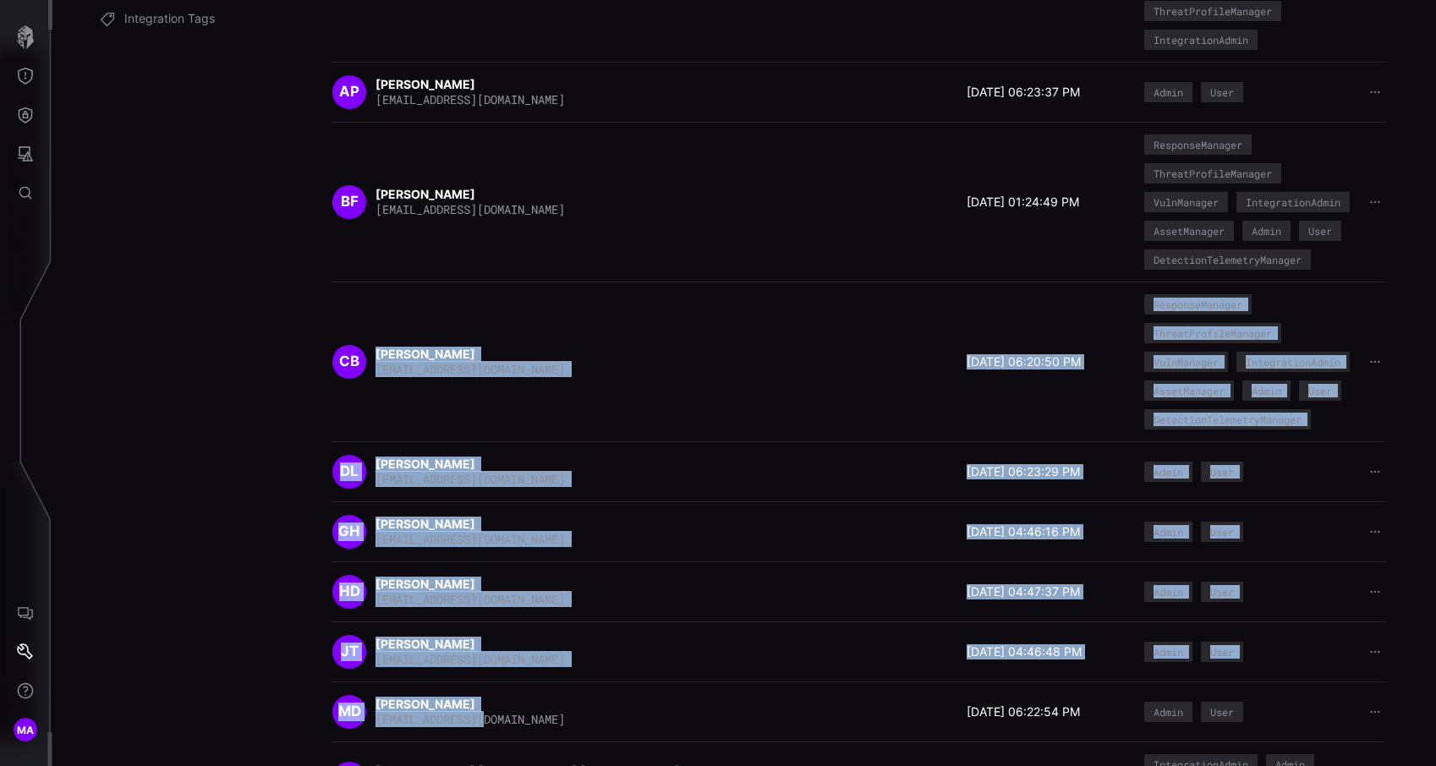
drag, startPoint x: 514, startPoint y: 722, endPoint x: 628, endPoint y: 361, distance: 378.5
click at [626, 357] on div "Name Last Login Groups dporter@interpressecurity.com dporter@interpressecurity.…" at bounding box center [859, 325] width 1054 height 980
click at [585, 497] on div "DL Dylan Lee dlee@ftsc.com 04/10/24 06:23:29 PM Admin User" at bounding box center [859, 472] width 1054 height 60
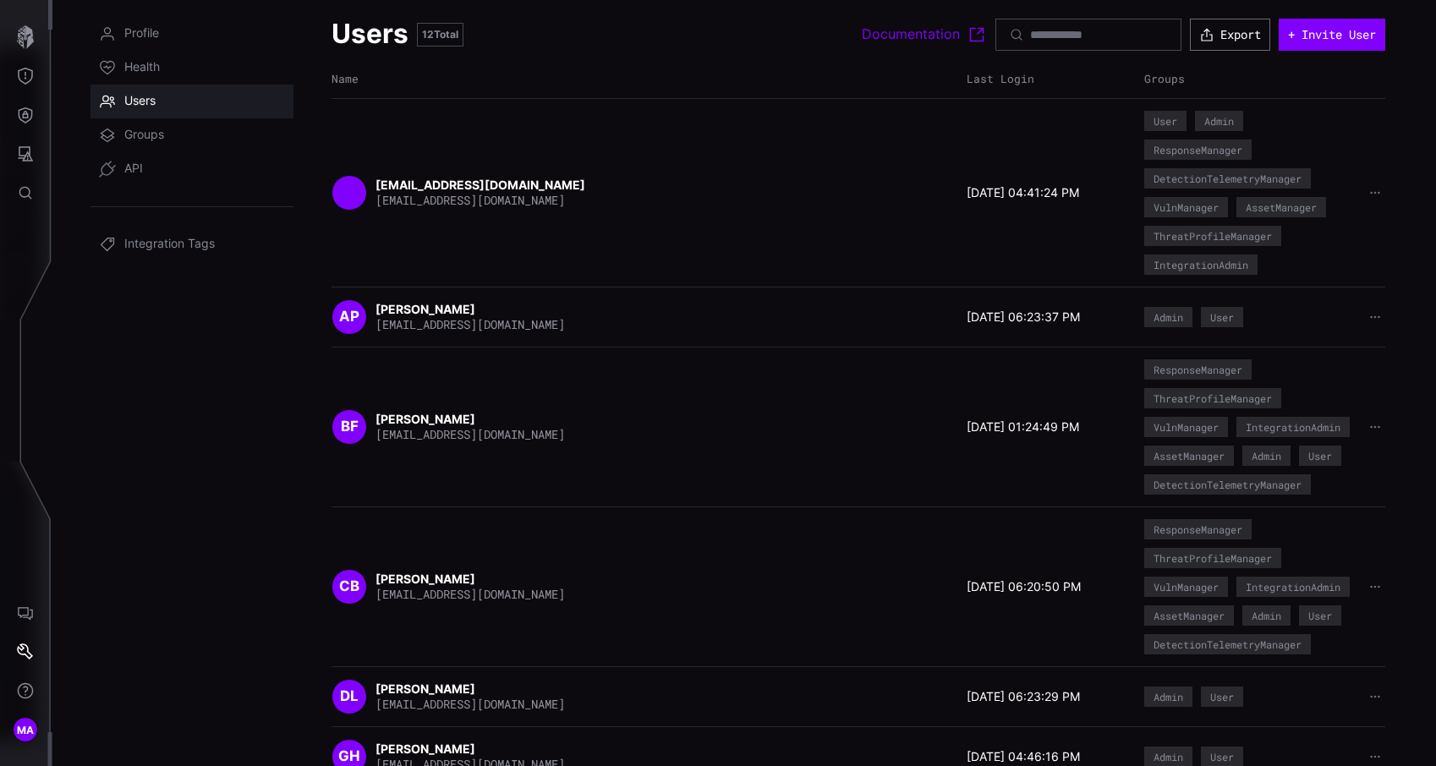
scroll to position [368, 0]
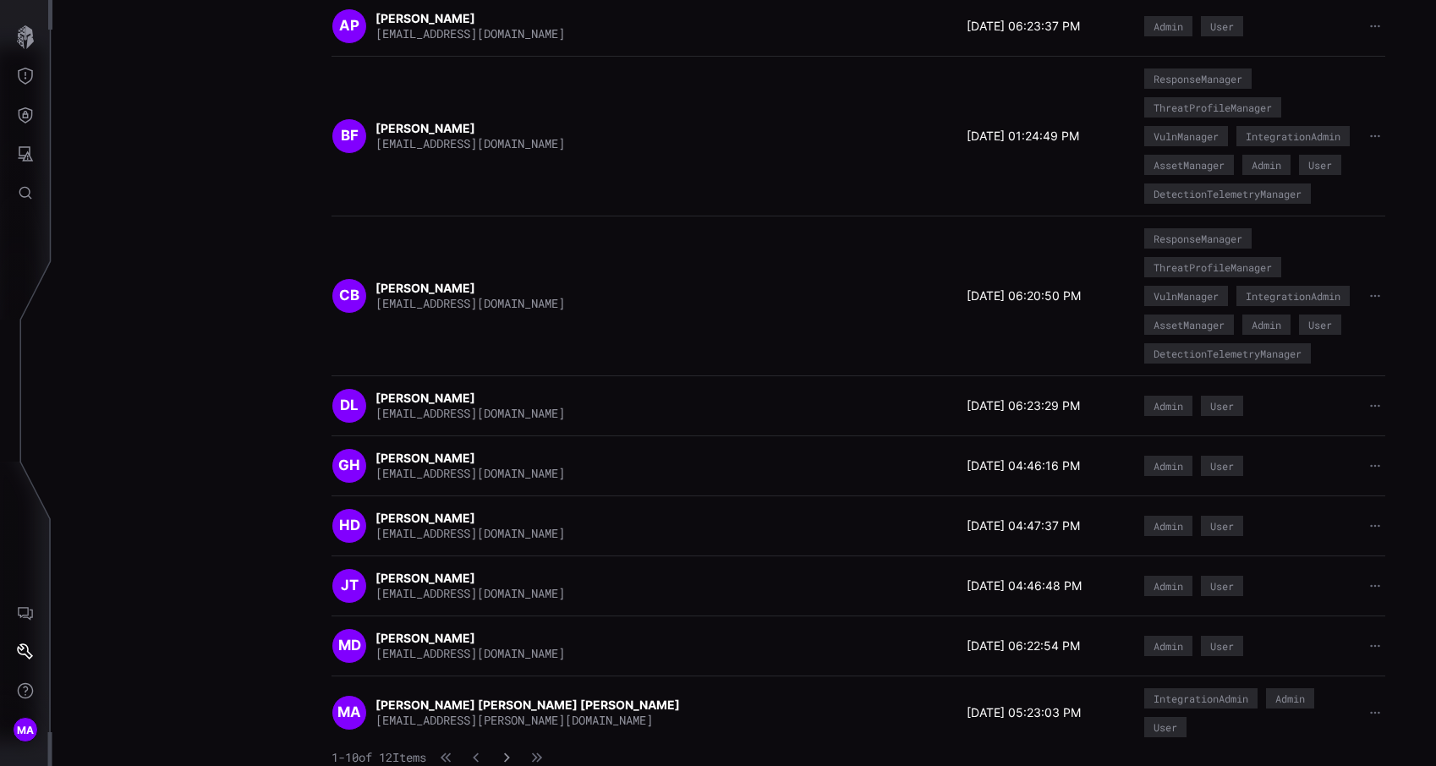
click at [513, 753] on icon "button" at bounding box center [507, 758] width 12 height 12
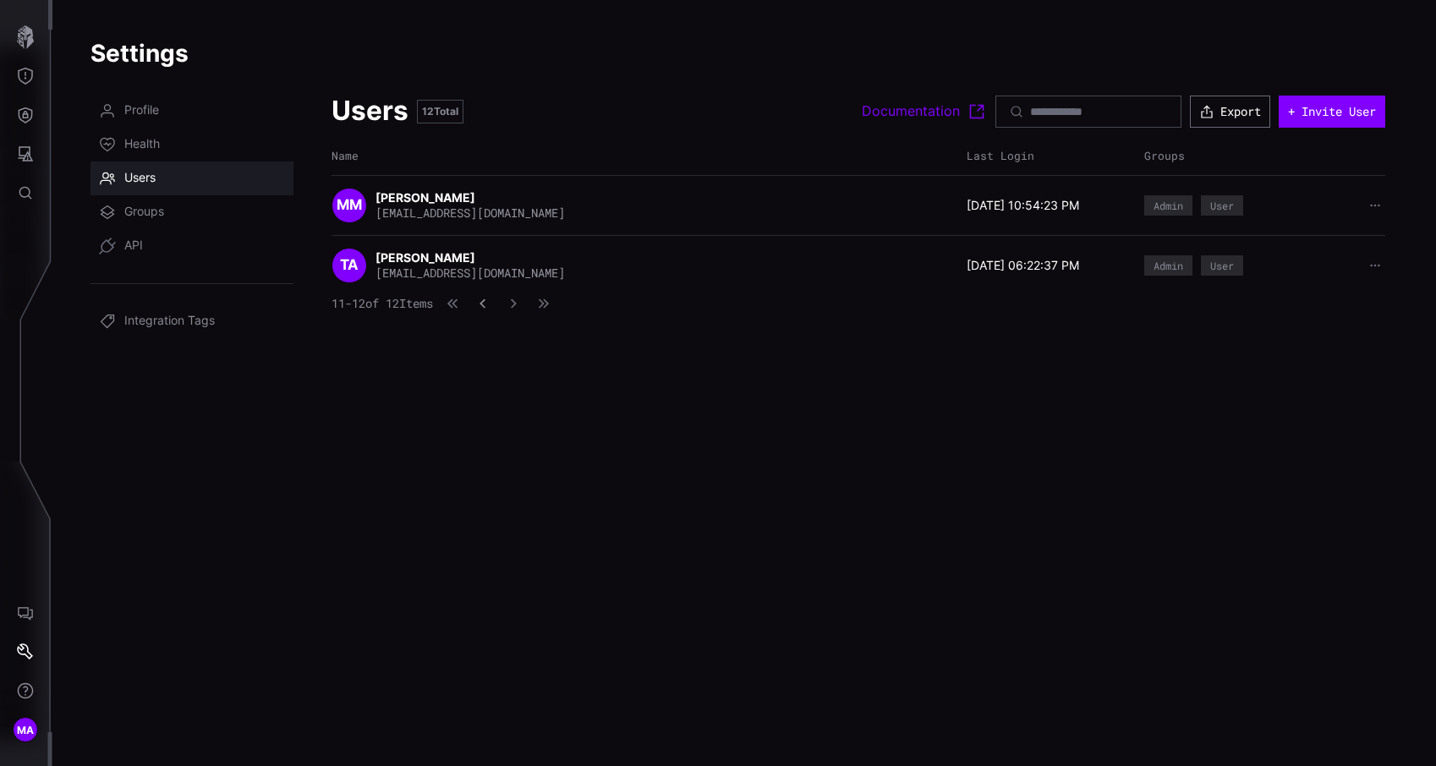
click at [489, 304] on icon "button" at bounding box center [483, 304] width 12 height 12
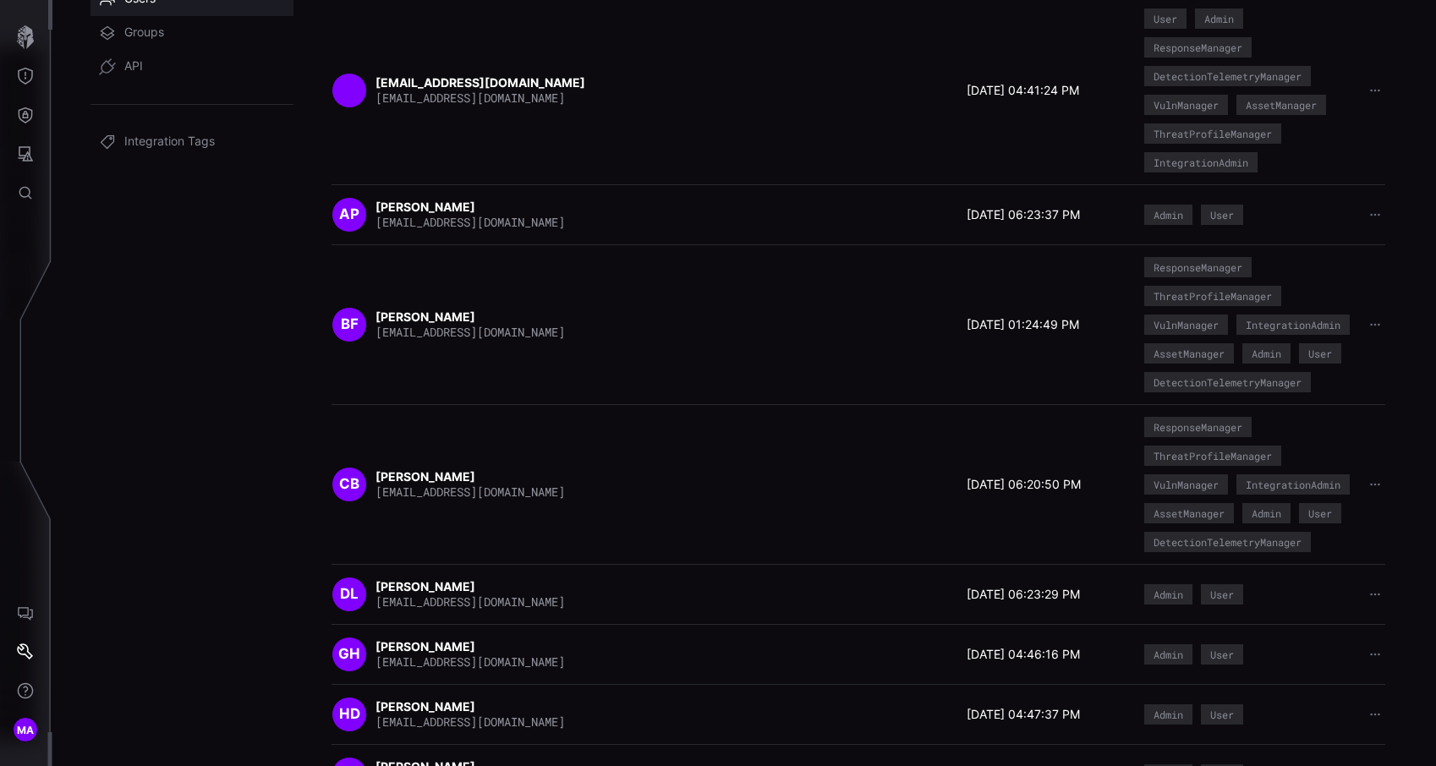
scroll to position [368, 0]
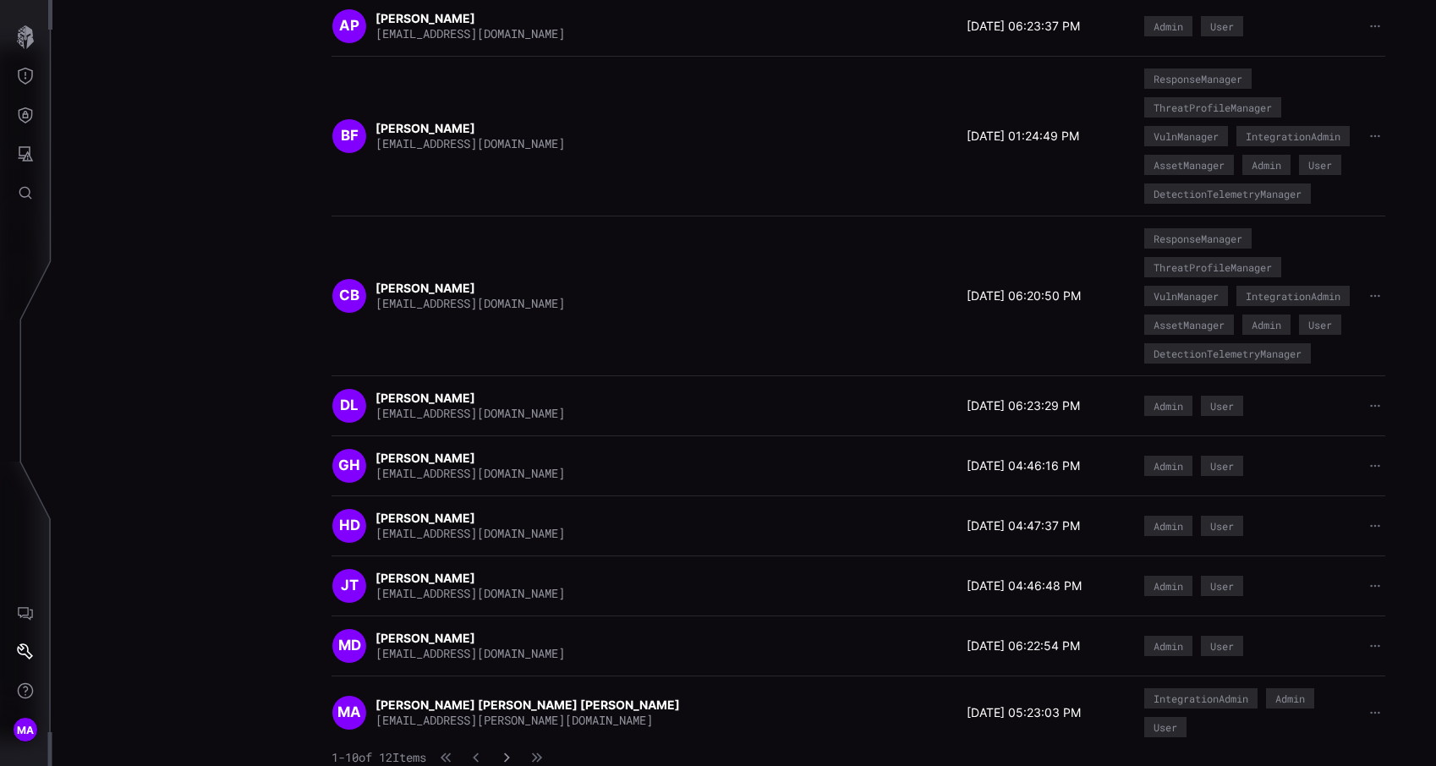
click at [516, 752] on button "button" at bounding box center [507, 757] width 22 height 17
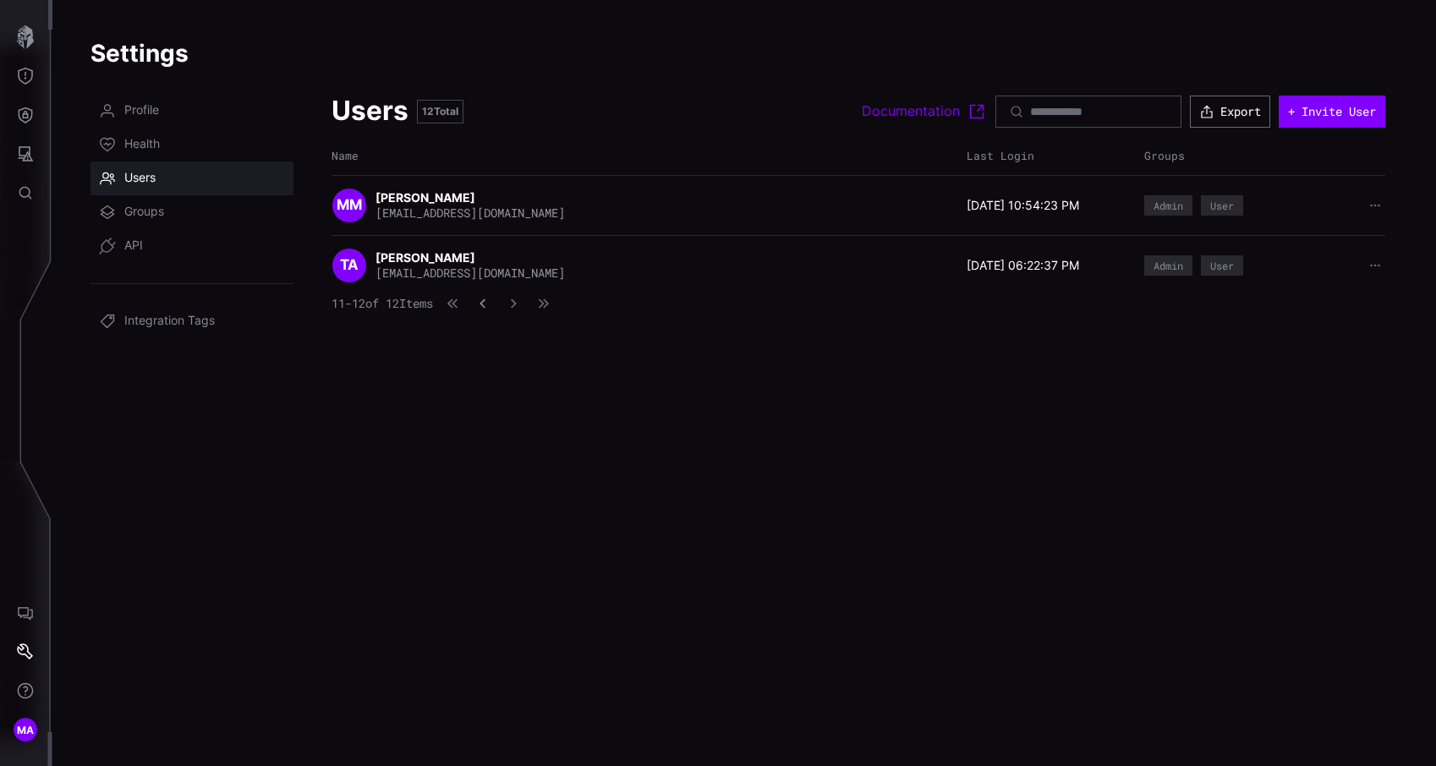
click at [486, 302] on icon "button" at bounding box center [483, 303] width 6 height 9
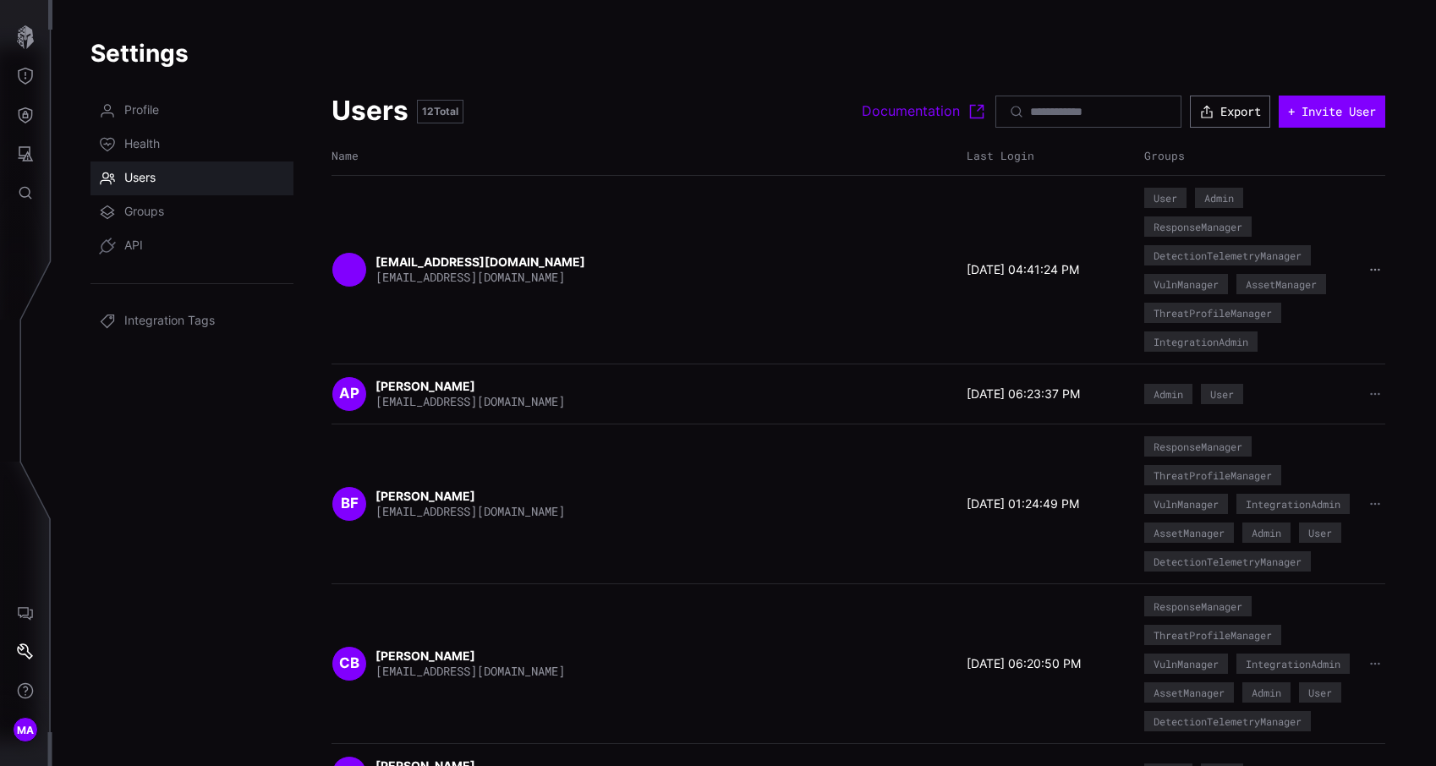
click at [1370, 266] on icon "button" at bounding box center [1375, 270] width 12 height 12
click at [1309, 376] on div "Delete user" at bounding box center [1322, 377] width 101 height 15
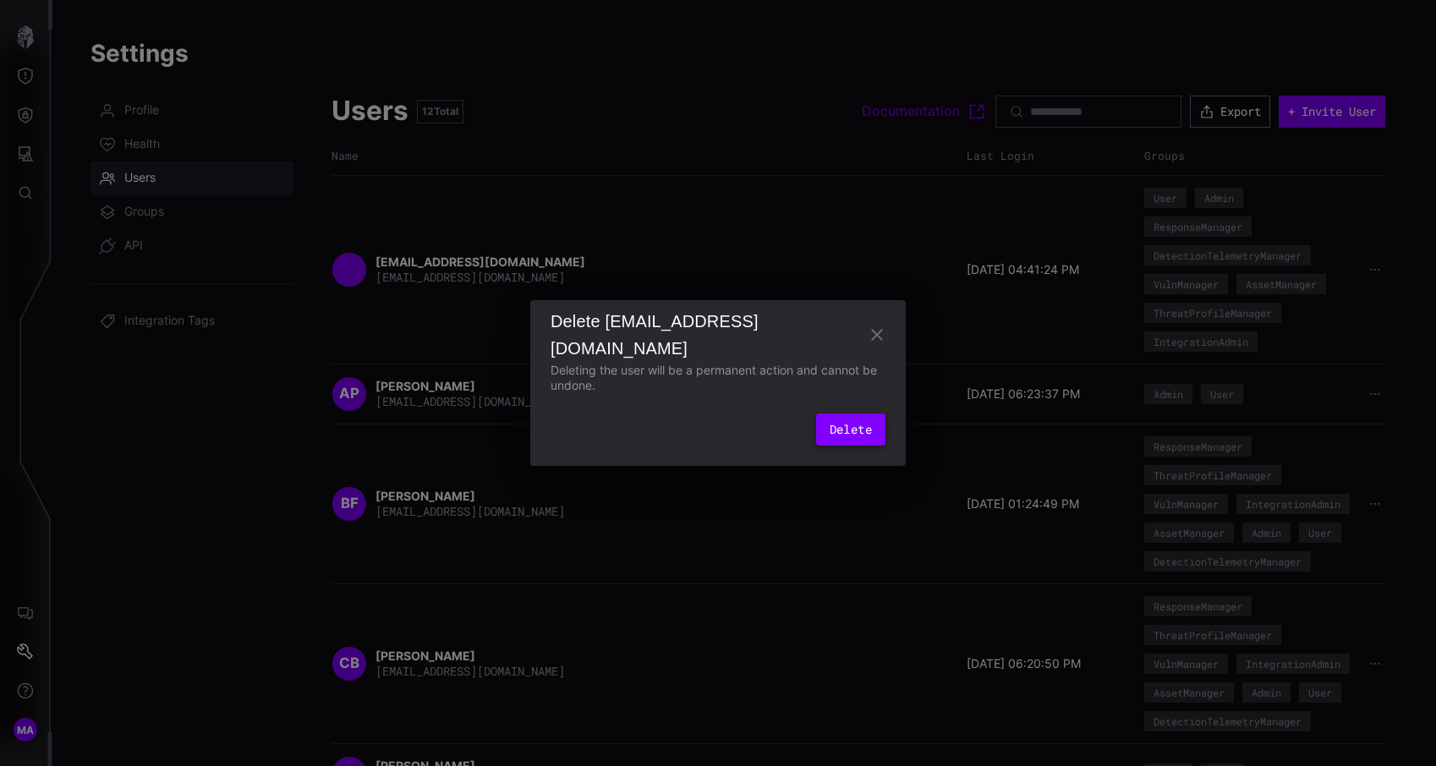
click at [837, 424] on button "Delete" at bounding box center [850, 430] width 69 height 32
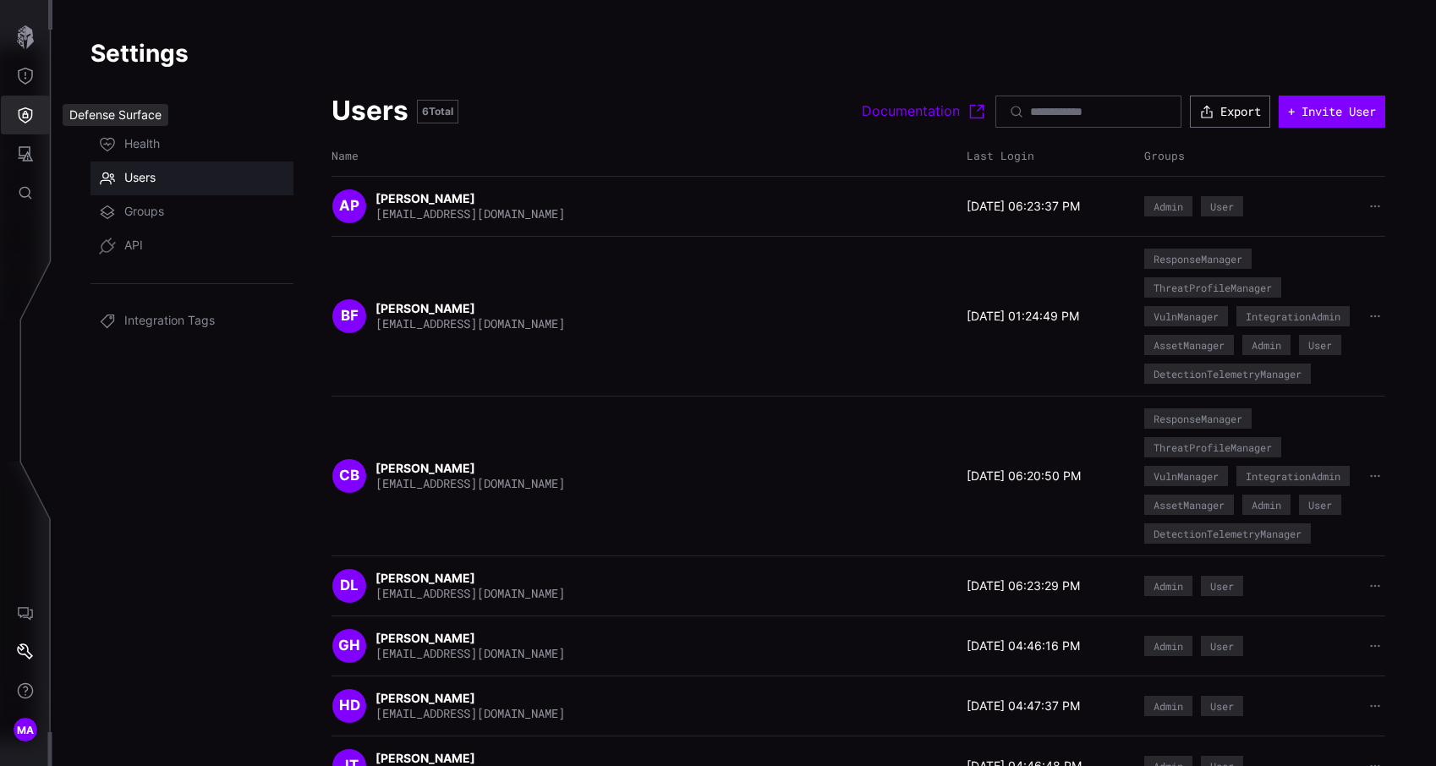
click at [35, 113] on button "Defense Surface" at bounding box center [25, 115] width 49 height 39
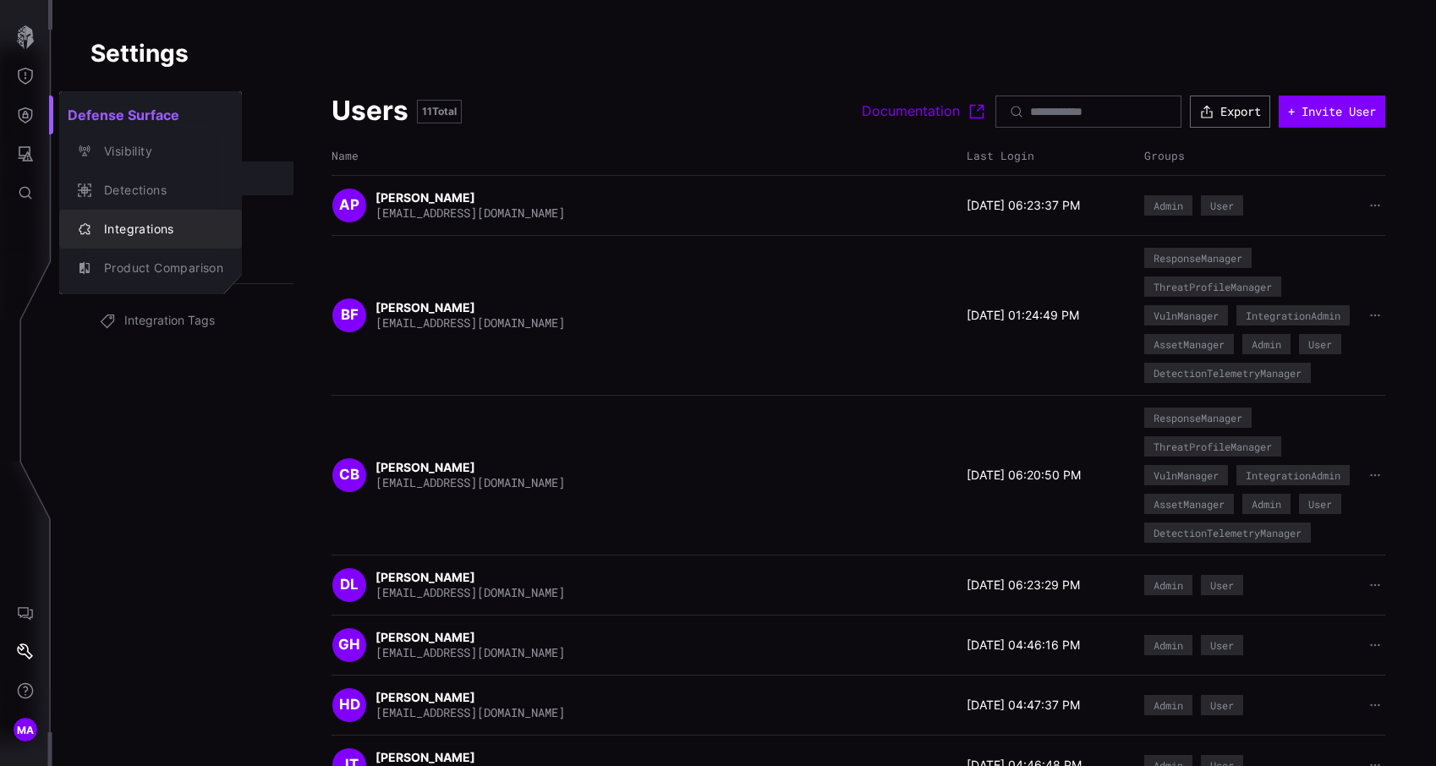
click at [134, 227] on div "Integrations" at bounding box center [160, 229] width 128 height 21
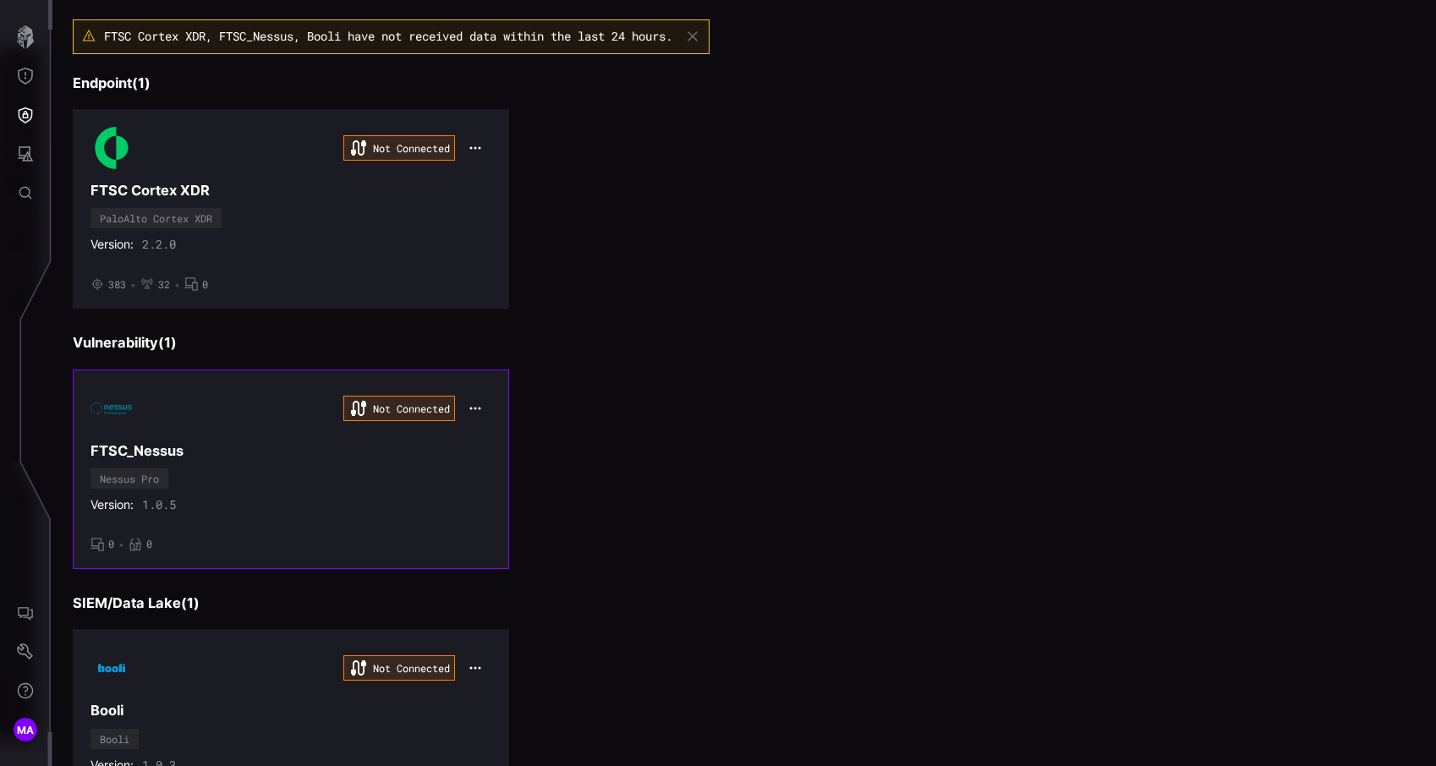
scroll to position [230, 0]
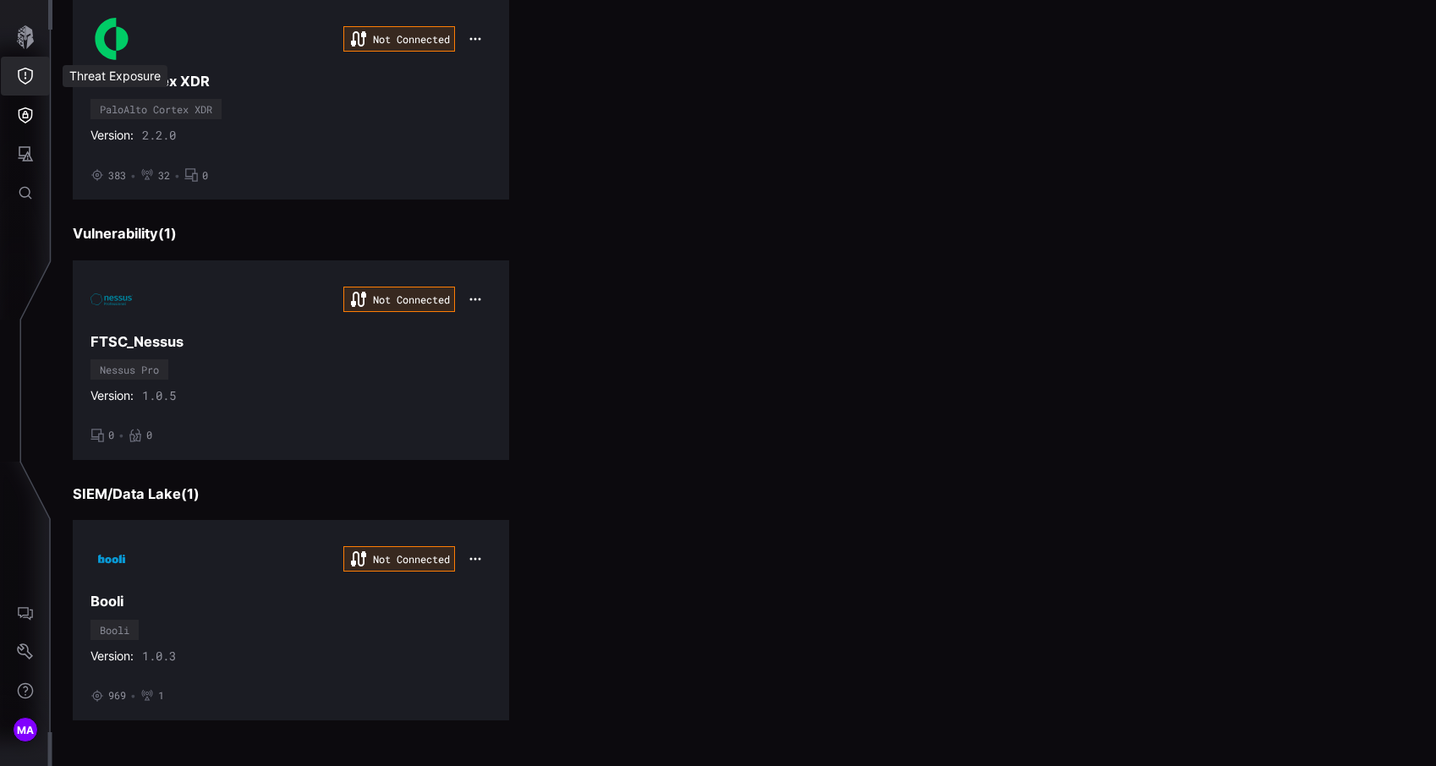
click at [42, 69] on button "Threat Exposure" at bounding box center [25, 76] width 49 height 39
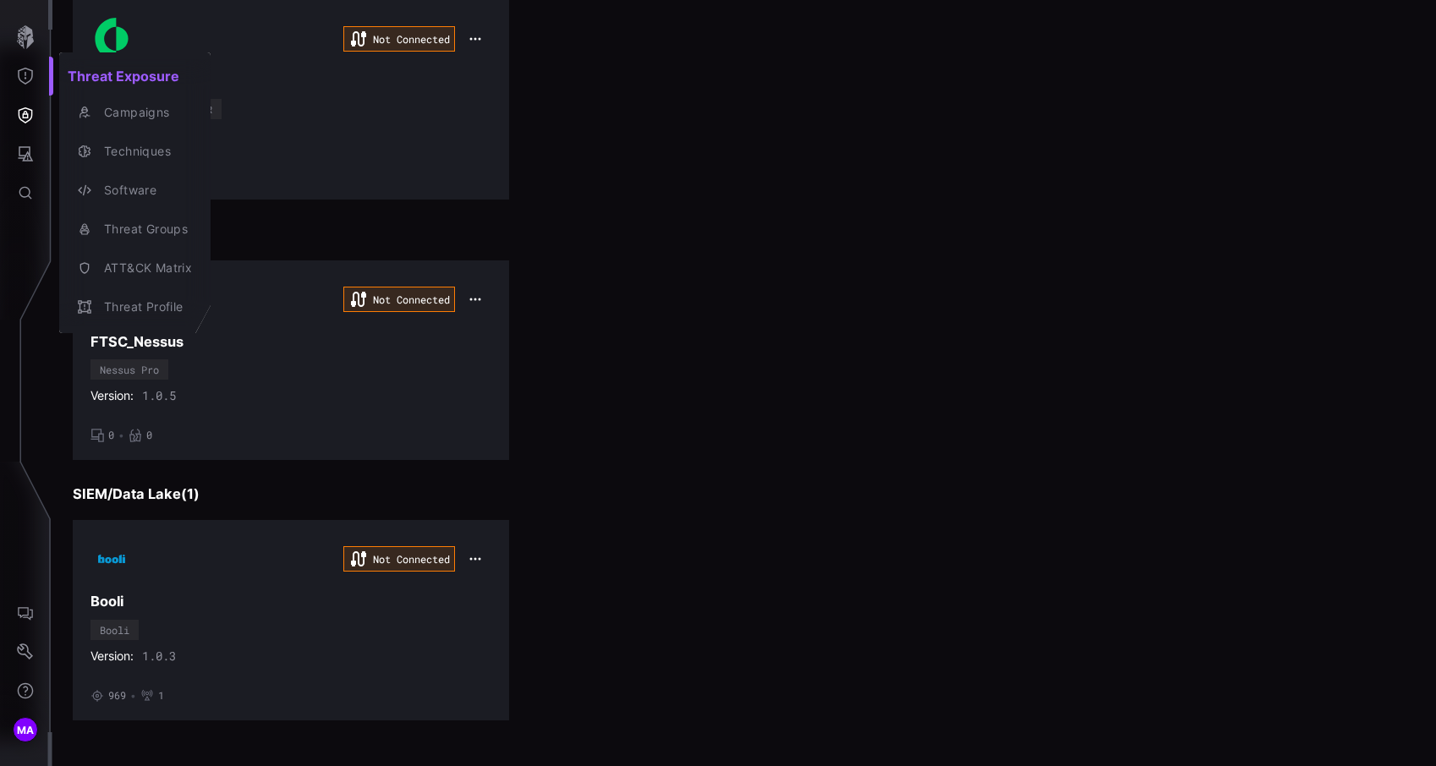
click at [36, 31] on div at bounding box center [718, 383] width 1436 height 766
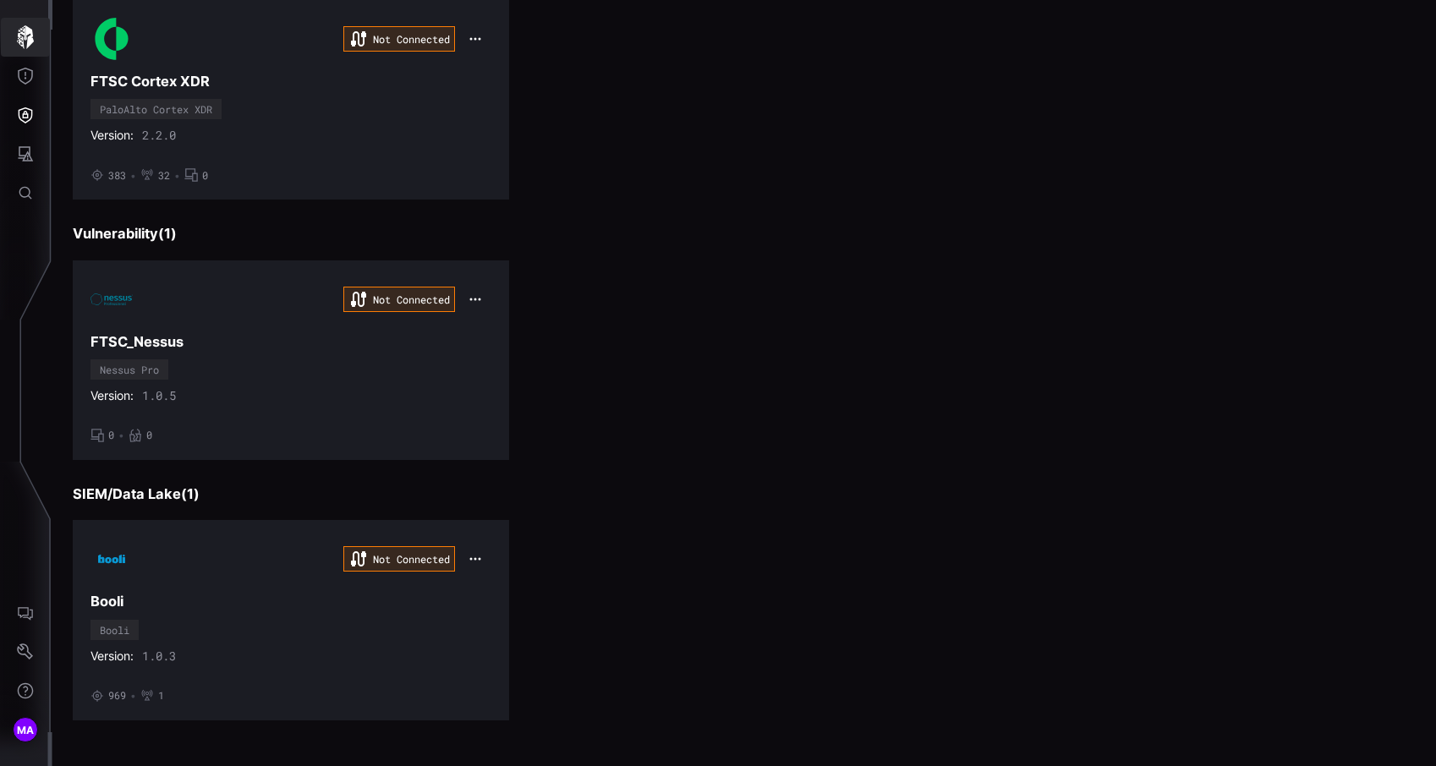
click at [36, 31] on icon "button" at bounding box center [26, 37] width 24 height 24
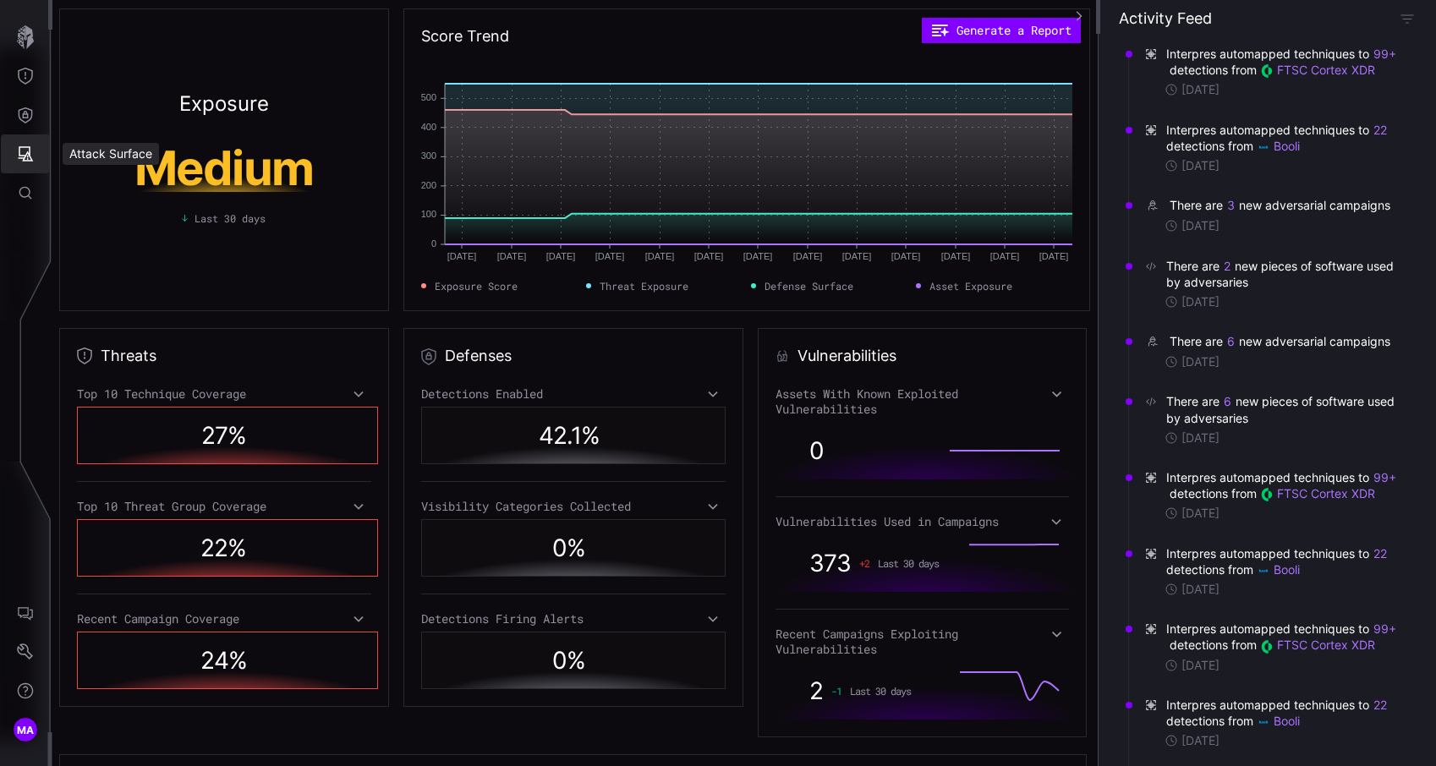
click at [31, 161] on icon "Attack Surface" at bounding box center [26, 153] width 15 height 15
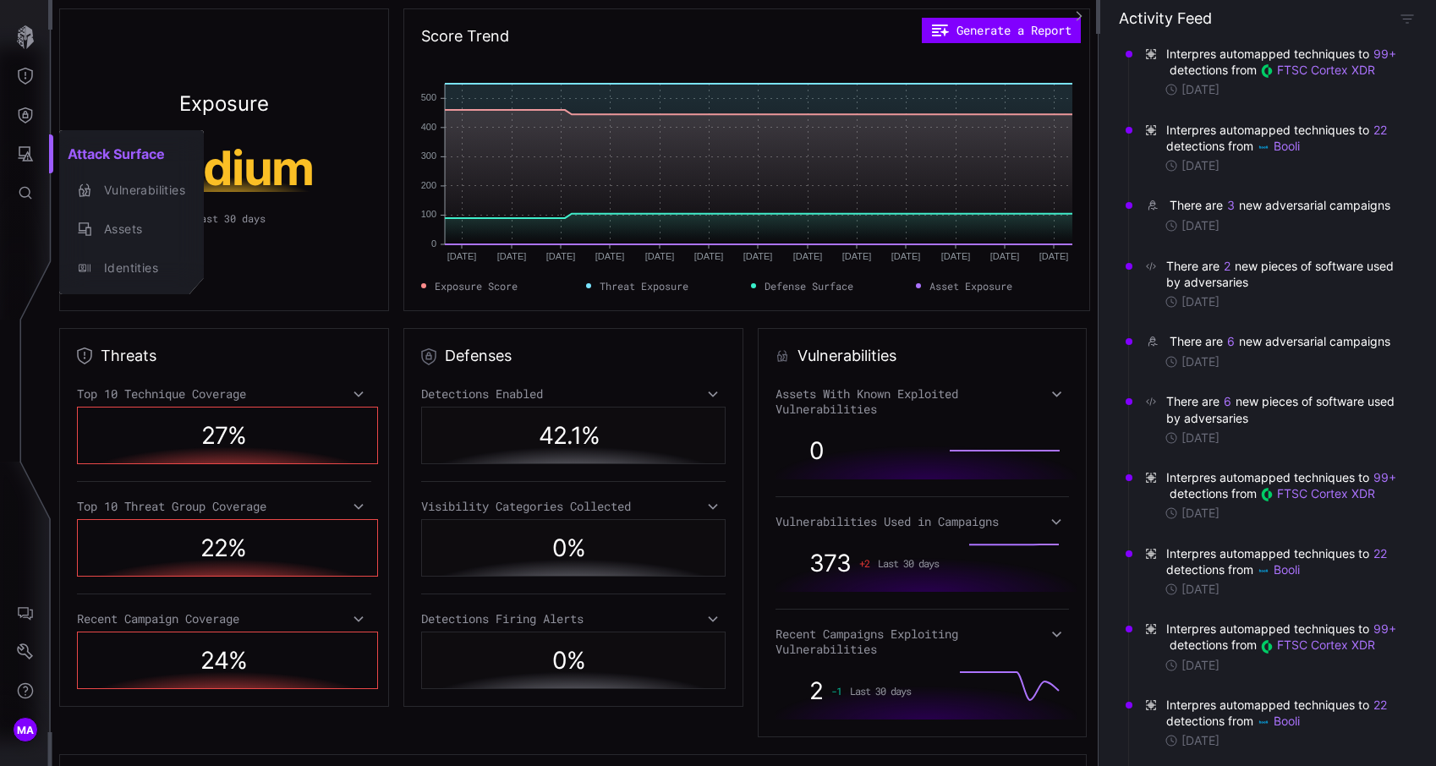
click at [30, 123] on div at bounding box center [718, 383] width 1436 height 766
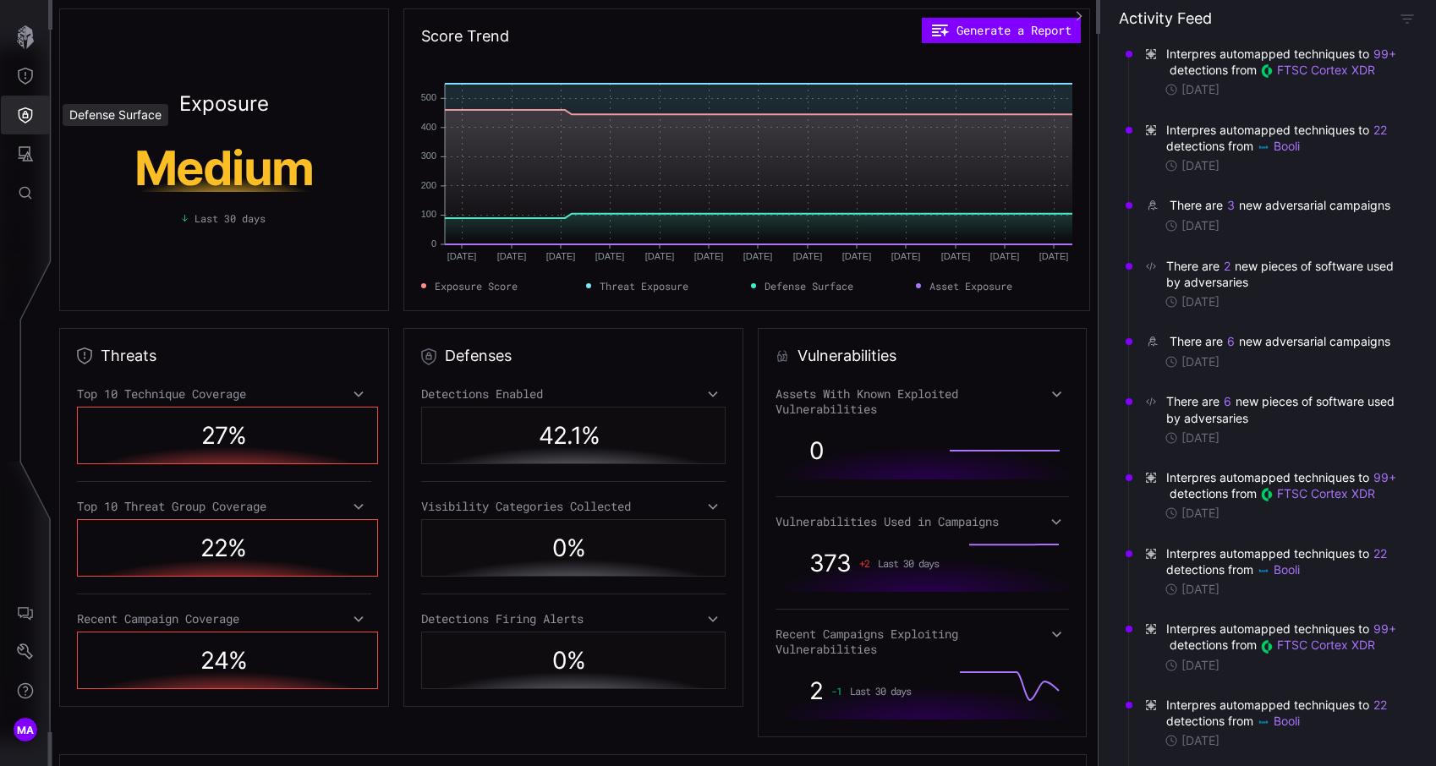
click at [30, 123] on icon "Defense Surface" at bounding box center [25, 115] width 17 height 17
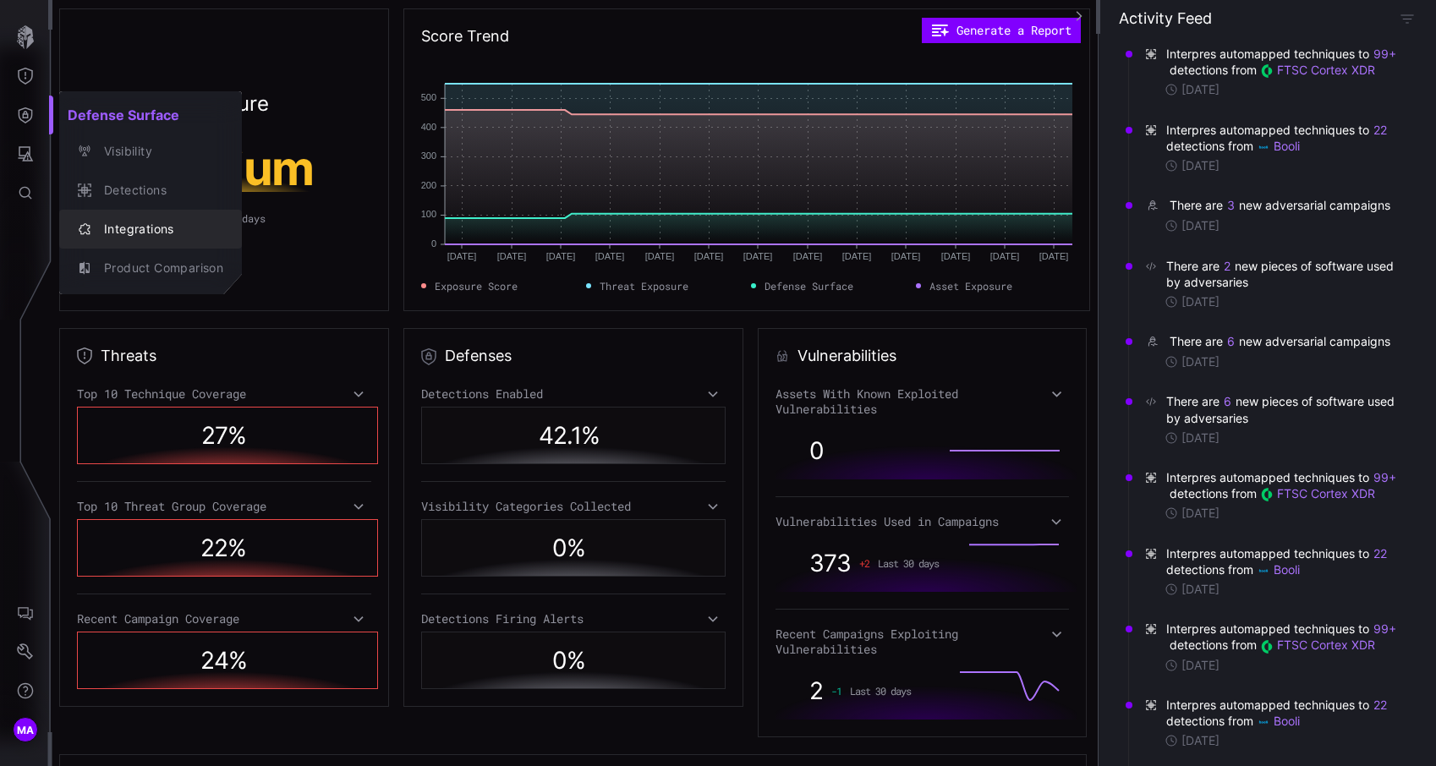
click at [123, 219] on div "Integrations" at bounding box center [160, 229] width 128 height 21
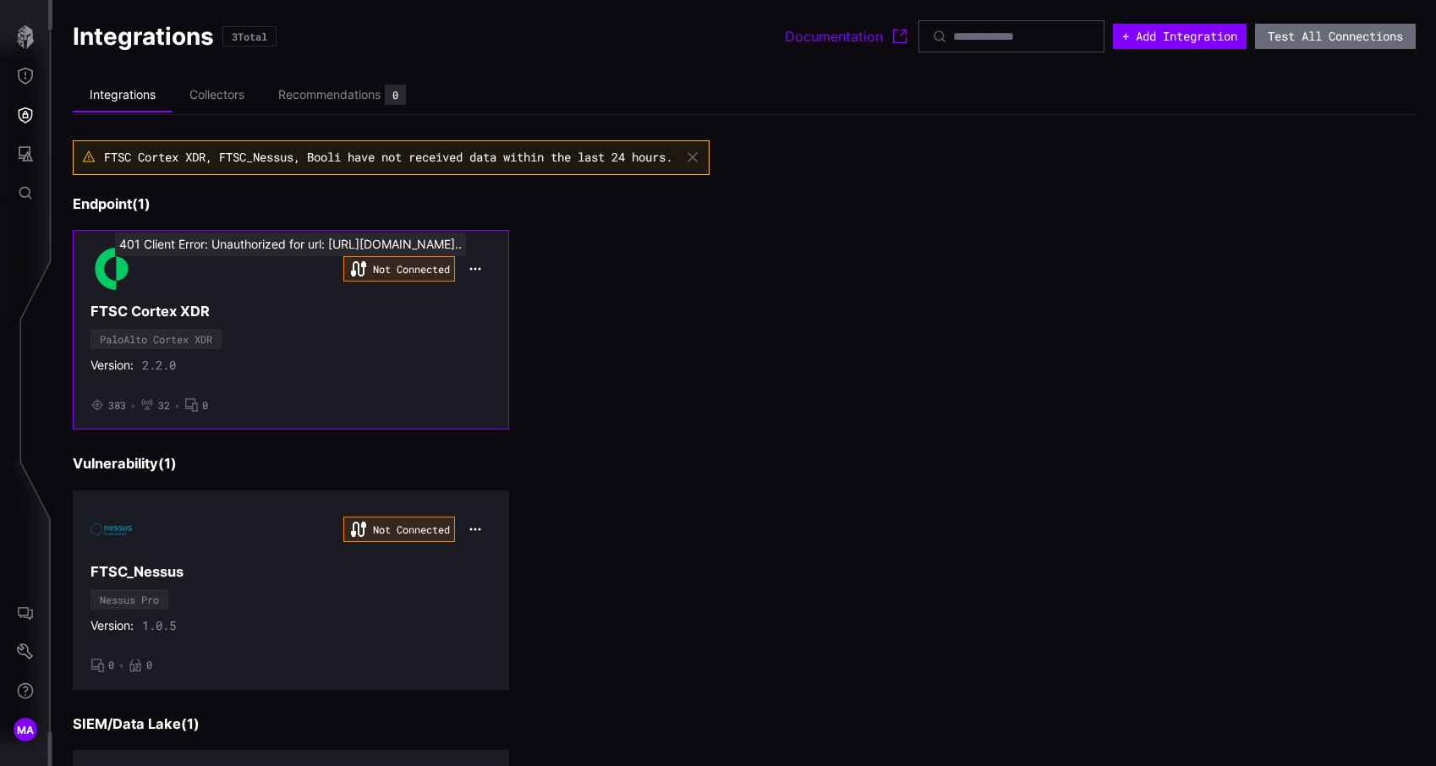
click at [374, 268] on div "Not Connected" at bounding box center [399, 268] width 112 height 25
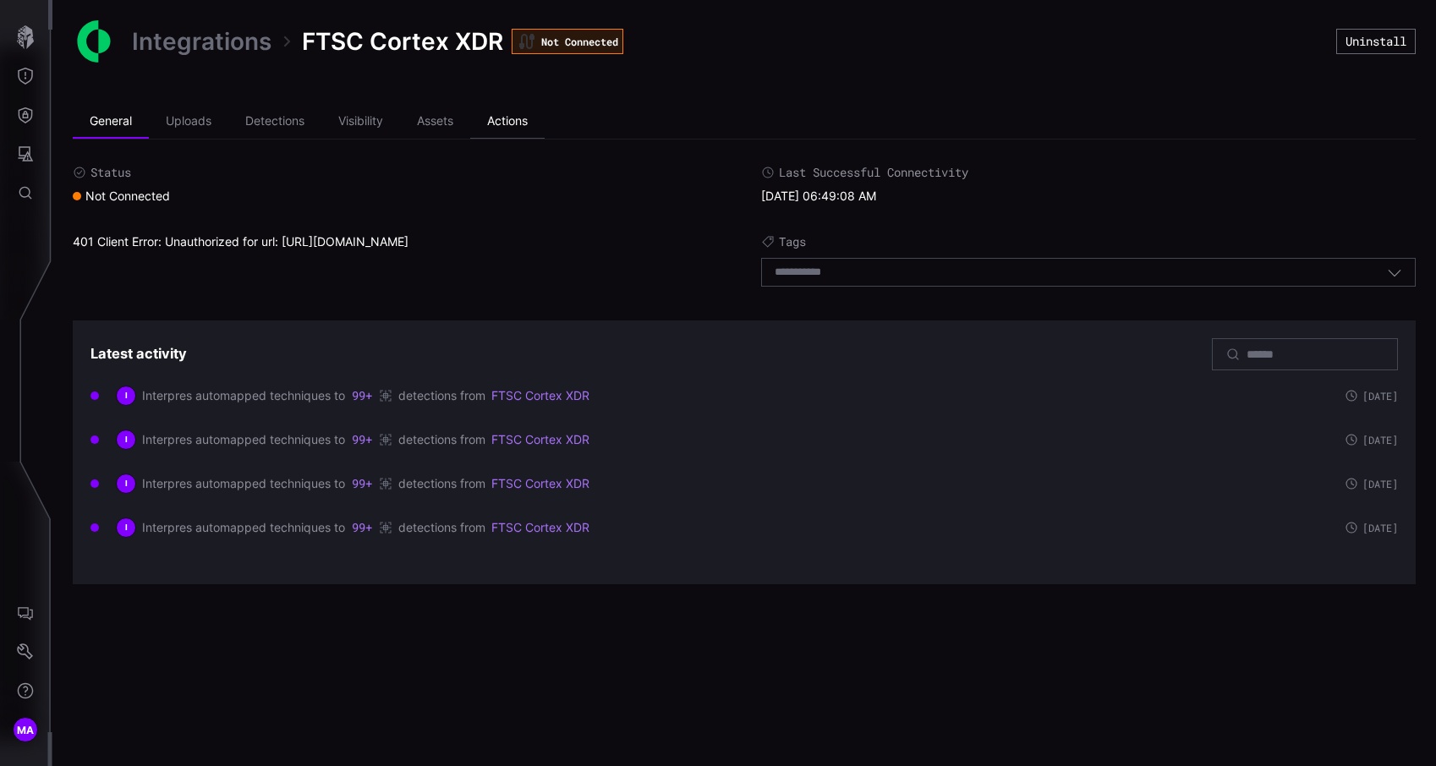
click at [539, 127] on li "Actions" at bounding box center [507, 122] width 74 height 34
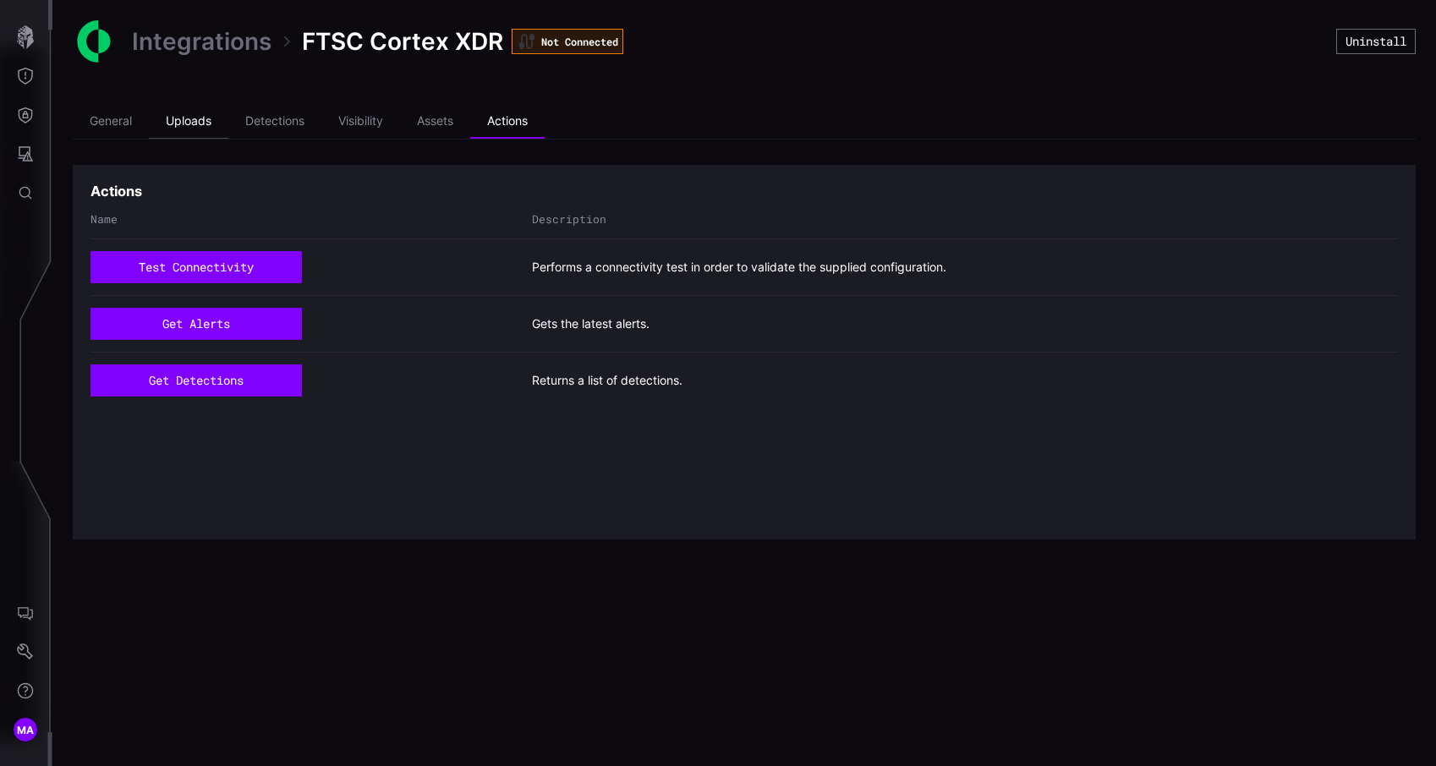
click at [178, 111] on li "Uploads" at bounding box center [189, 122] width 80 height 34
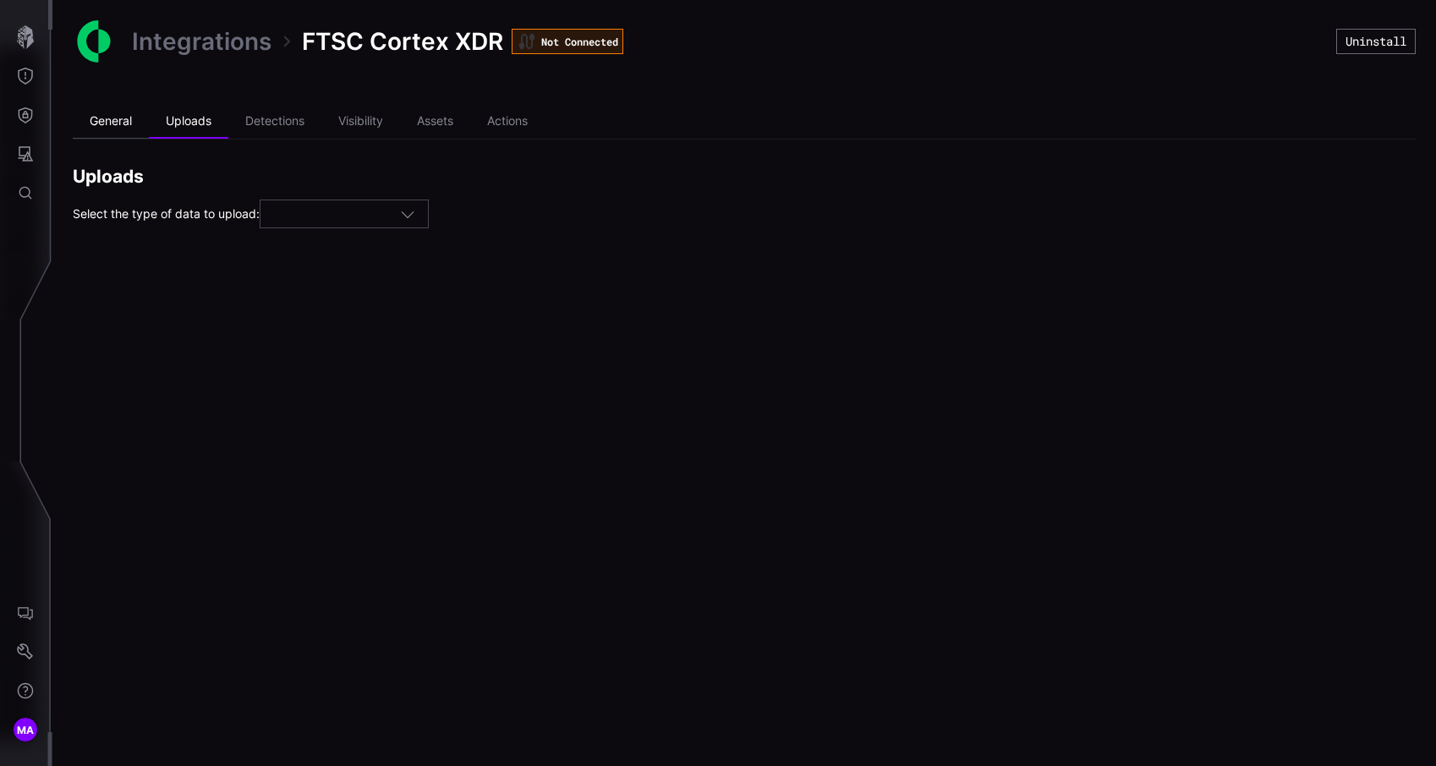
click at [134, 116] on li "General" at bounding box center [111, 122] width 76 height 34
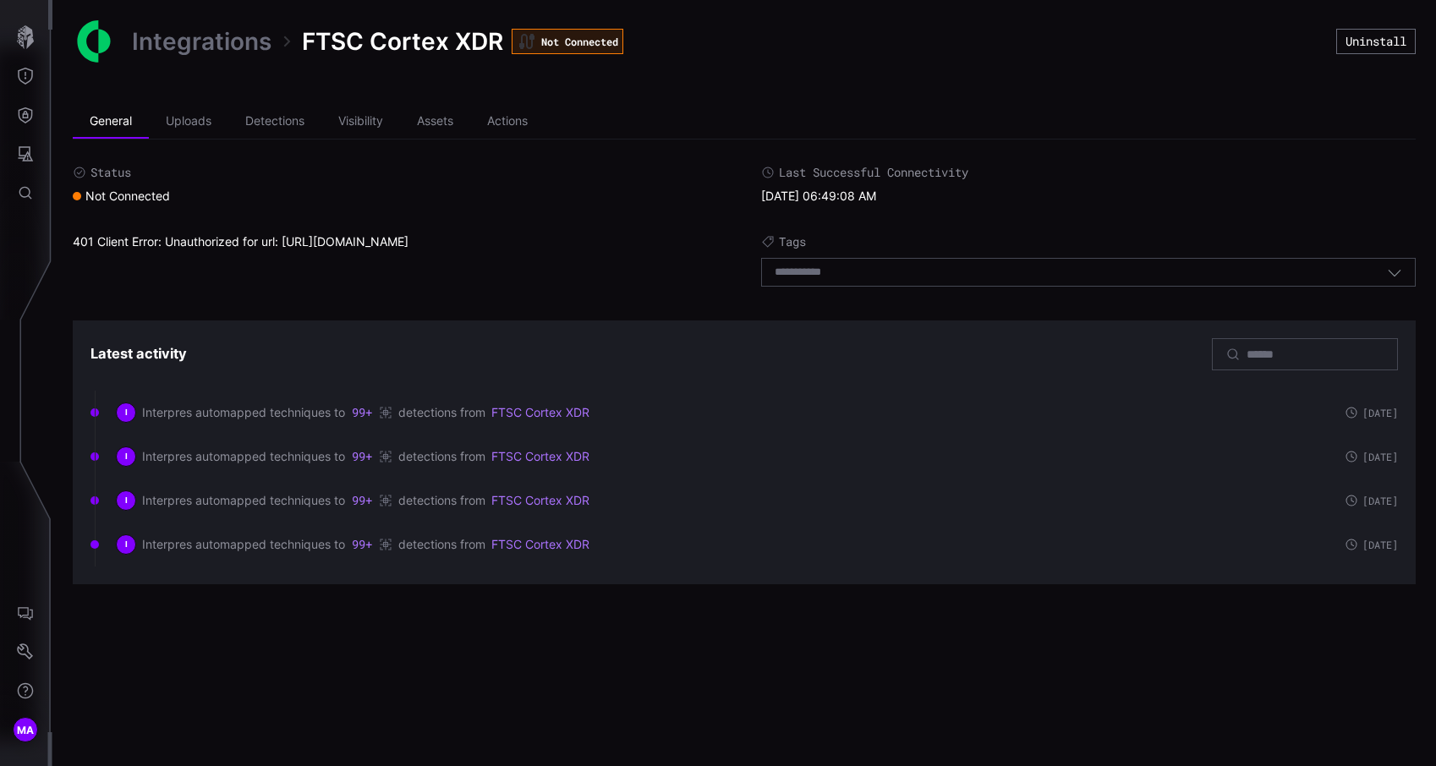
click at [190, 41] on link "Integrations" at bounding box center [202, 41] width 140 height 30
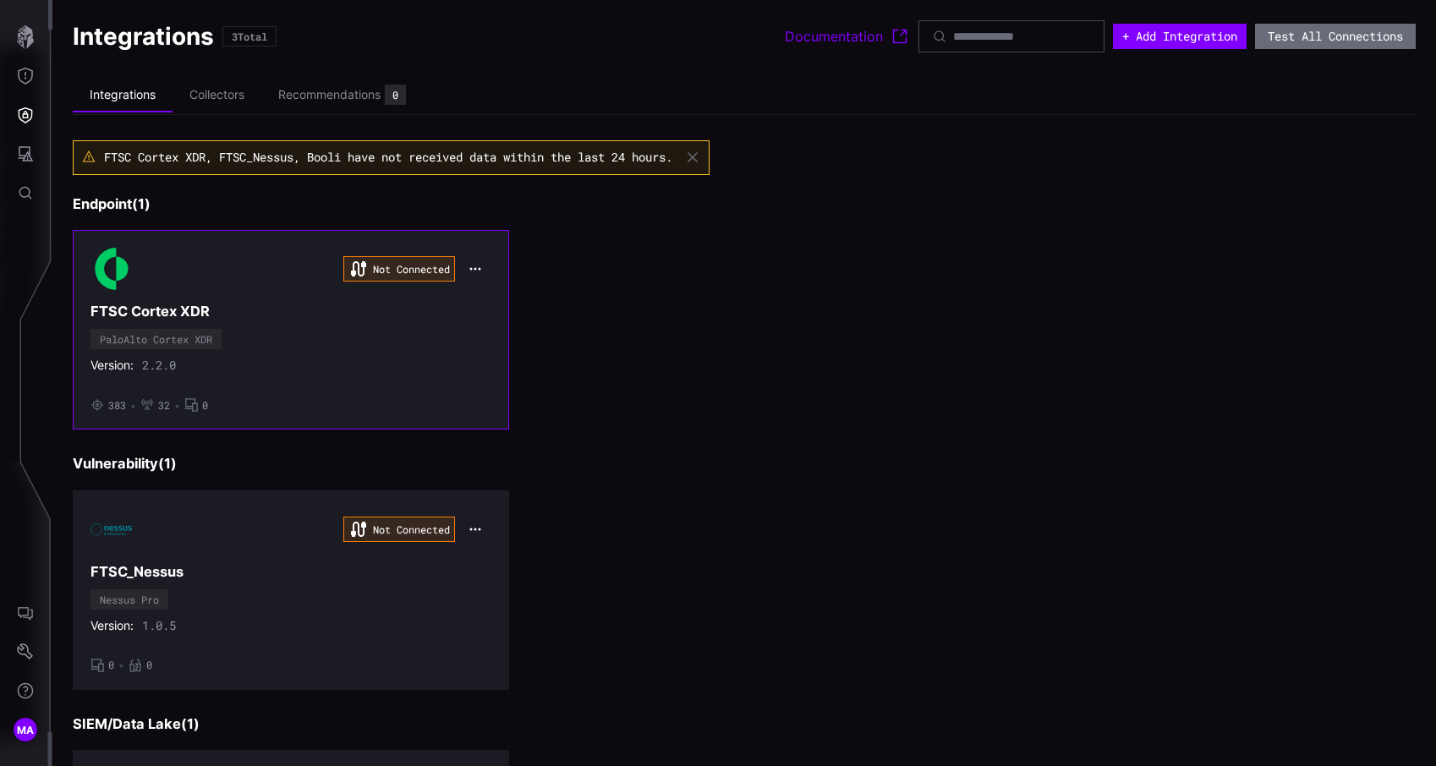
click at [472, 266] on icon "button" at bounding box center [476, 269] width 14 height 14
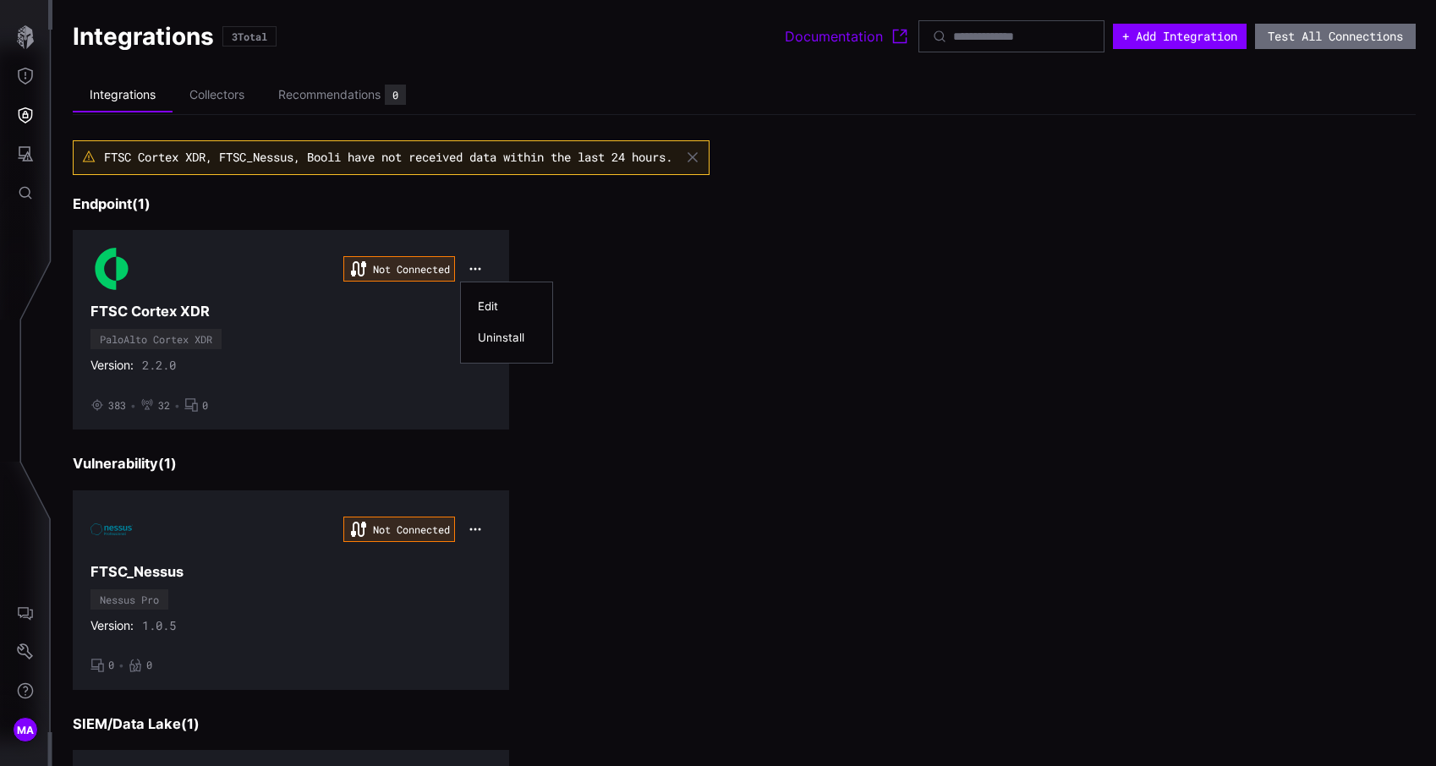
click at [495, 333] on div "Uninstall" at bounding box center [507, 338] width 58 height 14
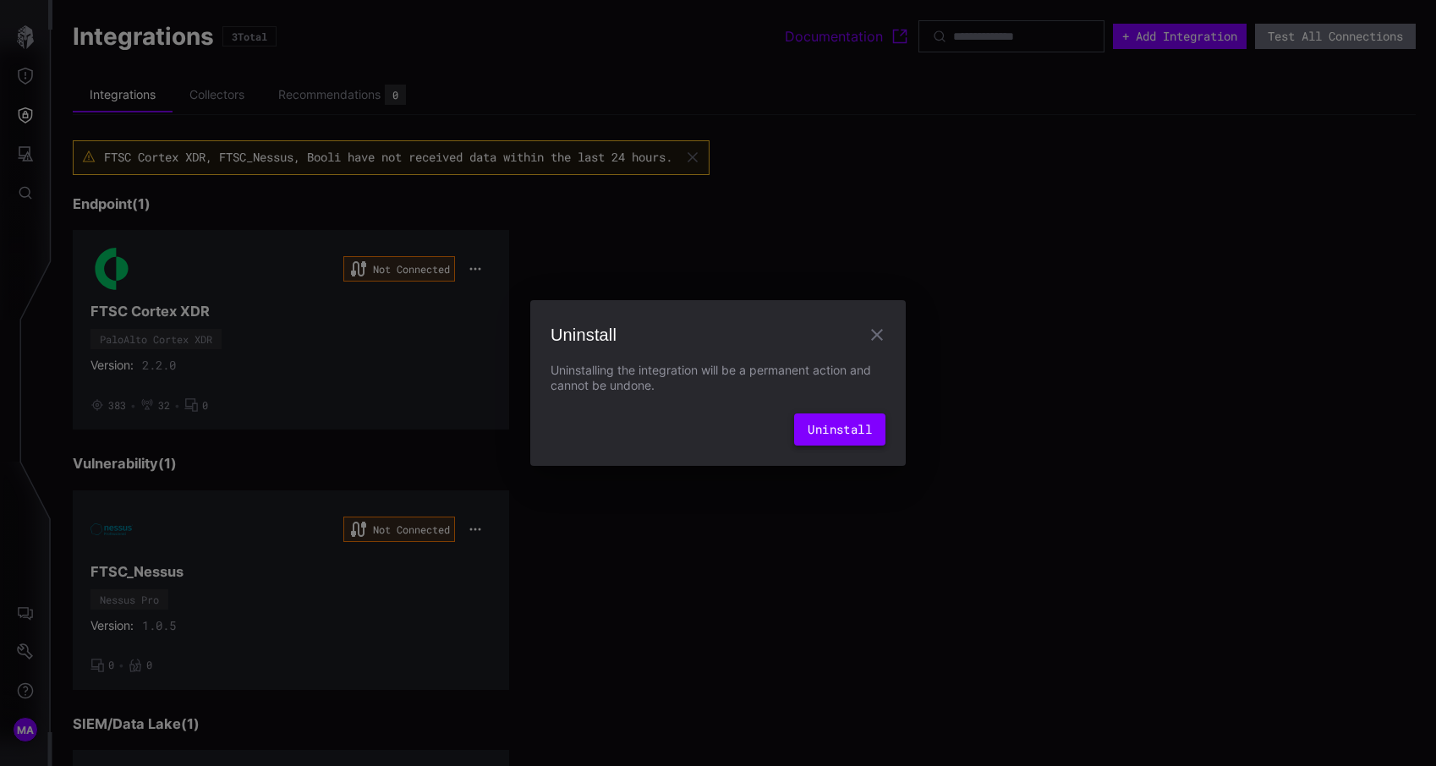
click at [822, 429] on button "Uninstall" at bounding box center [839, 430] width 91 height 32
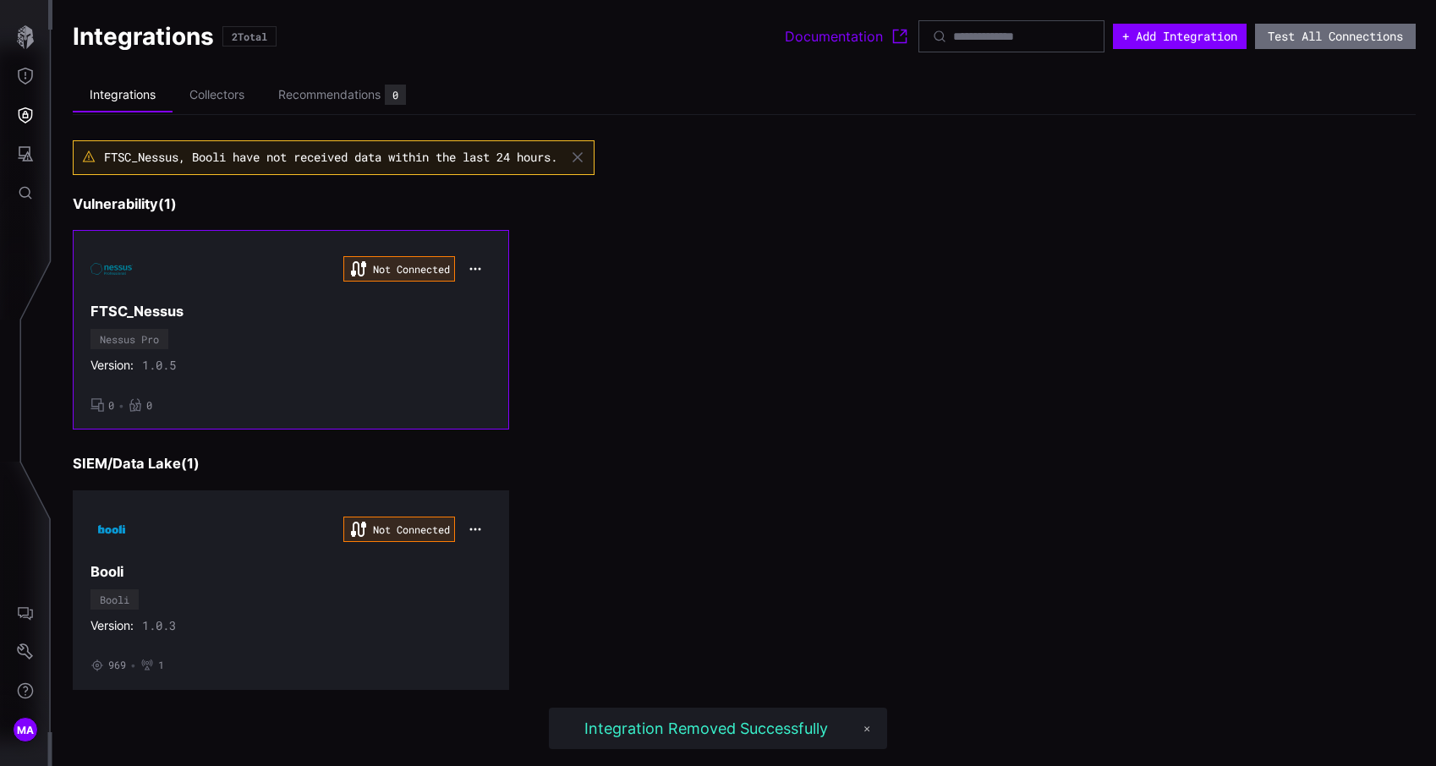
click at [475, 267] on icon "button" at bounding box center [475, 268] width 11 height 3
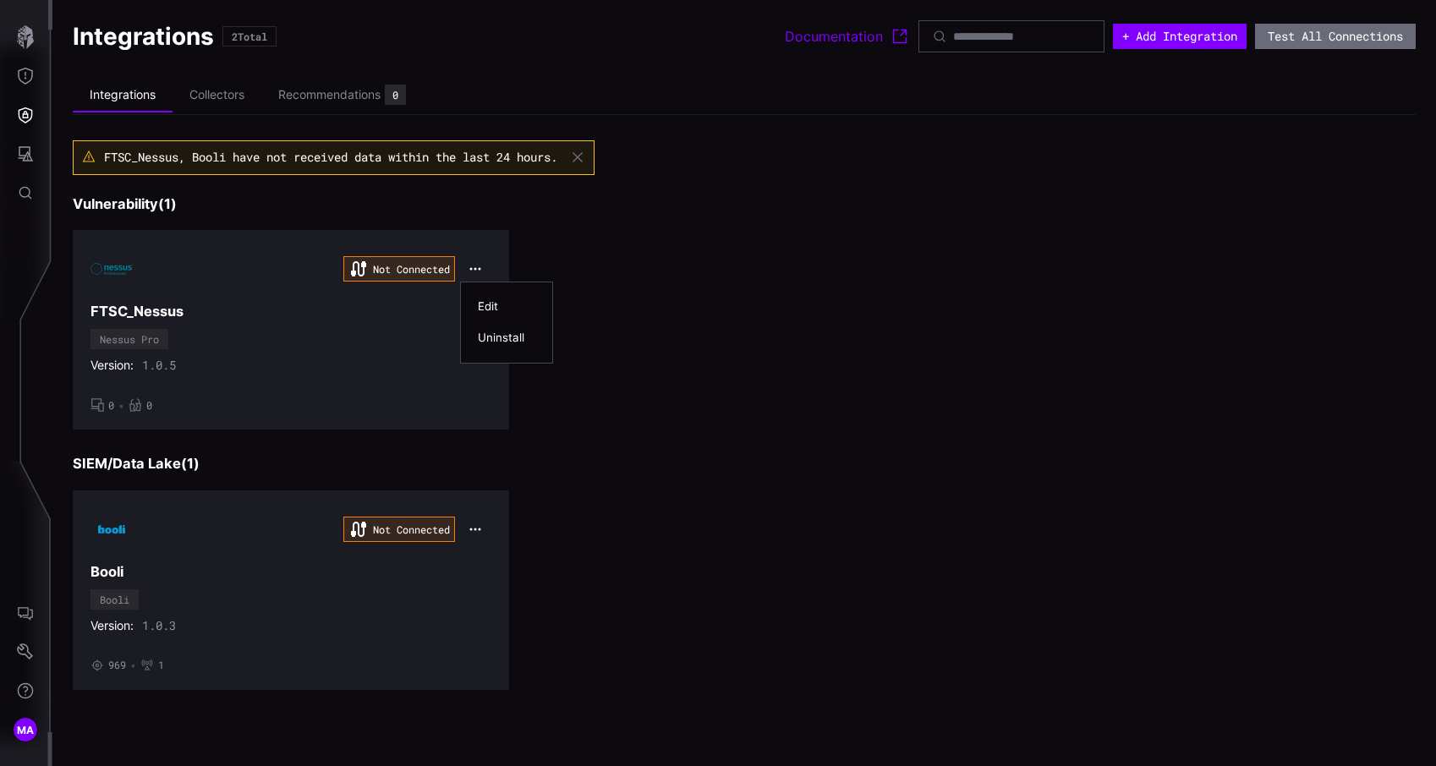
click at [500, 339] on div "Uninstall" at bounding box center [507, 338] width 58 height 14
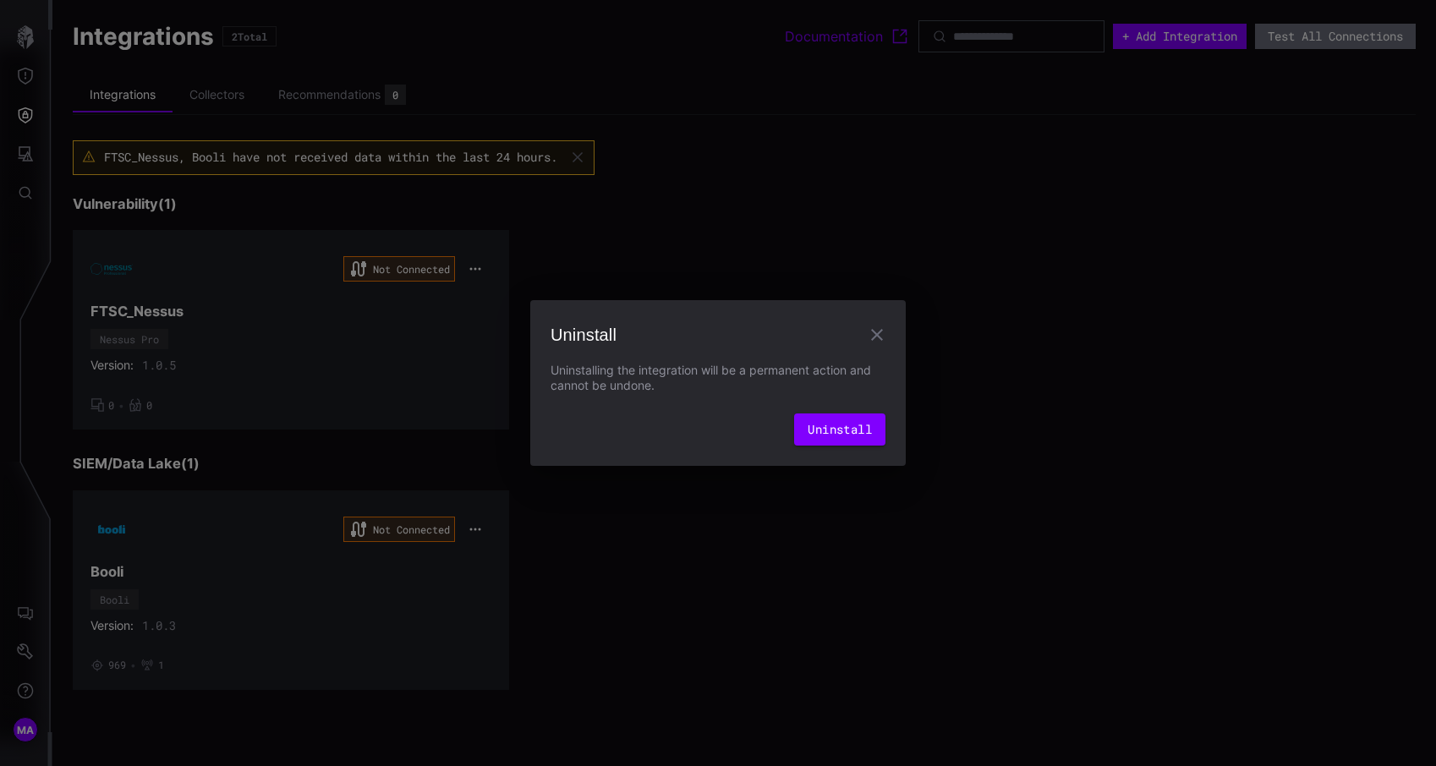
click at [913, 436] on div "Uninstall Uninstalling the integration will be a permanent action and cannot be…" at bounding box center [718, 383] width 1436 height 766
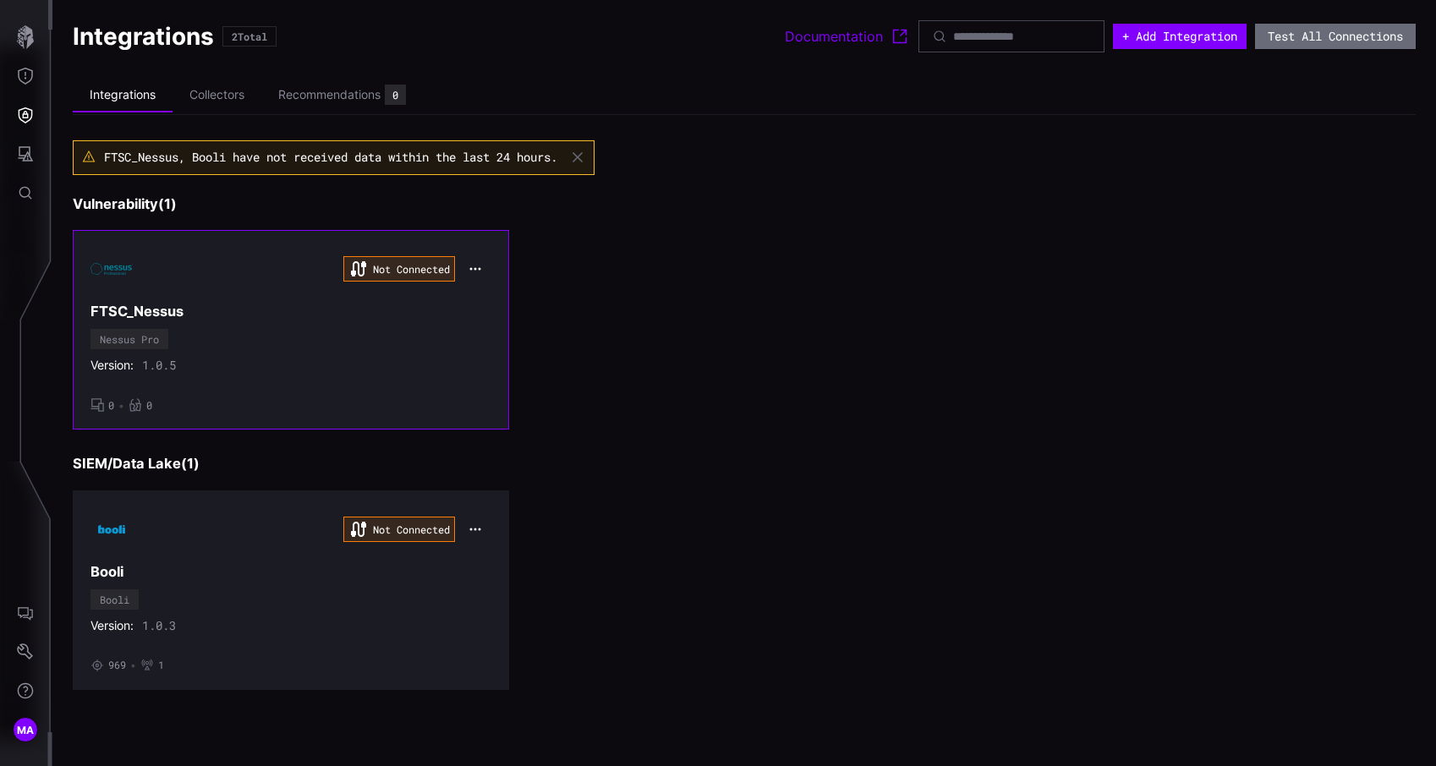
click at [475, 266] on icon "button" at bounding box center [476, 269] width 14 height 14
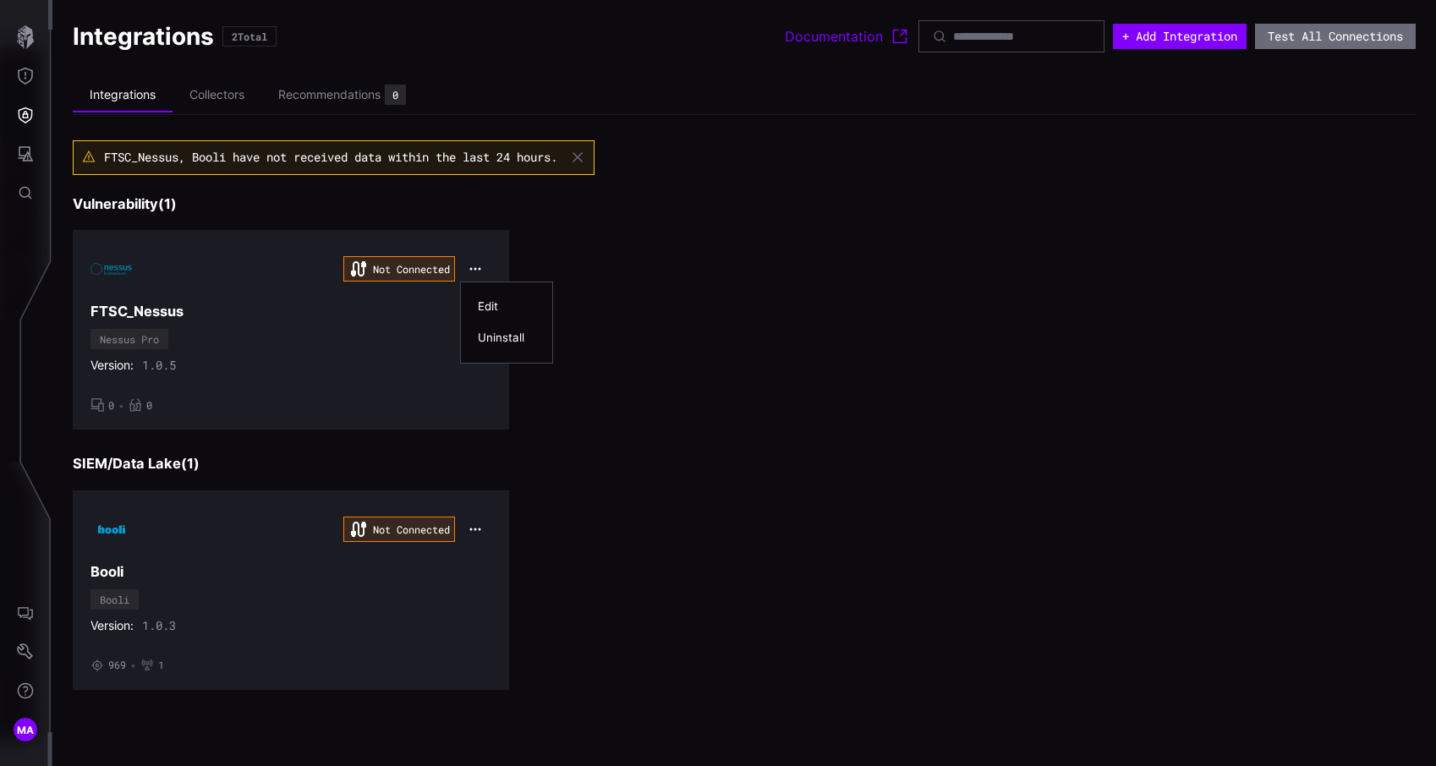
click at [509, 337] on div "Uninstall" at bounding box center [507, 338] width 58 height 14
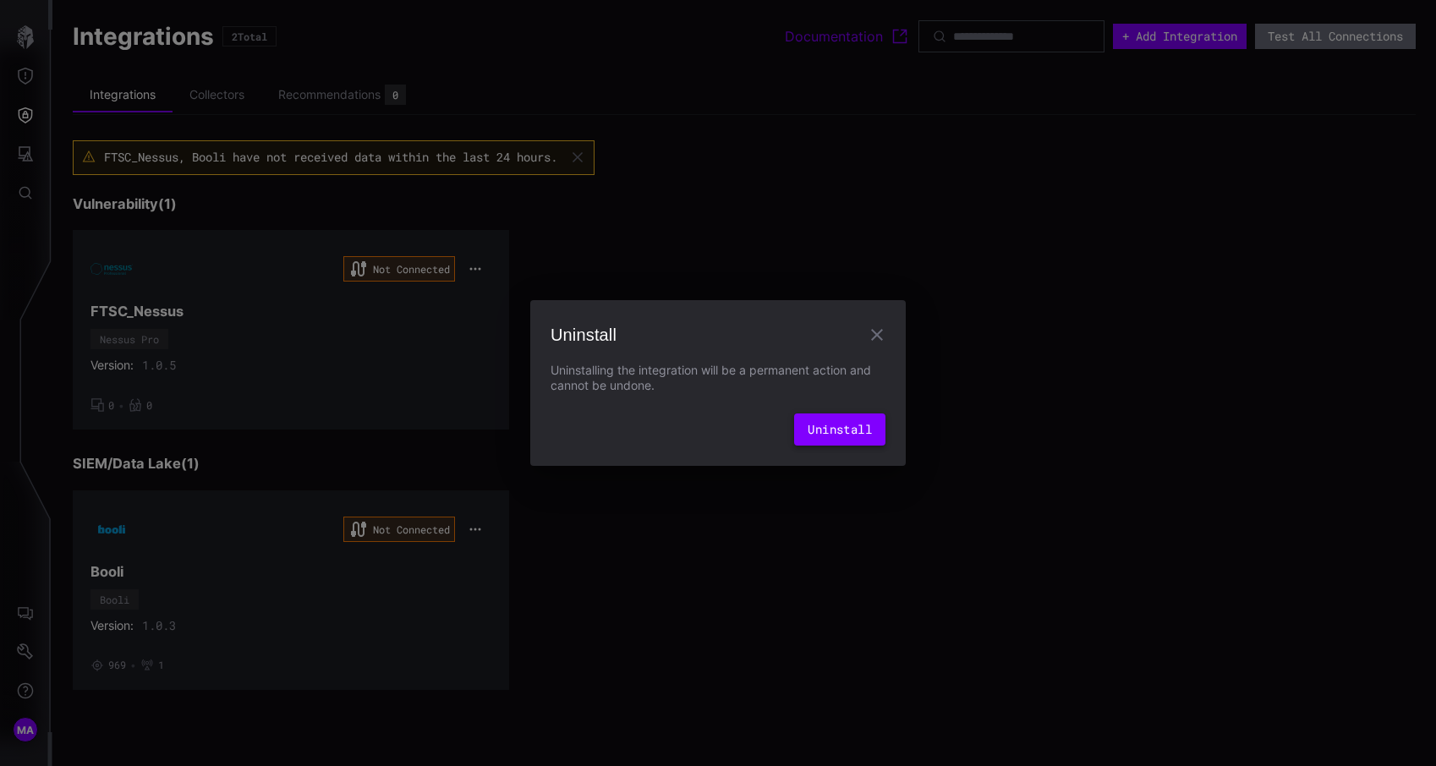
click at [854, 419] on button "Uninstall" at bounding box center [839, 430] width 91 height 32
click at [541, 514] on div "Uninstall Uninstalling the integration will be a permanent action and cannot be…" at bounding box center [718, 383] width 1436 height 766
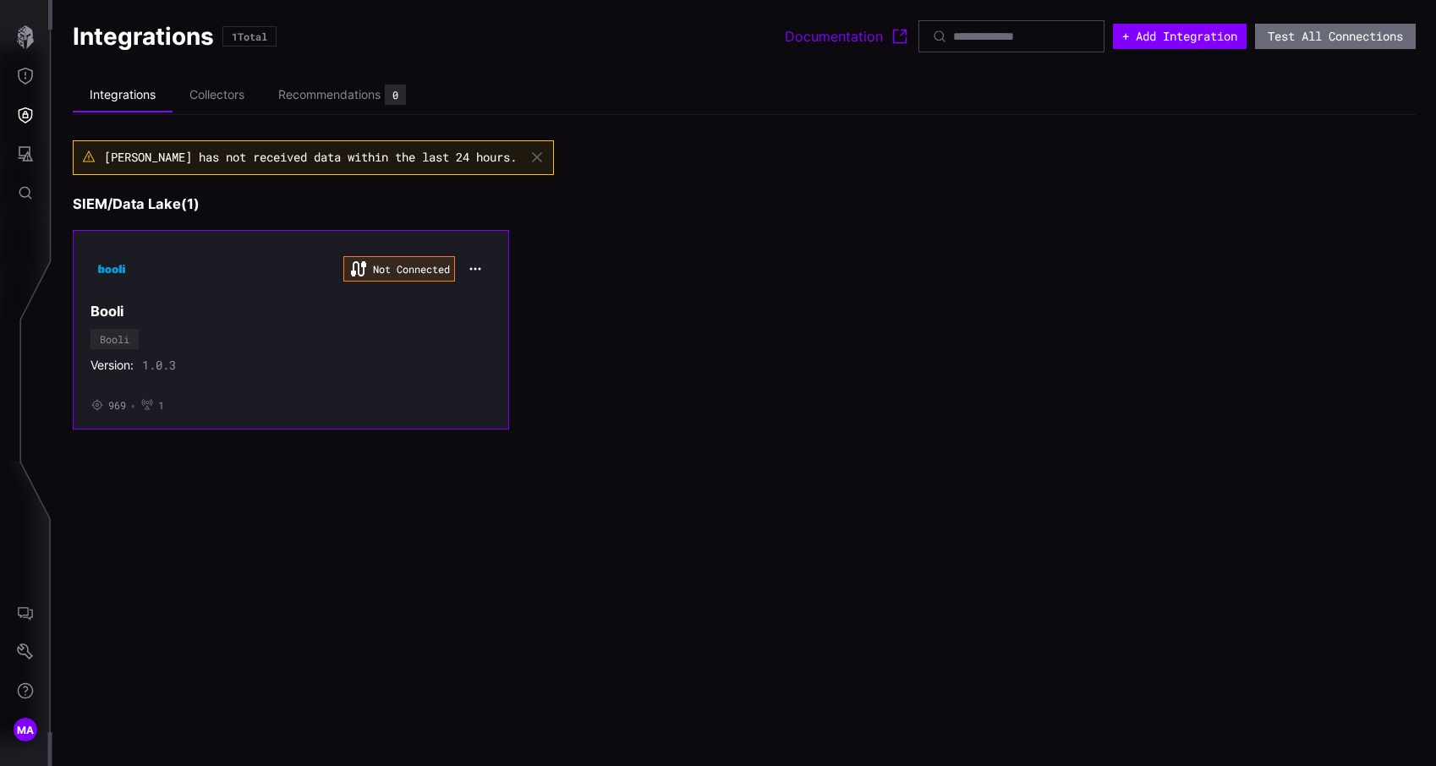
click at [476, 269] on icon "button" at bounding box center [475, 268] width 11 height 3
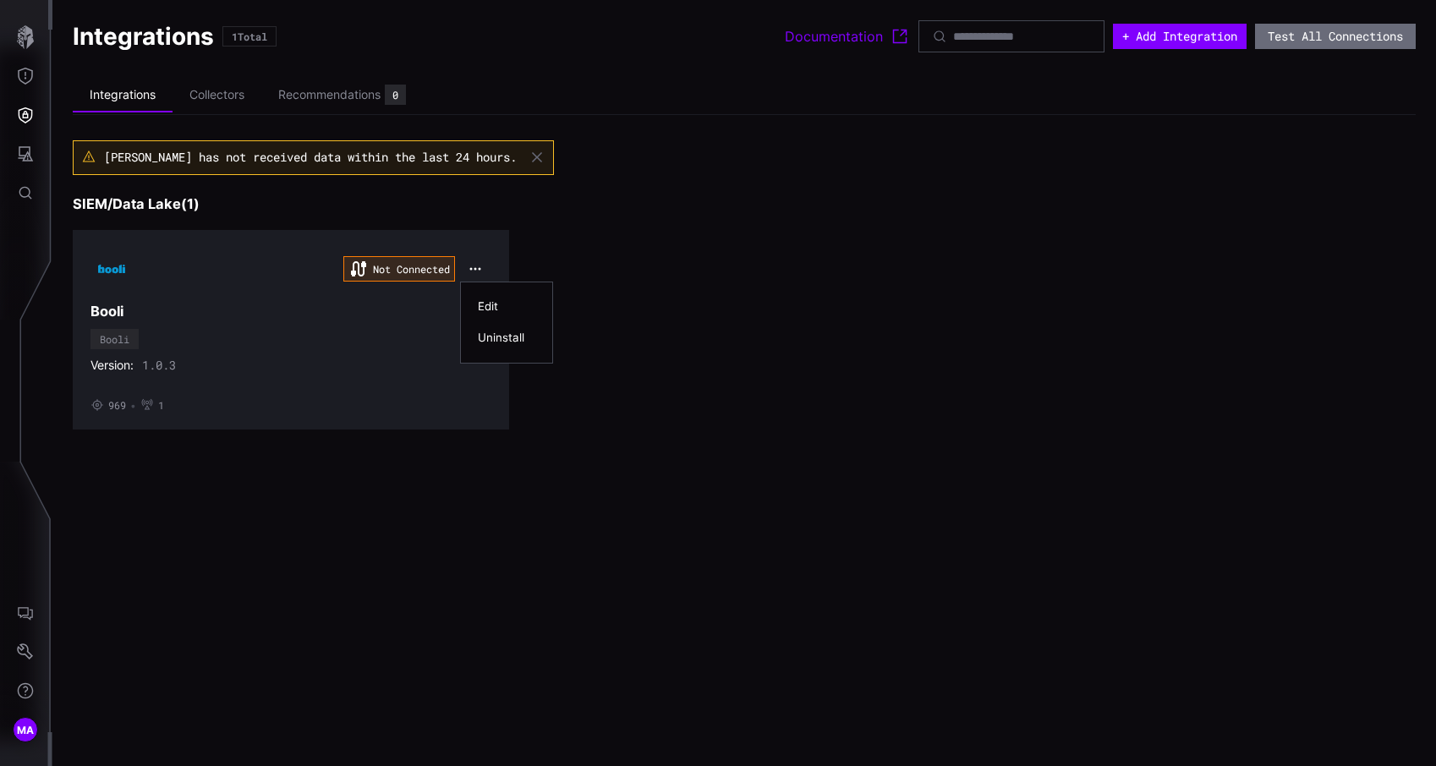
click at [497, 336] on div "Uninstall" at bounding box center [507, 338] width 58 height 14
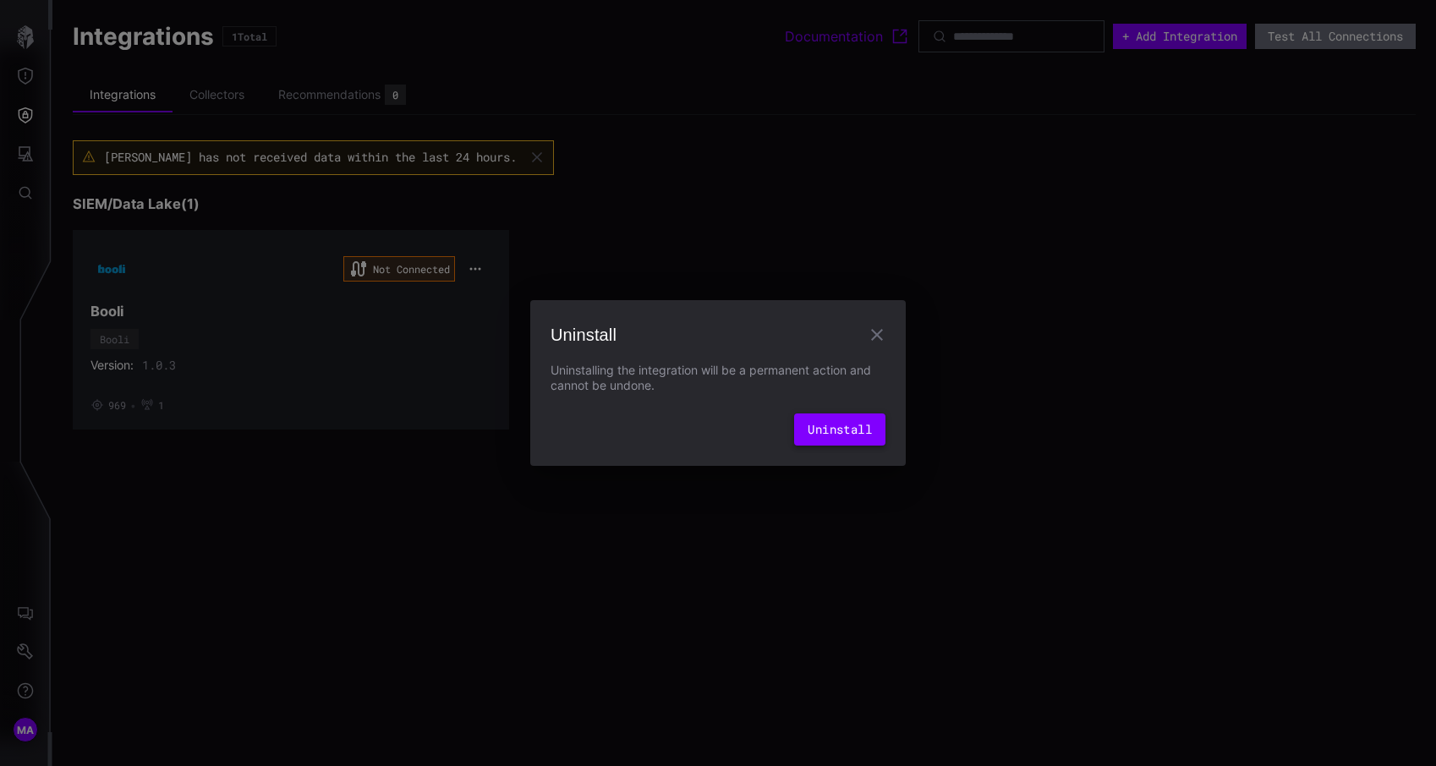
click at [851, 428] on button "Uninstall" at bounding box center [839, 430] width 91 height 32
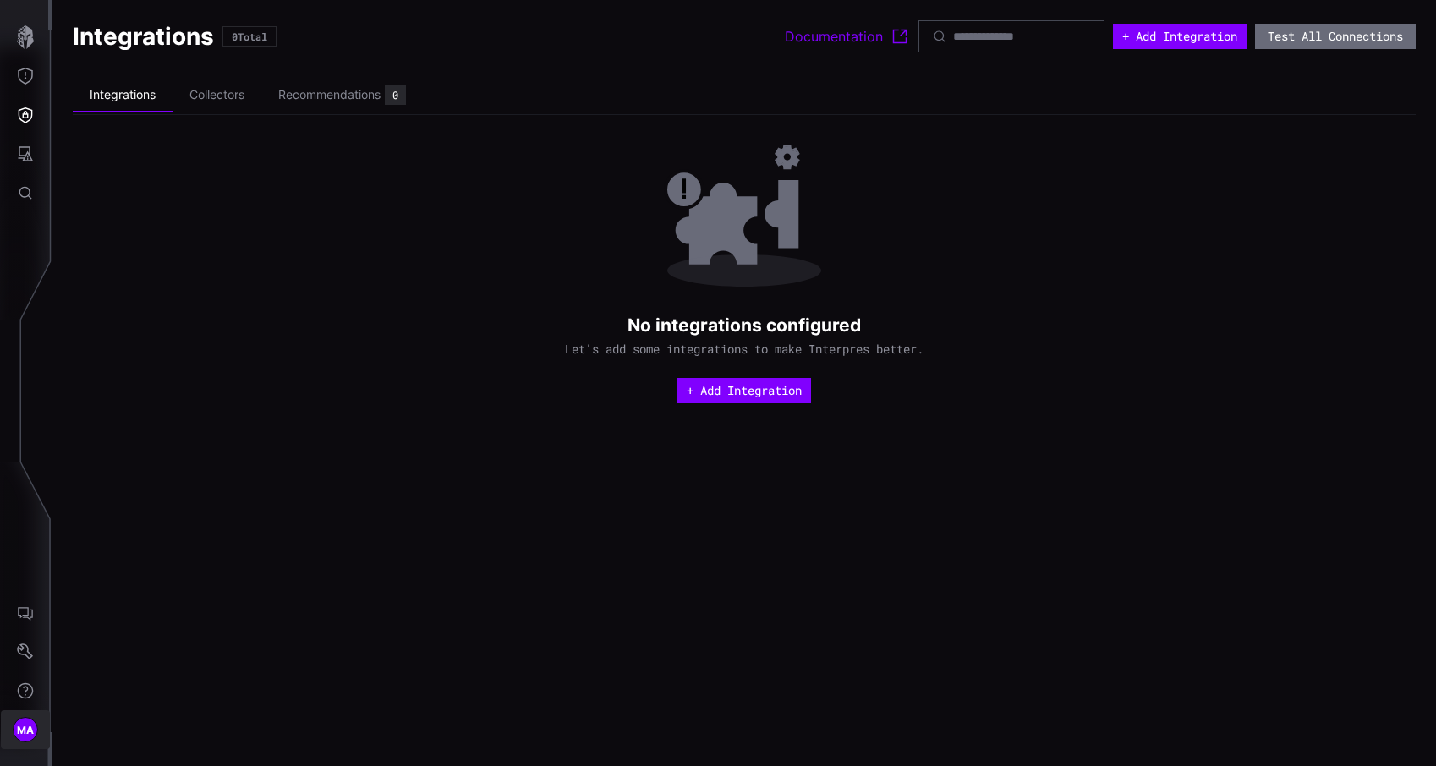
click at [29, 732] on span "MA" at bounding box center [26, 731] width 18 height 18
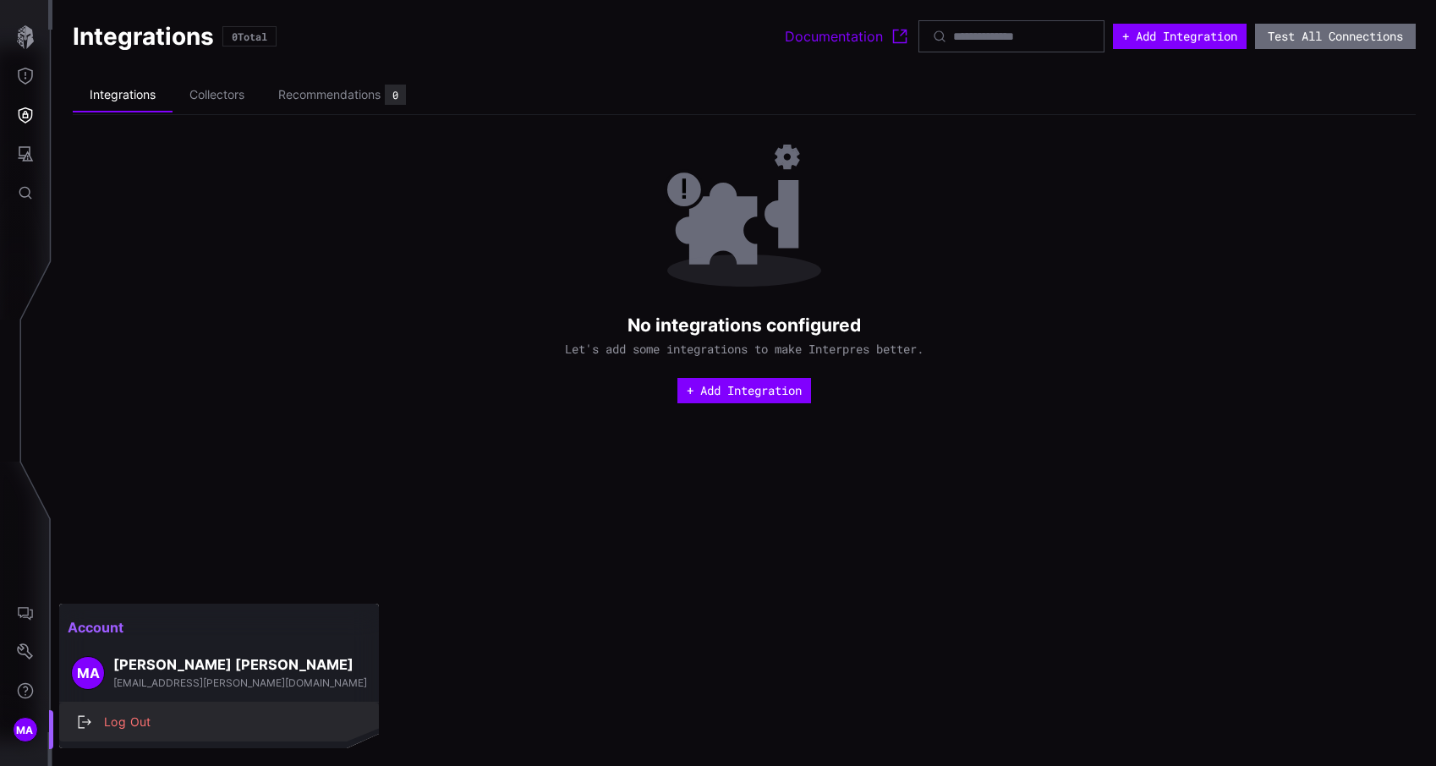
click at [149, 727] on div "Log Out" at bounding box center [228, 722] width 265 height 21
